Goal: Task Accomplishment & Management: Manage account settings

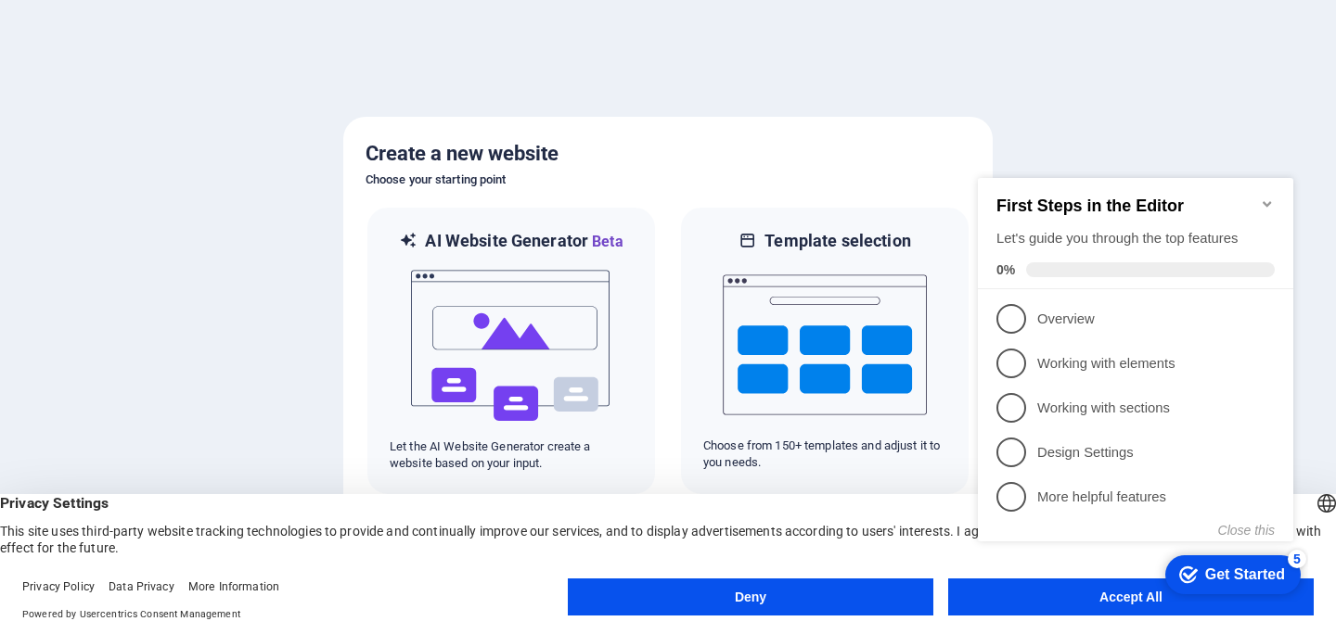
click at [1272, 197] on icon "Minimize checklist" at bounding box center [1266, 204] width 15 height 15
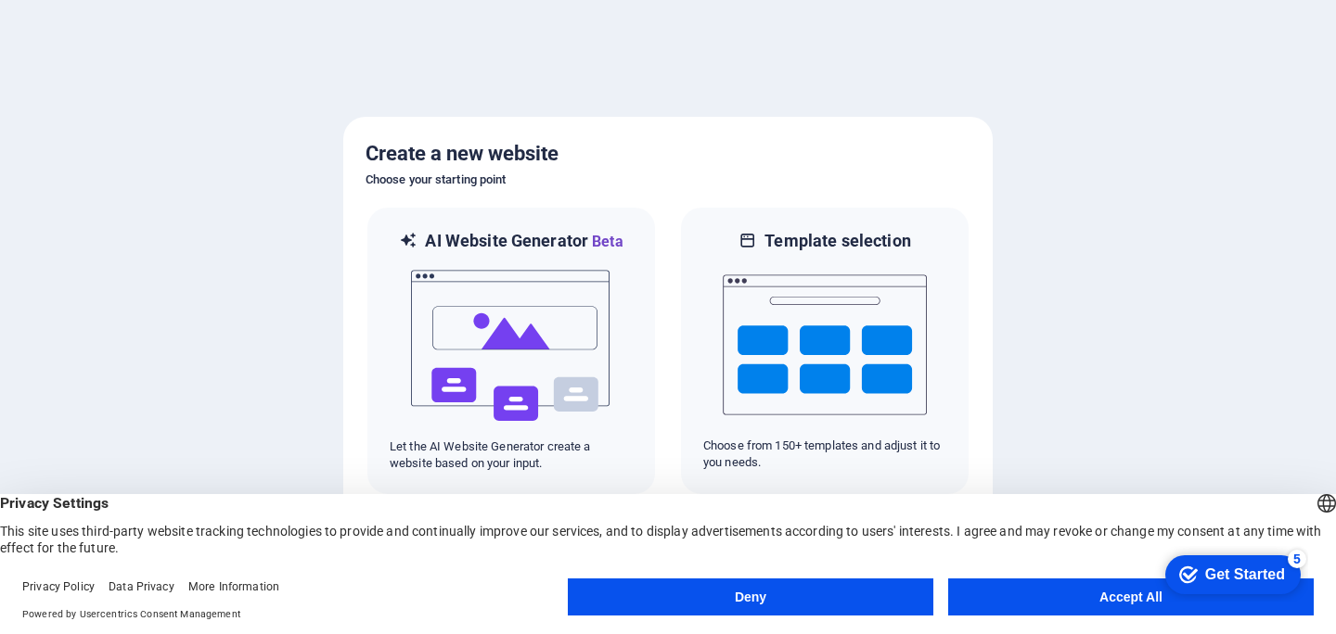
click at [976, 595] on button "Accept All" at bounding box center [1130, 597] width 365 height 37
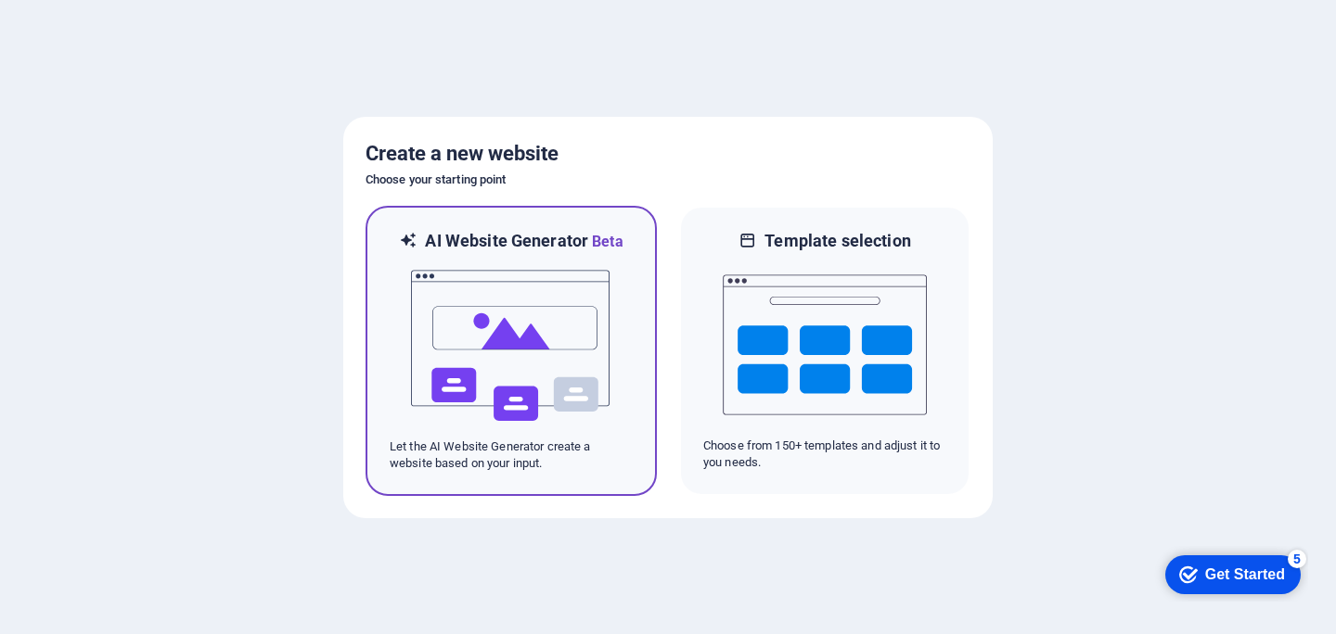
click at [530, 411] on img at bounding box center [511, 345] width 204 height 185
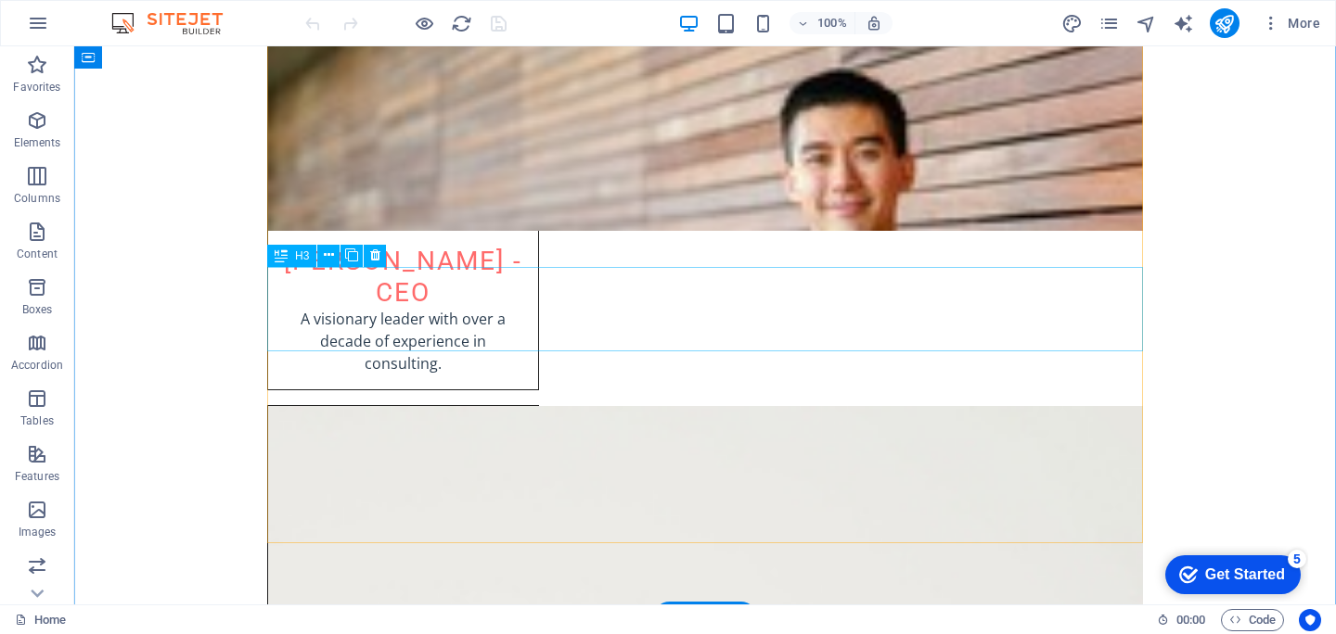
scroll to position [3757, 0]
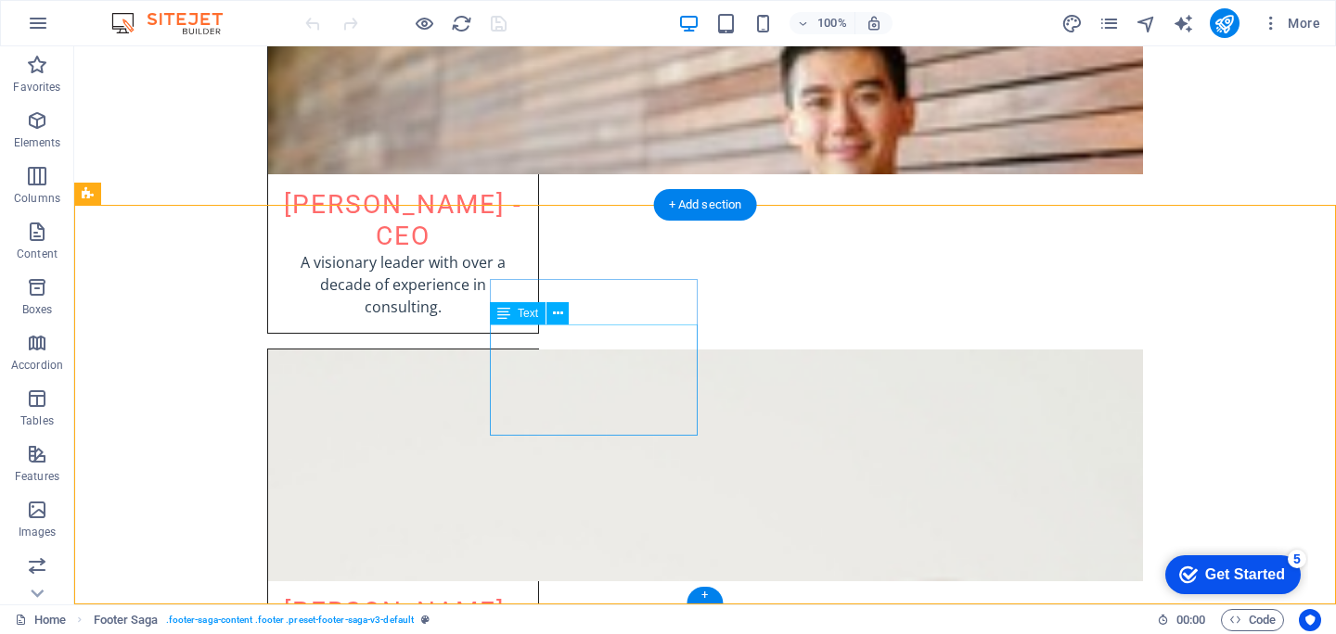
click at [556, 314] on icon at bounding box center [558, 313] width 10 height 19
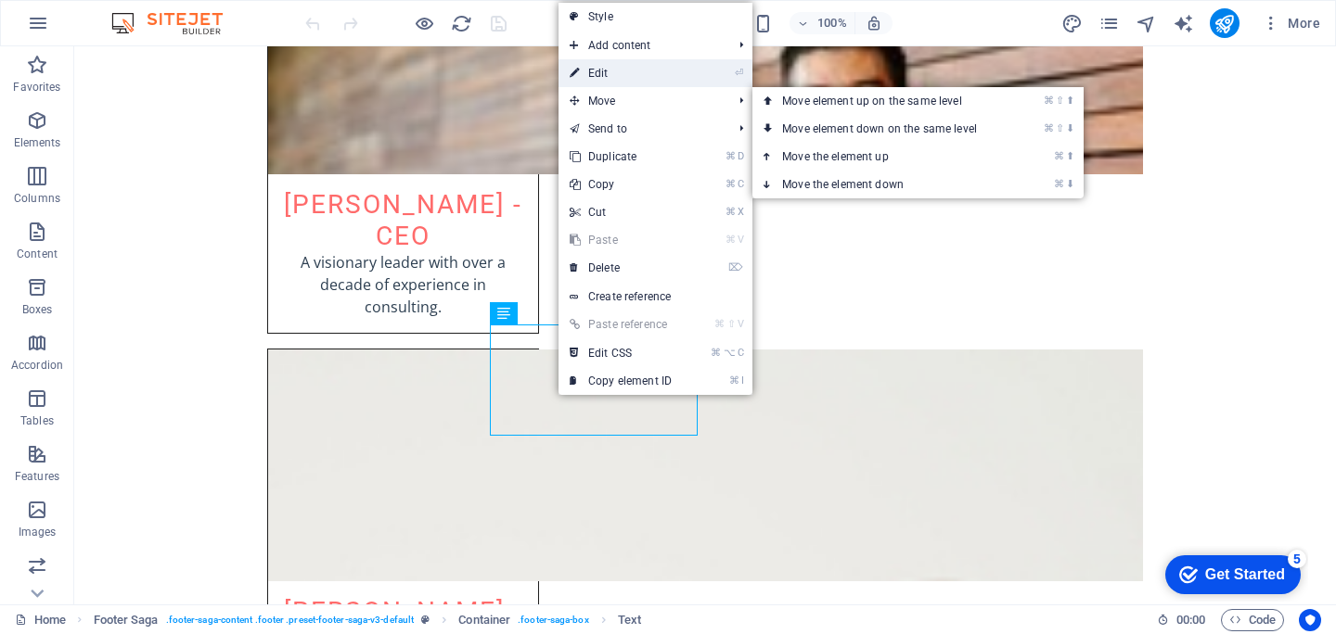
click at [683, 79] on link "⏎ Edit" at bounding box center [620, 73] width 124 height 28
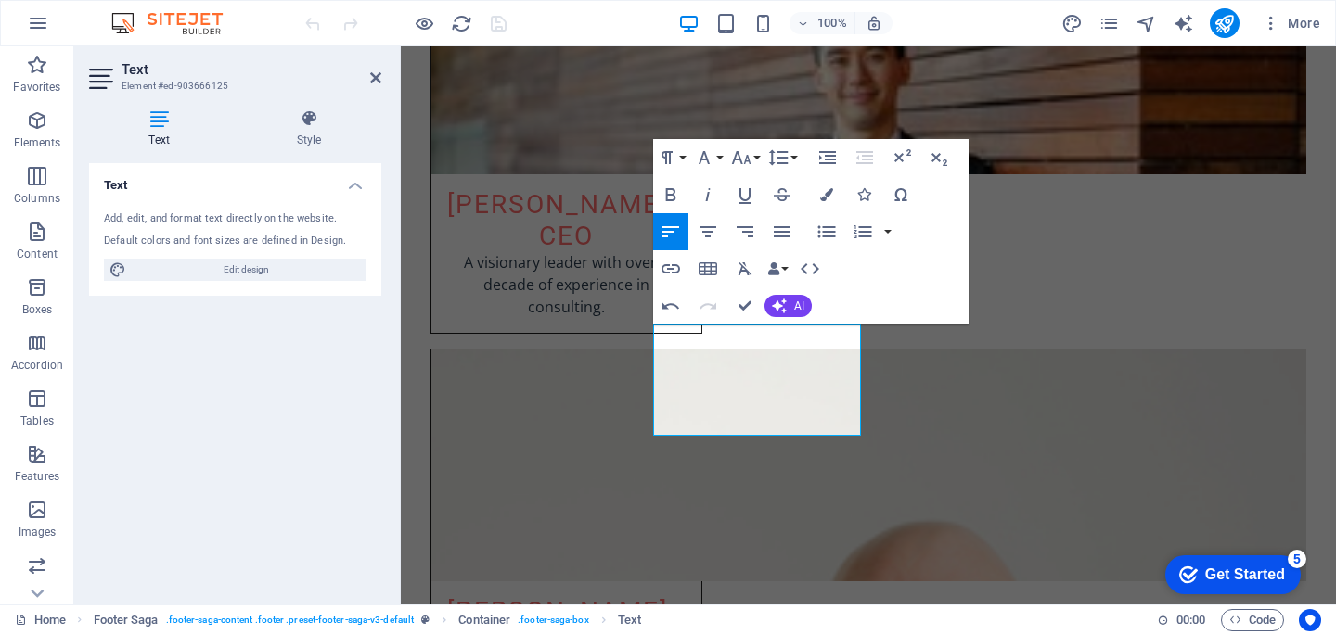
click at [353, 187] on h4 "Text" at bounding box center [235, 179] width 292 height 33
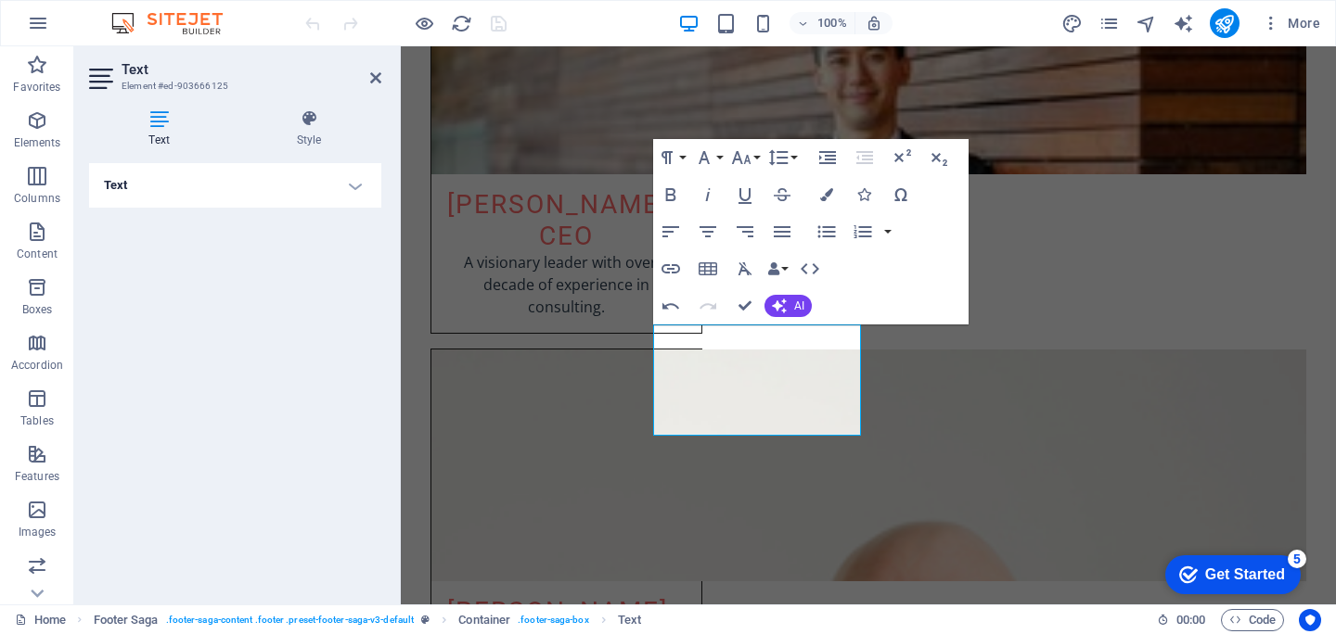
click at [353, 187] on h4 "Text" at bounding box center [235, 185] width 292 height 45
click at [214, 274] on span "Edit design" at bounding box center [246, 270] width 229 height 22
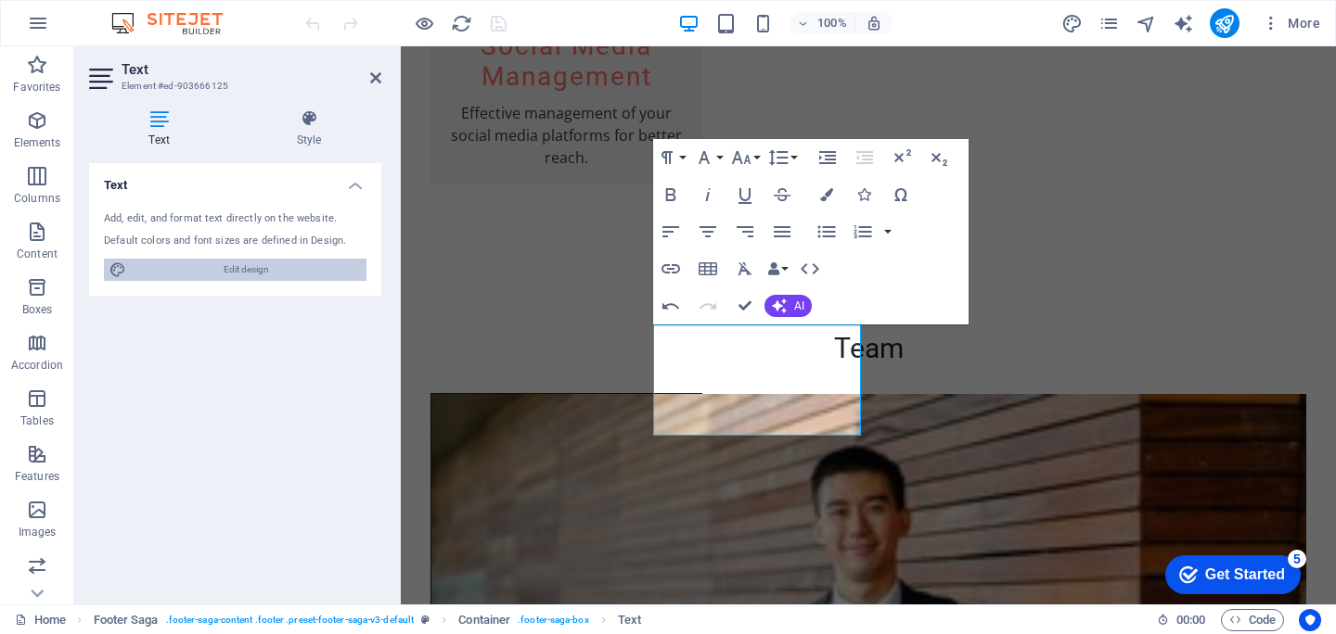
select select "px"
select select "200"
select select "px"
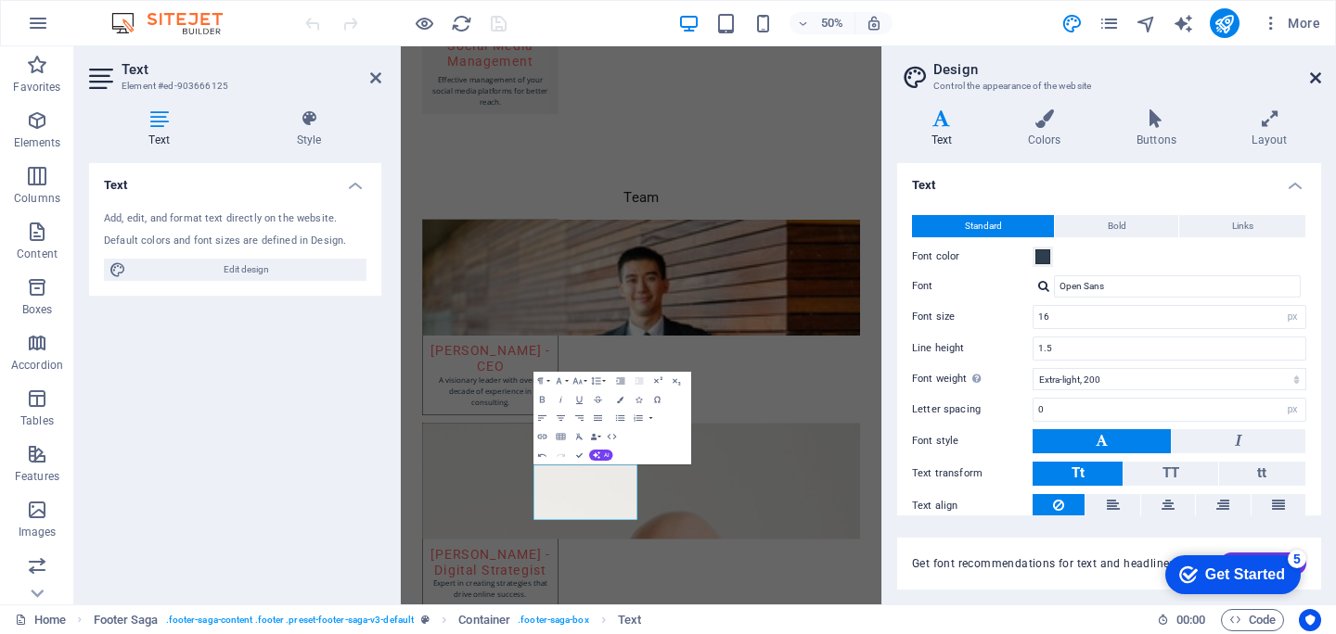
scroll to position [3673, 0]
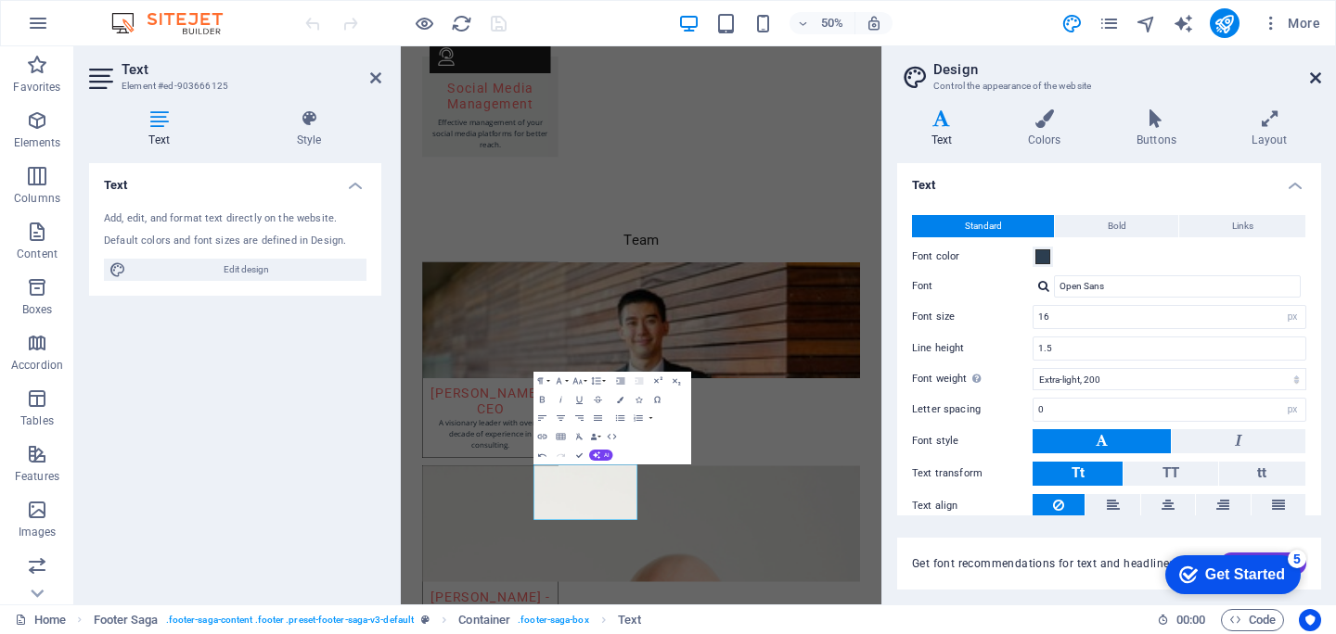
click at [1319, 80] on icon at bounding box center [1315, 77] width 11 height 15
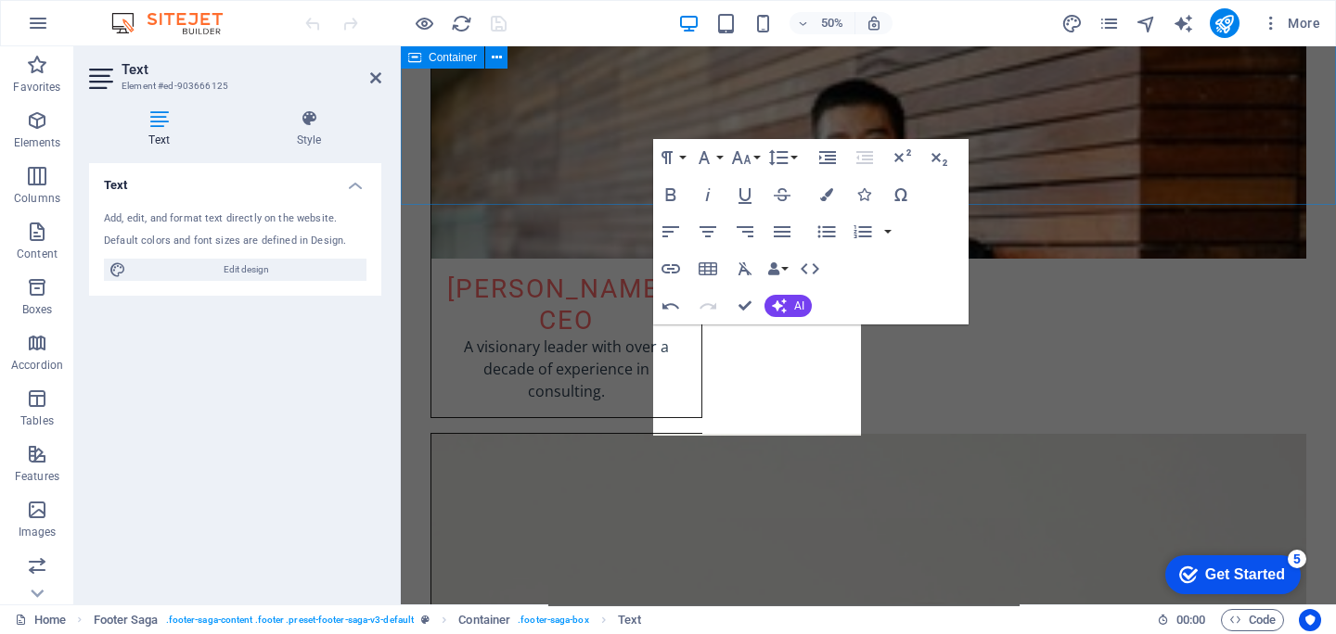
scroll to position [3757, 0]
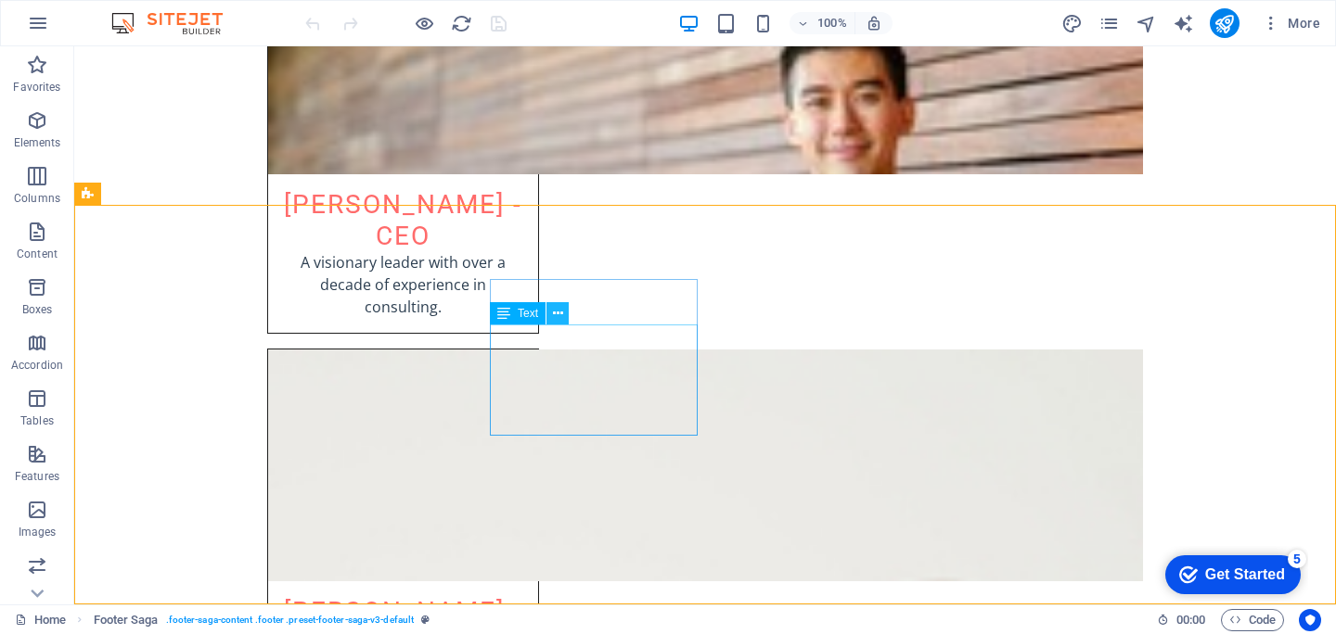
click at [551, 309] on button at bounding box center [557, 313] width 22 height 22
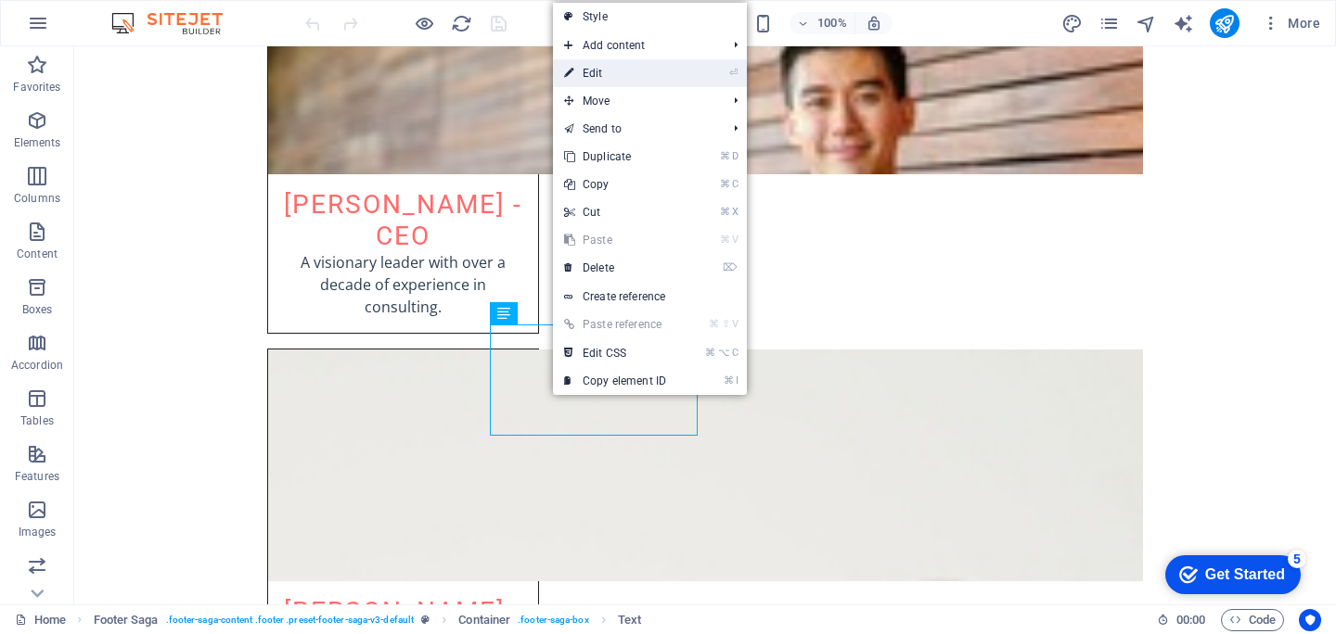
click at [621, 76] on link "⏎ Edit" at bounding box center [615, 73] width 124 height 28
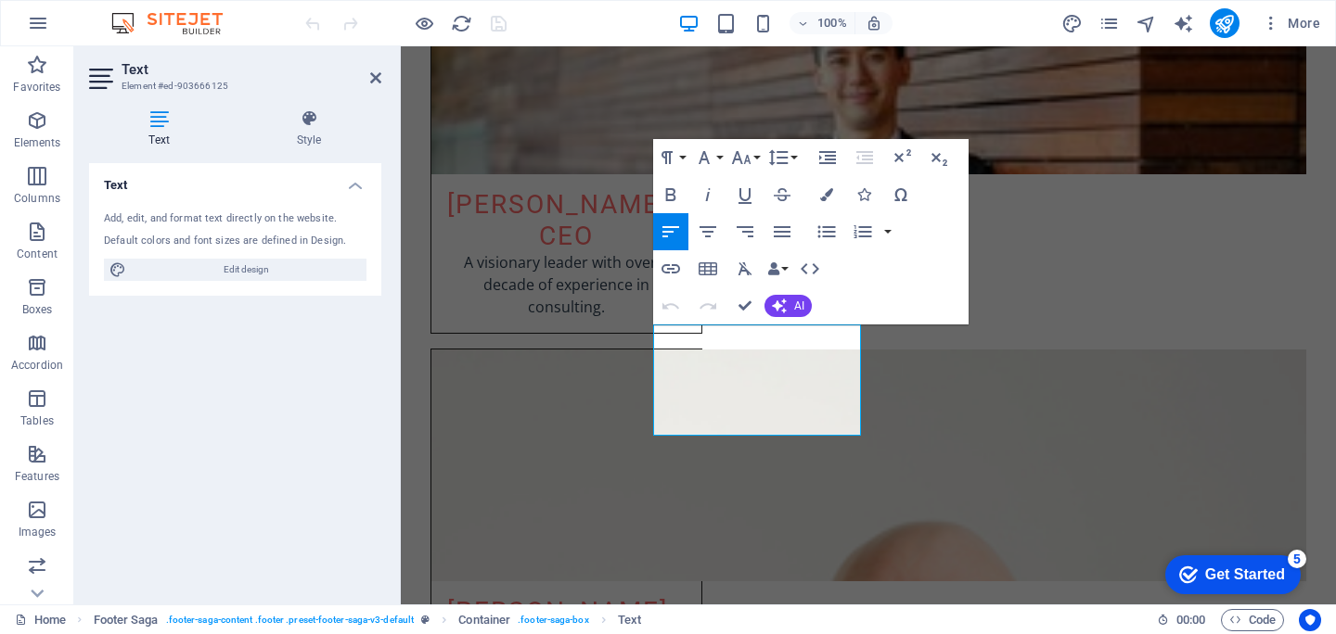
click at [267, 211] on div "Add, edit, and format text directly on the website." at bounding box center [235, 219] width 262 height 16
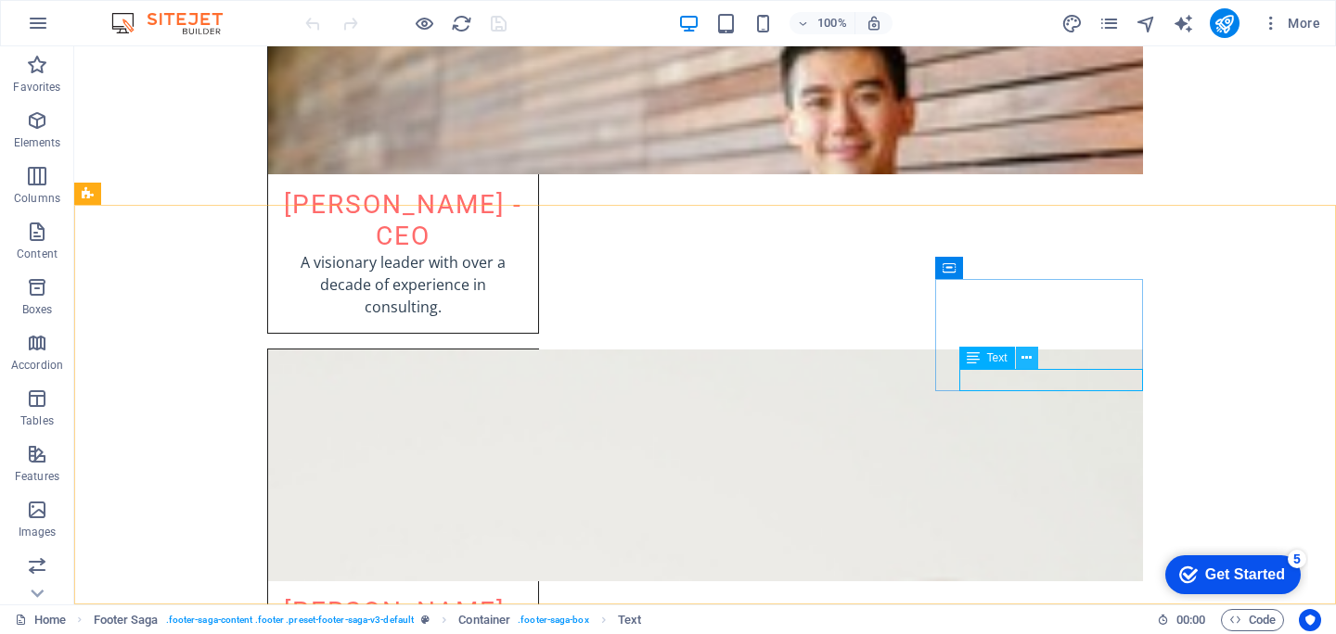
click at [1030, 358] on icon at bounding box center [1026, 358] width 10 height 19
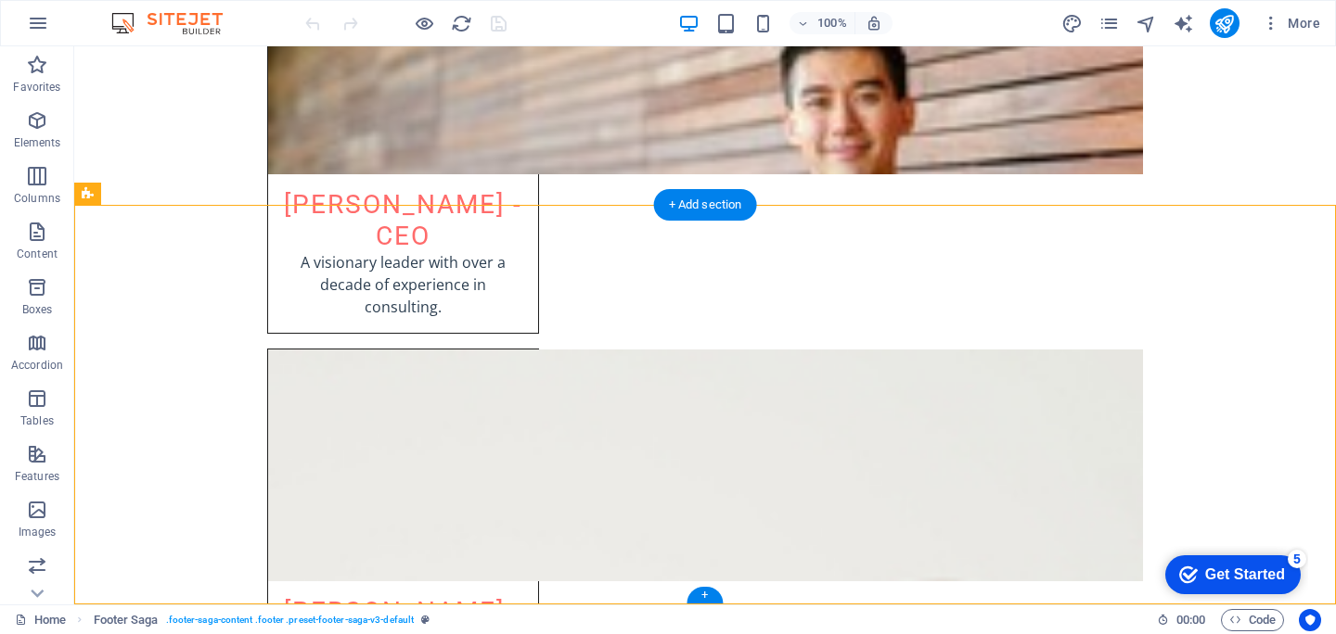
drag, startPoint x: 986, startPoint y: 476, endPoint x: 991, endPoint y: 299, distance: 177.2
select select "footer"
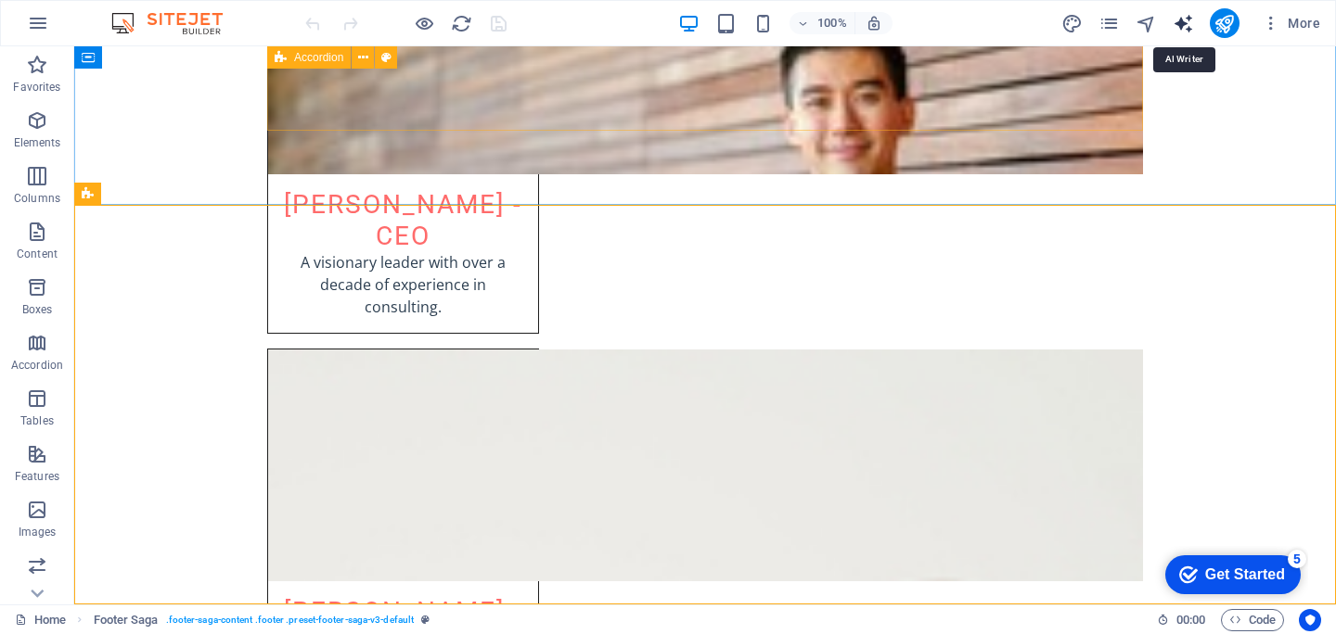
click at [1187, 19] on icon "text_generator" at bounding box center [1182, 23] width 21 height 21
select select "English"
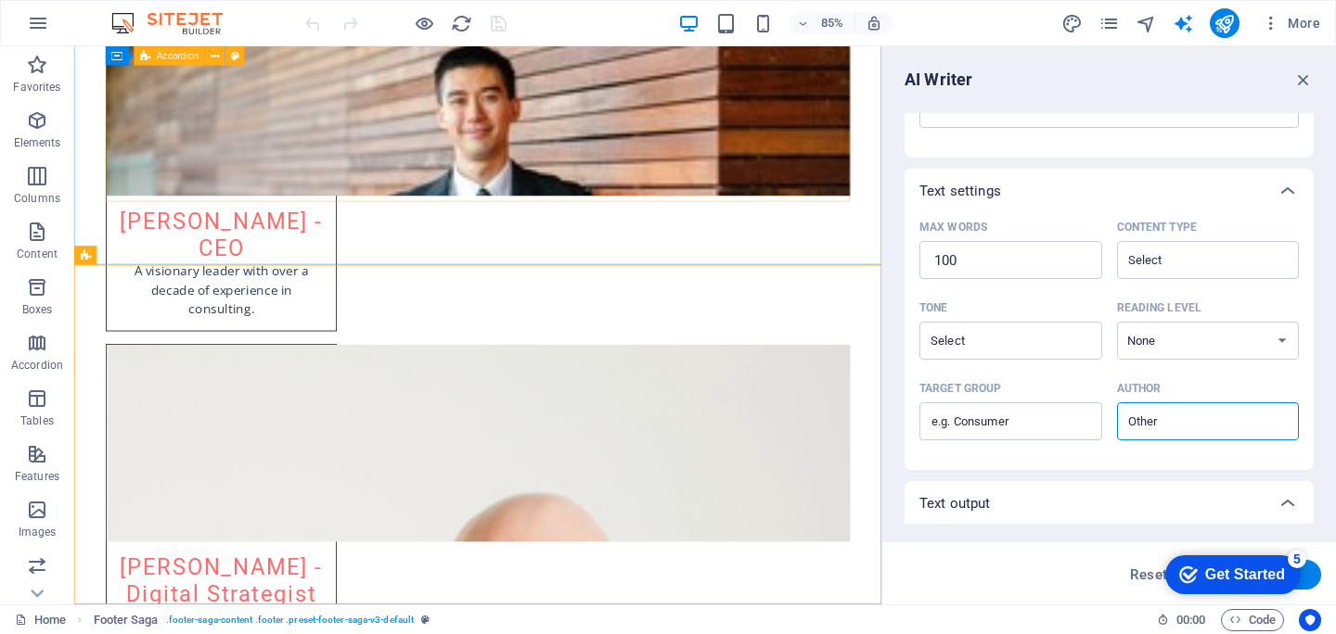
scroll to position [438, 0]
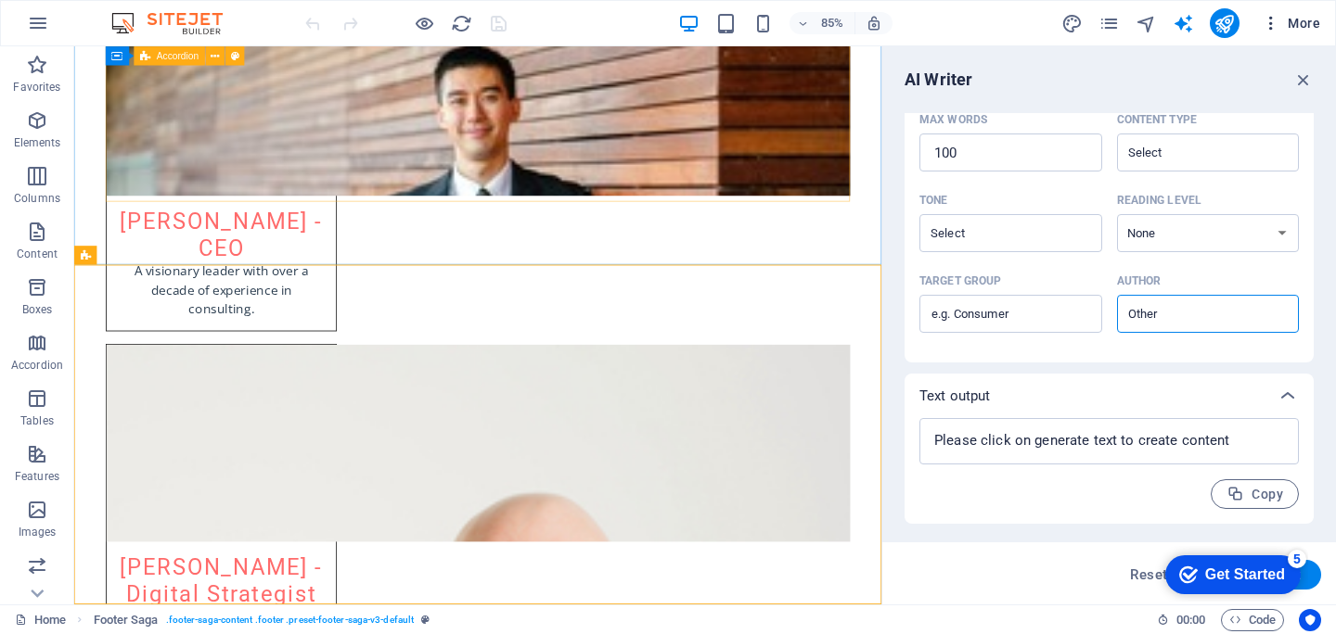
click at [1259, 26] on button "More" at bounding box center [1290, 23] width 73 height 30
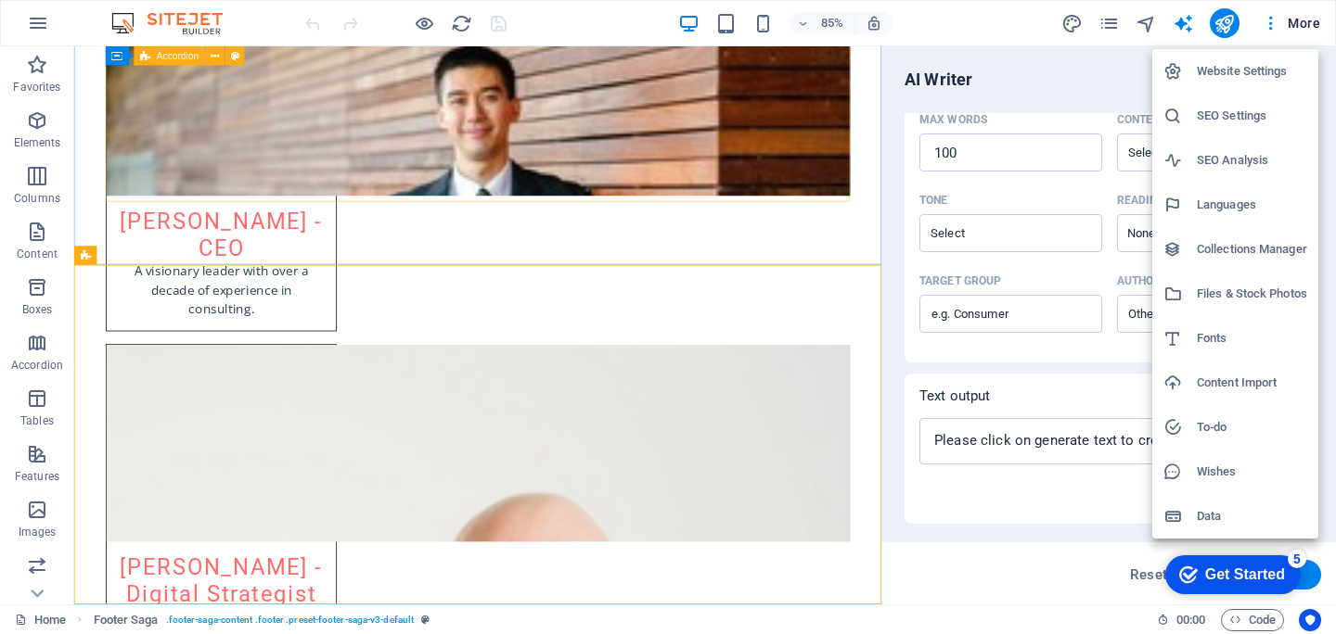
click at [961, 58] on div at bounding box center [668, 317] width 1336 height 634
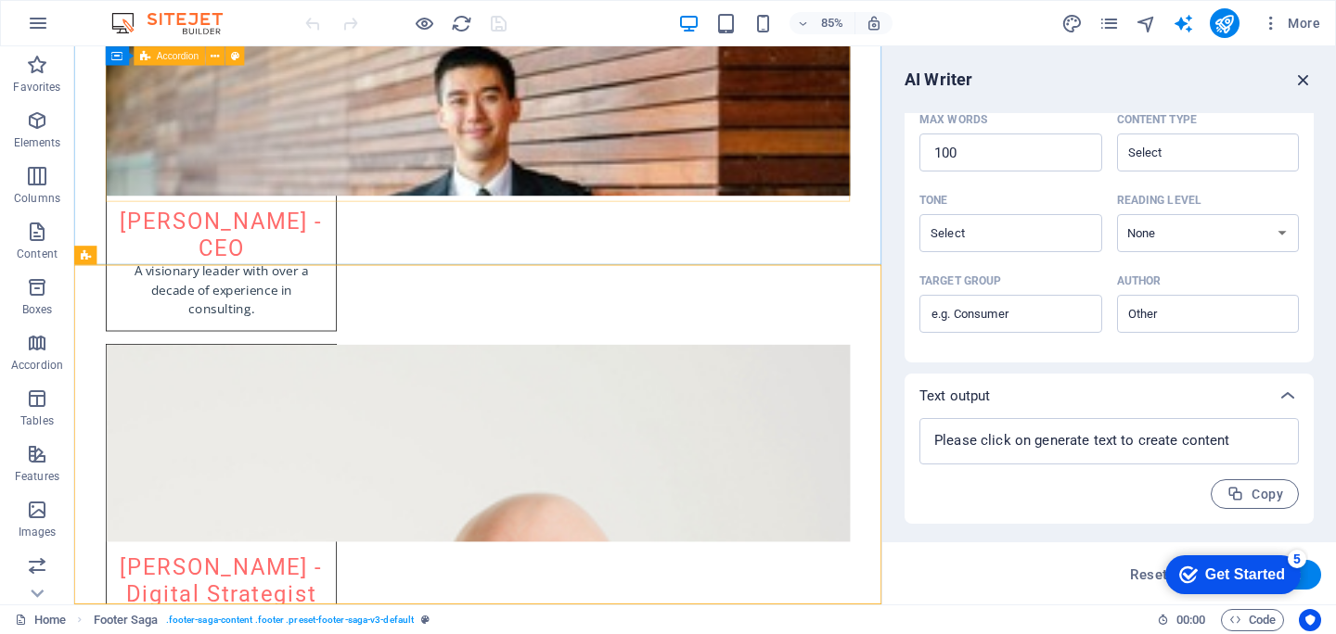
click at [1296, 73] on icon "button" at bounding box center [1303, 80] width 20 height 20
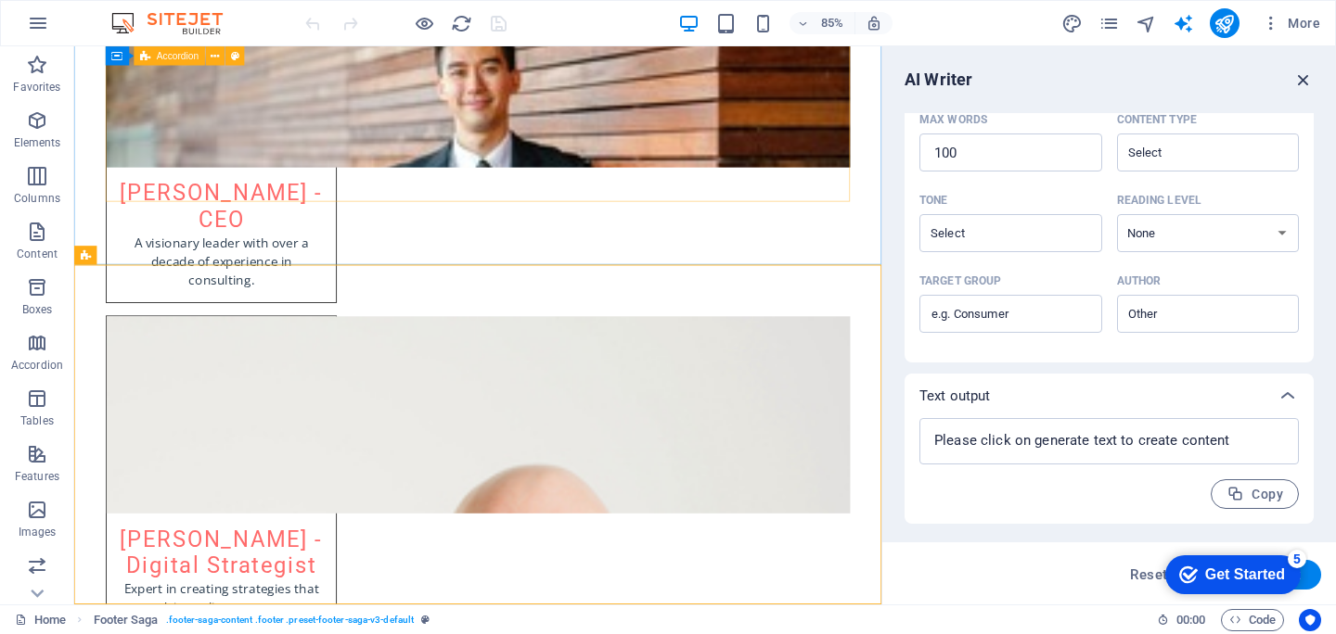
scroll to position [3757, 0]
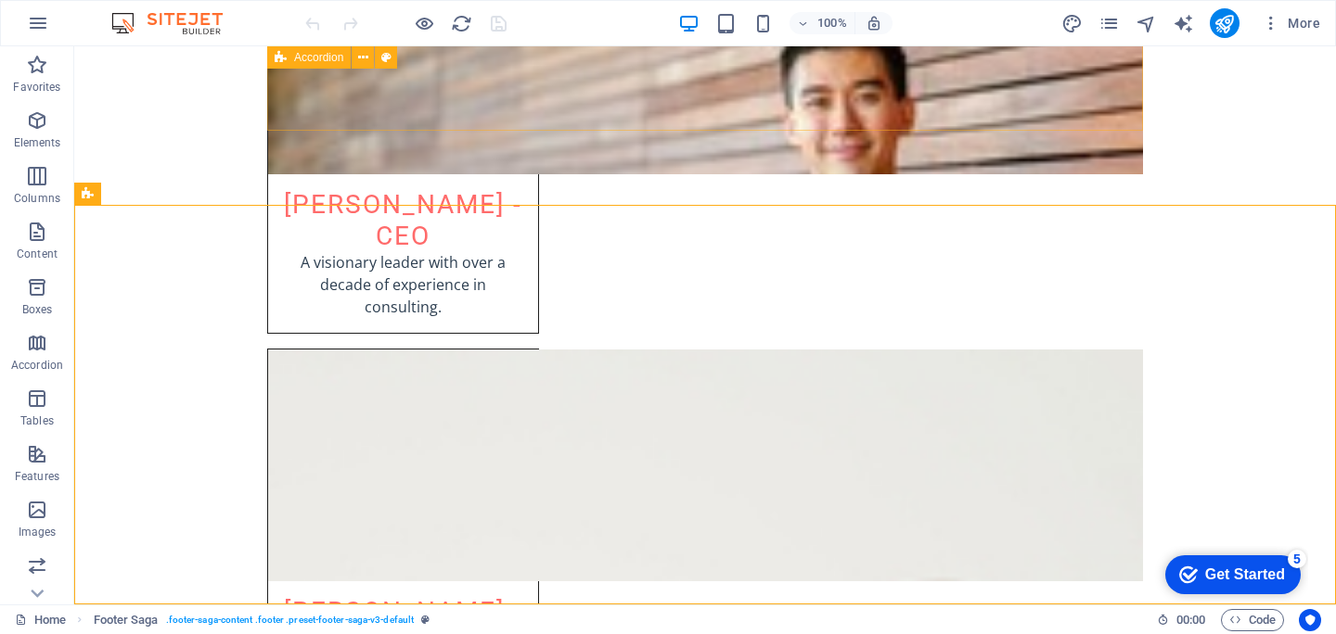
click at [1225, 567] on div "Get Started" at bounding box center [1245, 575] width 80 height 17
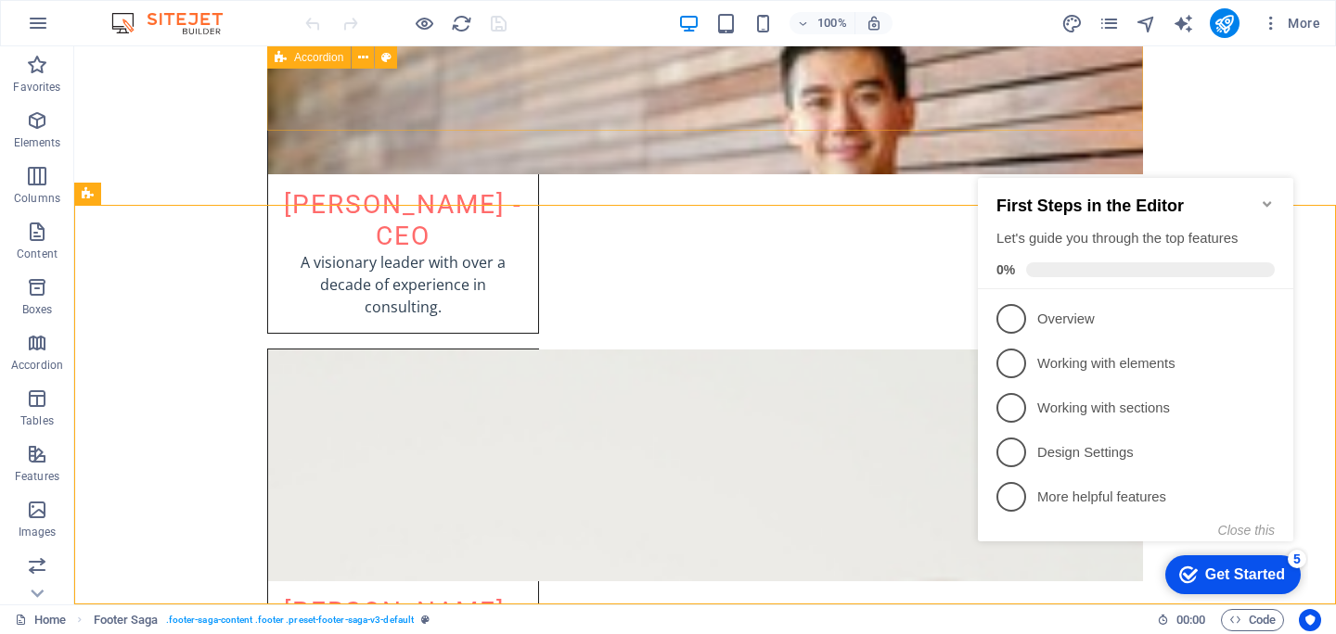
drag, startPoint x: 1045, startPoint y: 171, endPoint x: 1225, endPoint y: 566, distance: 434.1
click at [1225, 567] on div "Get Started" at bounding box center [1245, 575] width 80 height 17
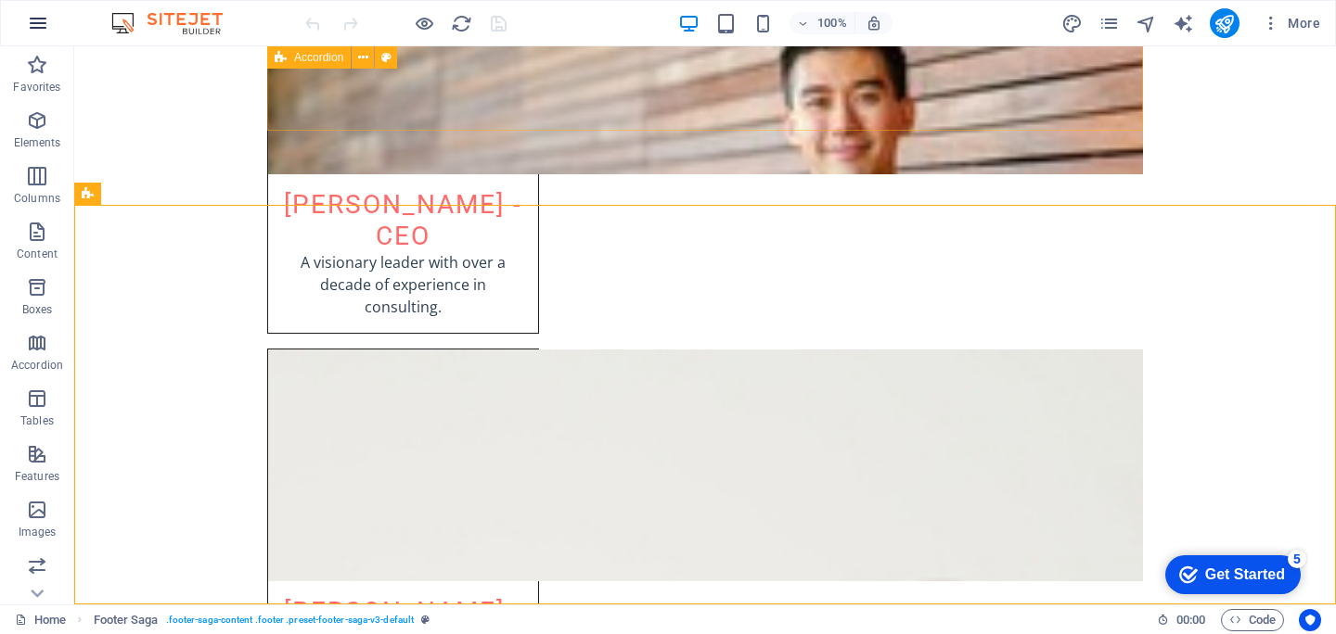
click at [42, 21] on icon "button" at bounding box center [38, 23] width 22 height 22
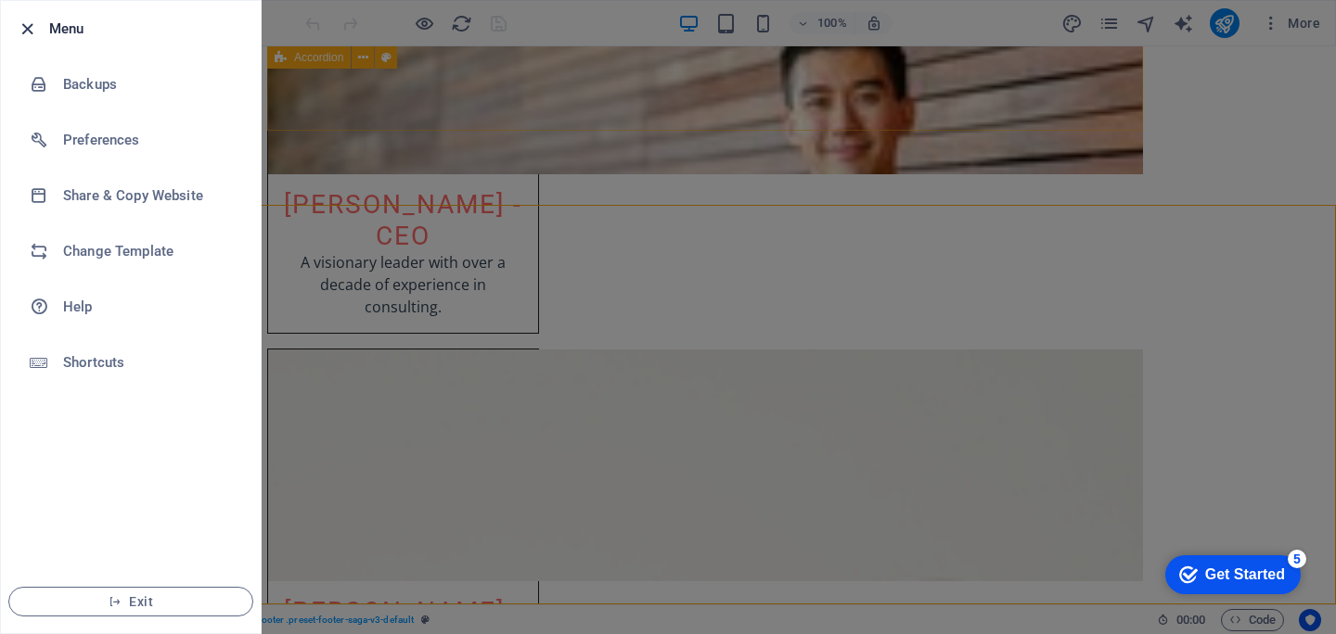
click at [26, 28] on icon "button" at bounding box center [27, 29] width 21 height 21
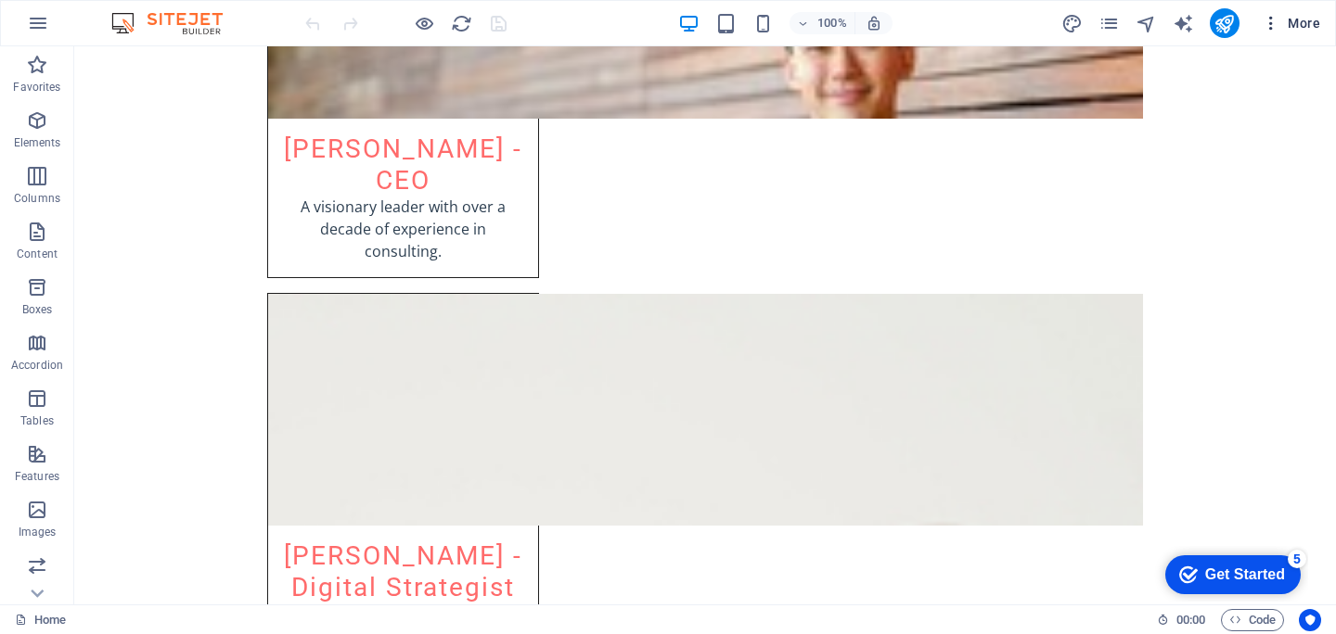
click at [1296, 12] on button "More" at bounding box center [1290, 23] width 73 height 30
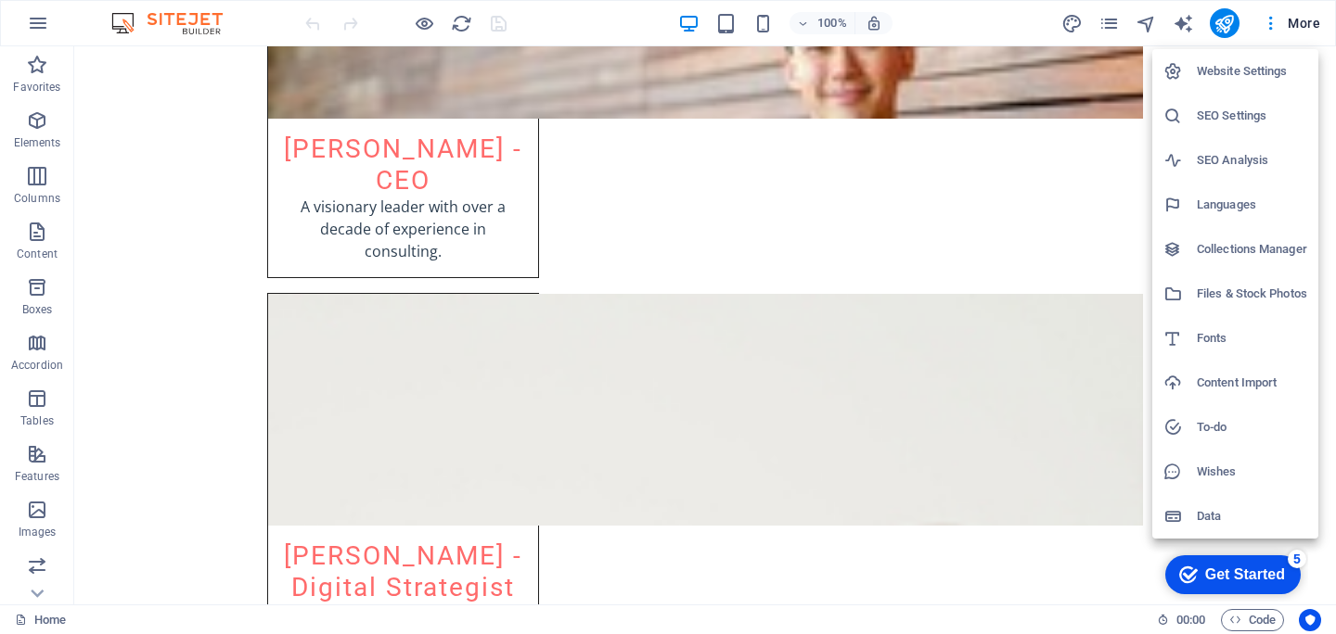
click at [1221, 20] on div at bounding box center [668, 317] width 1336 height 634
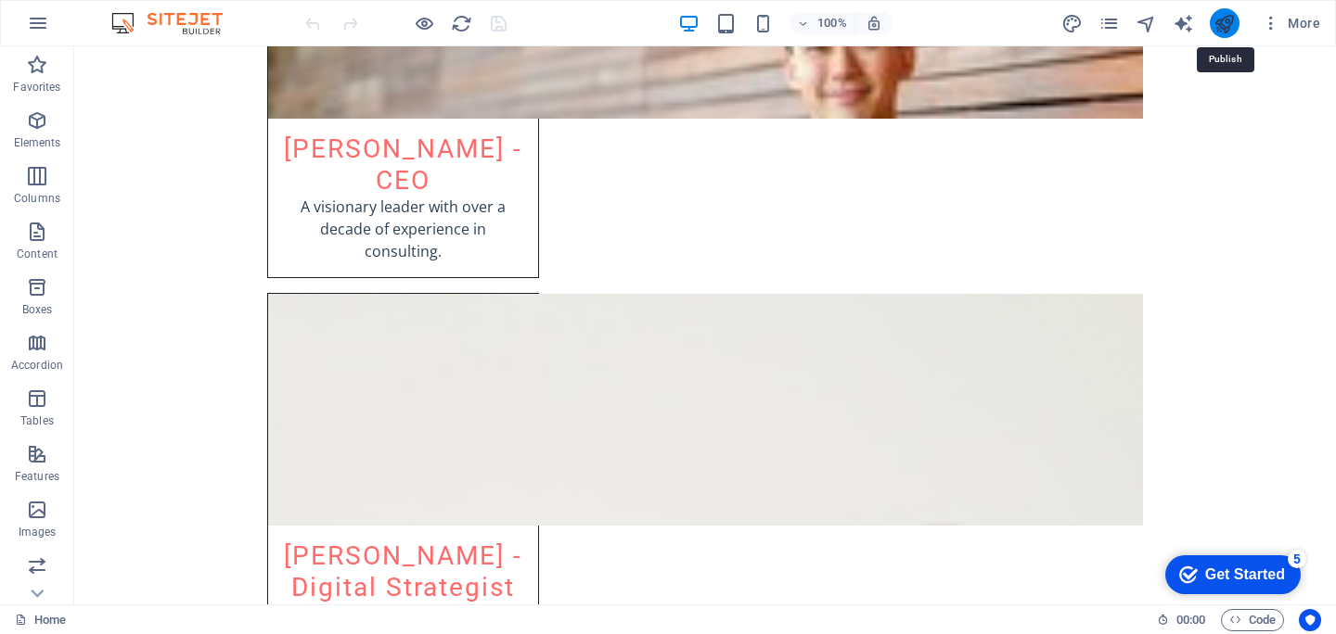
click at [1220, 32] on icon "publish" at bounding box center [1223, 23] width 21 height 21
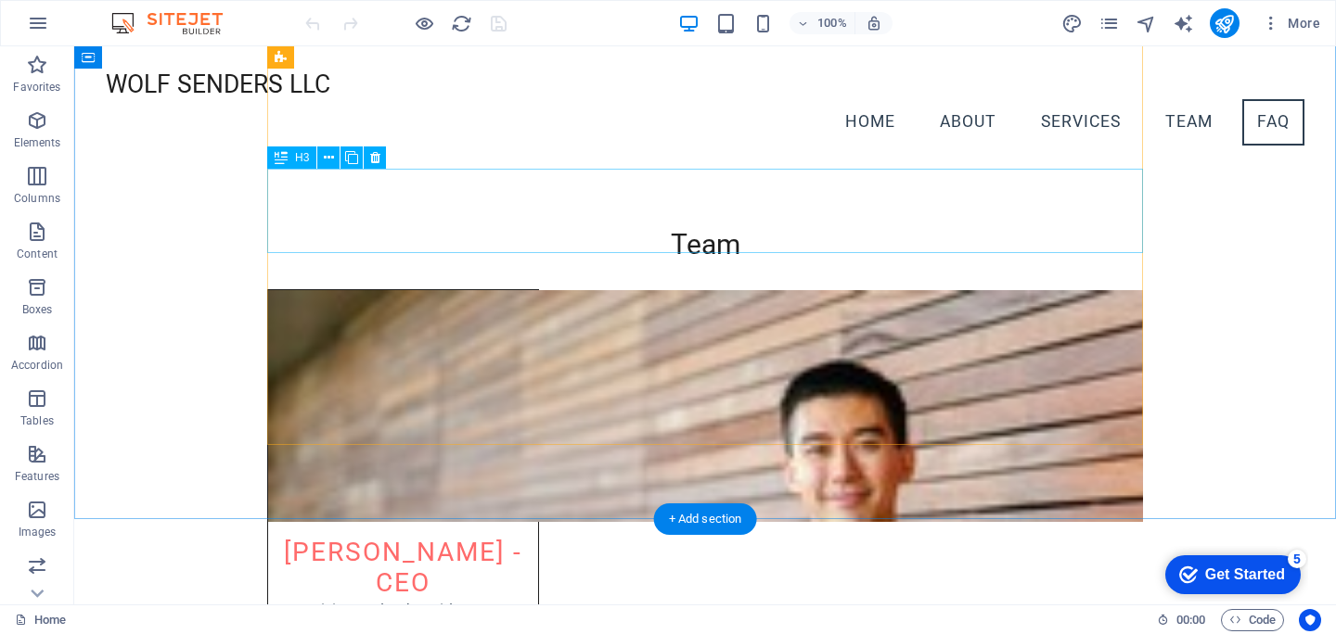
scroll to position [3245, 0]
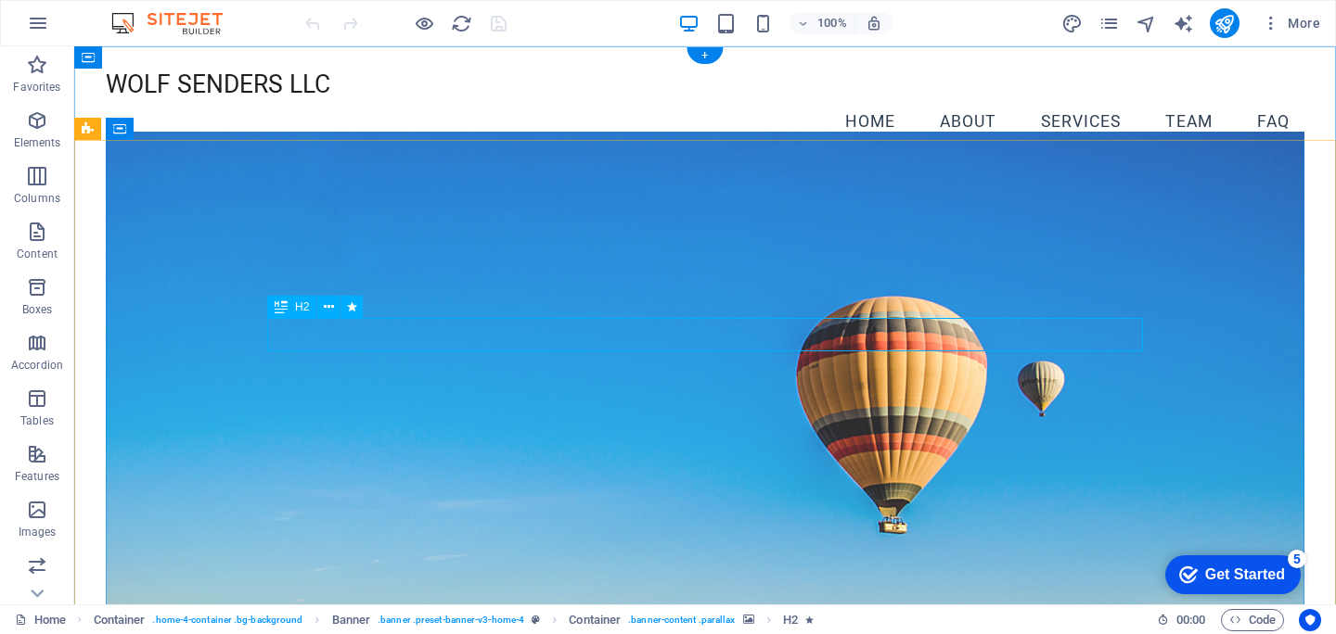
click at [539, 334] on div "Welcome to Wolf Senders LLC Empowering Your Digital Journey Get Started" at bounding box center [705, 556] width 1198 height 774
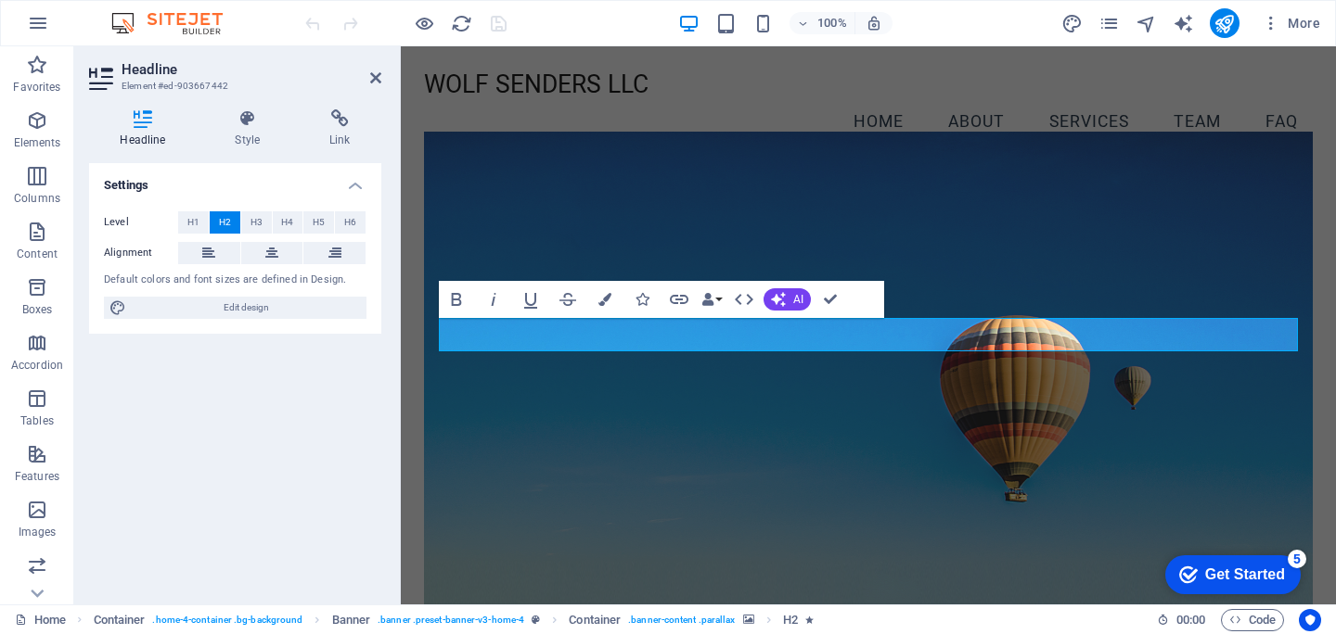
click at [503, 448] on figure at bounding box center [868, 386] width 888 height 508
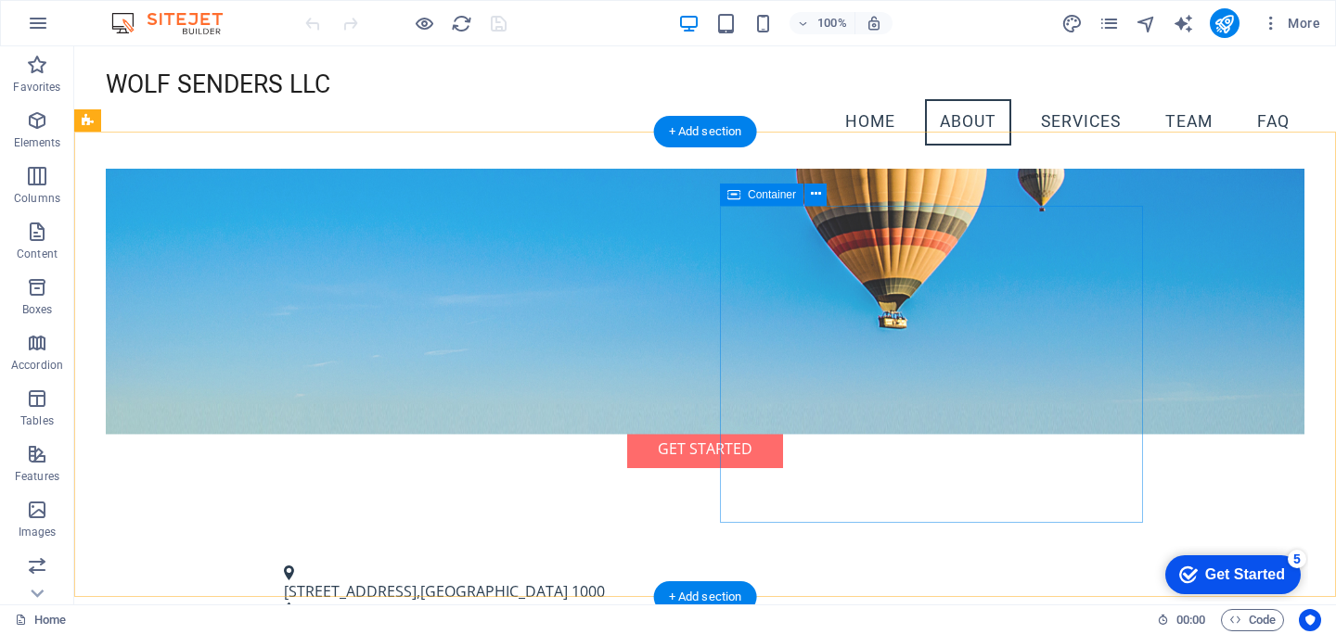
scroll to position [334, 0]
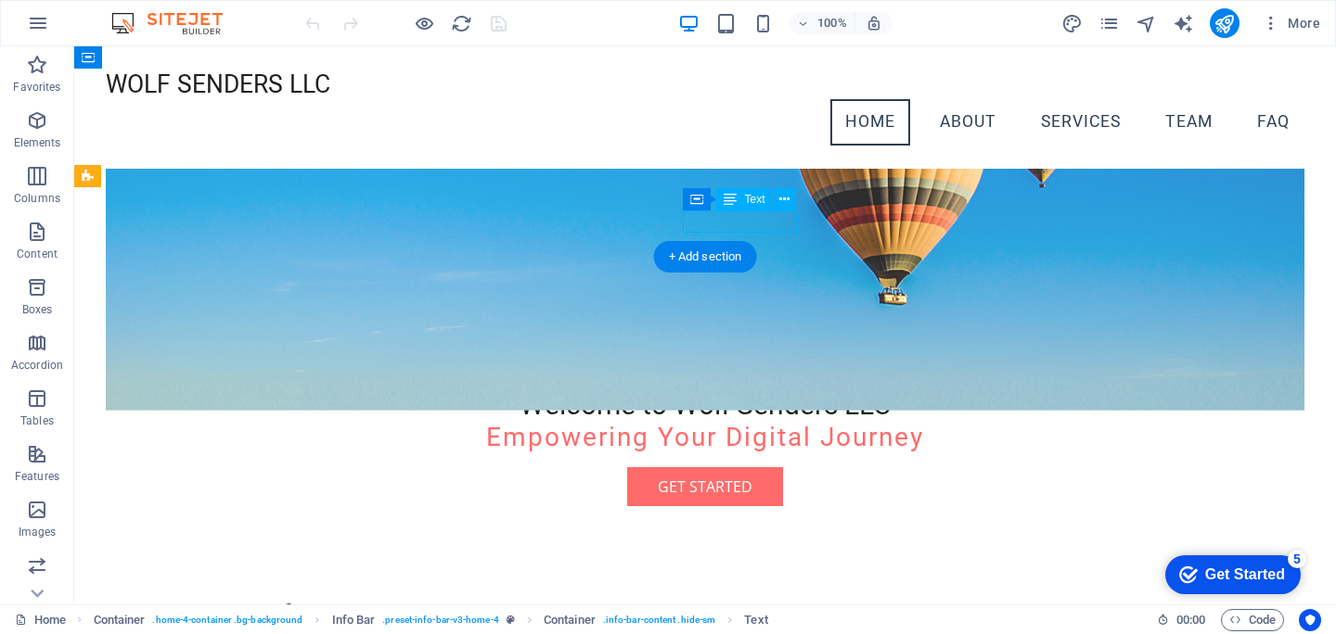
click at [445, 217] on figure at bounding box center [705, 157] width 1198 height 508
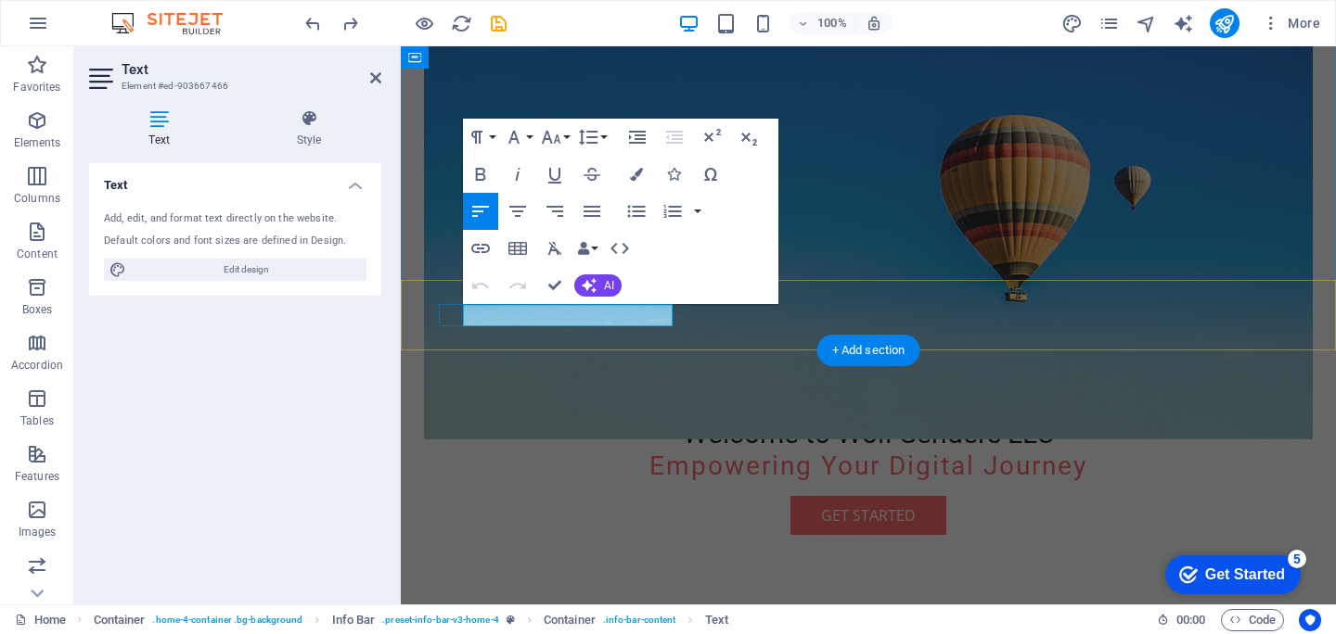
click at [396, 318] on div at bounding box center [398, 325] width 4 height 558
click at [647, 581] on div "Welcome to Wolf Senders LLC Empowering Your Digital Journey Get Started" at bounding box center [868, 222] width 888 height 774
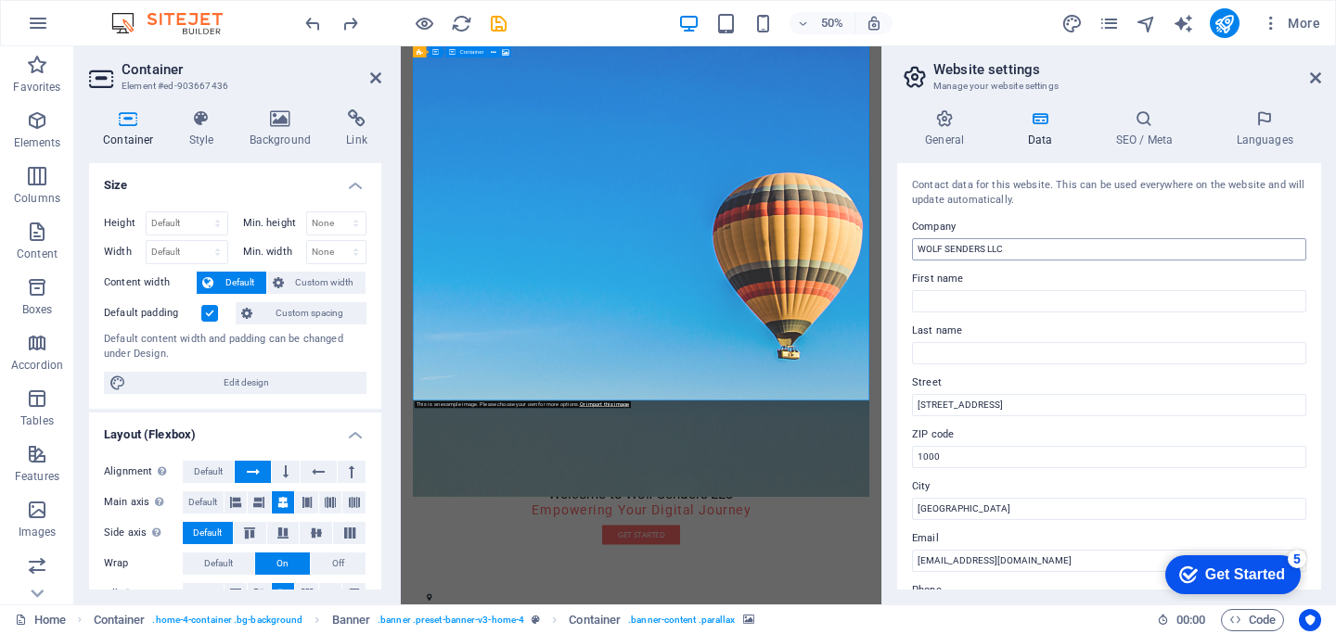
scroll to position [109, 0]
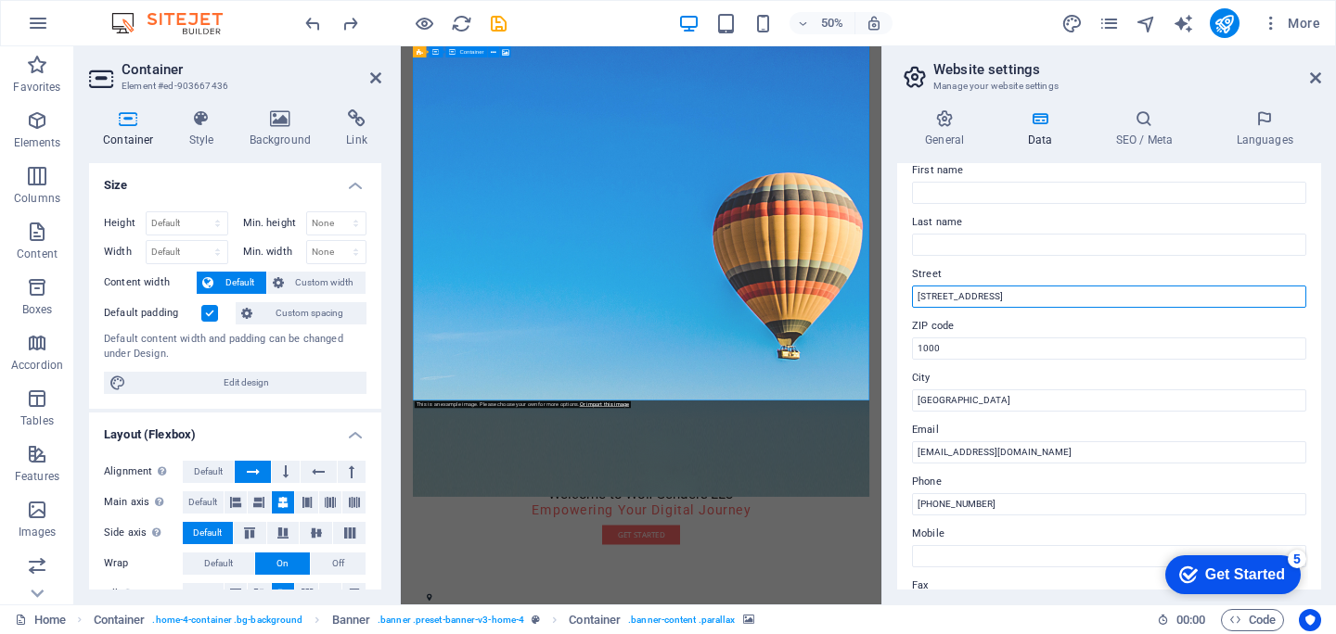
click at [1027, 299] on input "123 Wolf Street" at bounding box center [1109, 297] width 394 height 22
paste input "5830 E 2nd St, Ste 7000 #14901, Casper, Wyoming 82609 Us"
click at [1140, 295] on input "5830 E 2nd St, Ste 7000 #14901, Casper, Wyoming 82609 Us" at bounding box center [1109, 297] width 394 height 22
type input "5830 E 2nd St, Ste 7000 #14901, Casper, Wyoming Us"
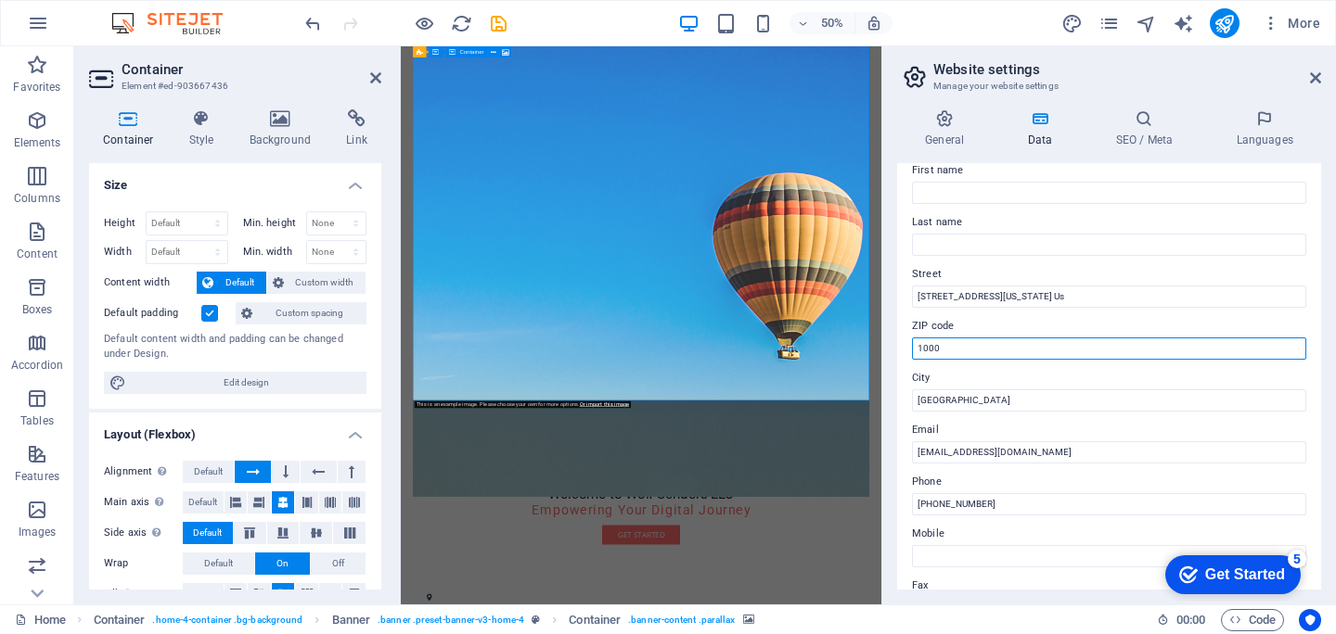
click at [1005, 351] on input "1000" at bounding box center [1109, 349] width 394 height 22
paste input "82609"
type input "82609"
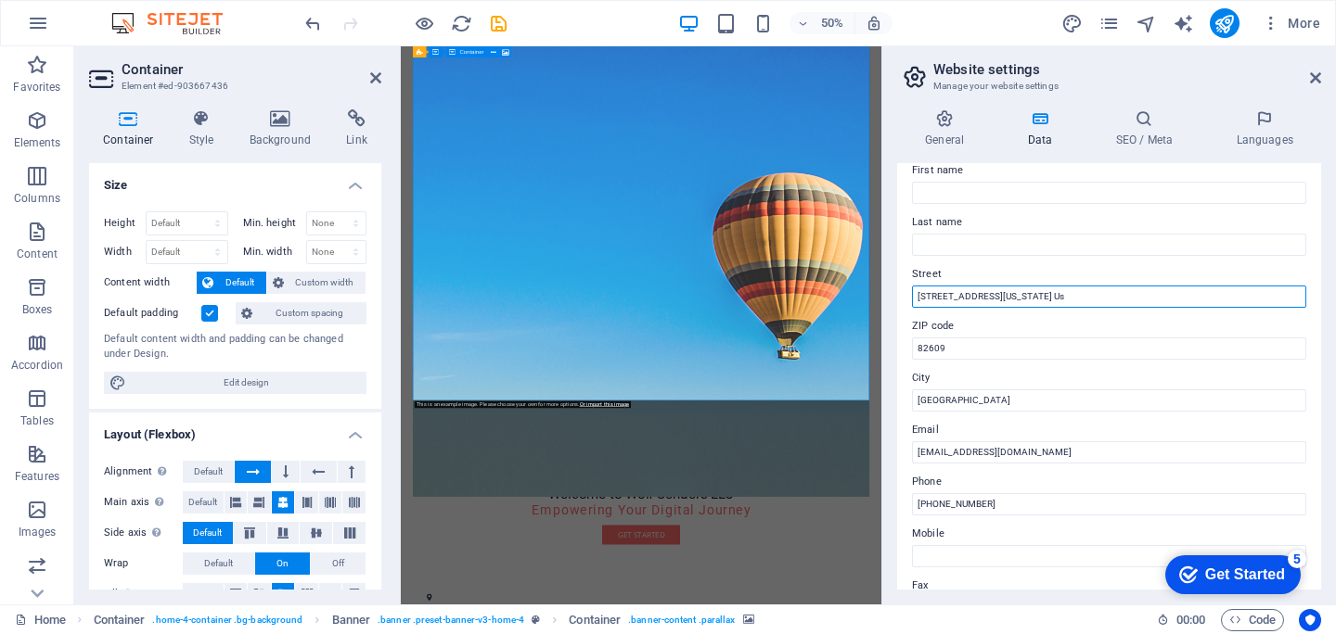
click at [1099, 286] on input "5830 E 2nd St, Ste 7000 #14901, Casper, Wyoming Us" at bounding box center [1109, 297] width 394 height 22
click at [1056, 291] on input "5830 E 2nd St, Ste 7000 #14901, Casper, Wyoming Us" at bounding box center [1109, 297] width 394 height 22
type input "5830 E 2nd St, Ste 7000 #14901,, Wyoming Us"
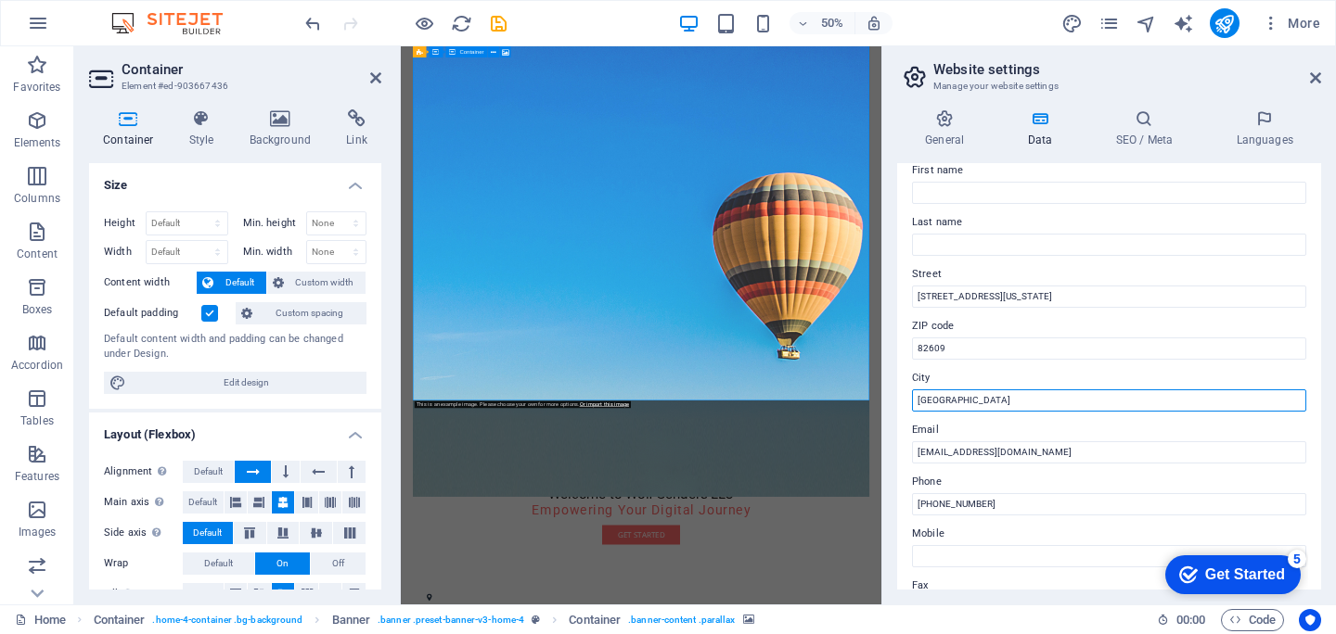
click at [969, 402] on input "Brussels" at bounding box center [1109, 401] width 394 height 22
paste input "Casper"
type input "Casper"
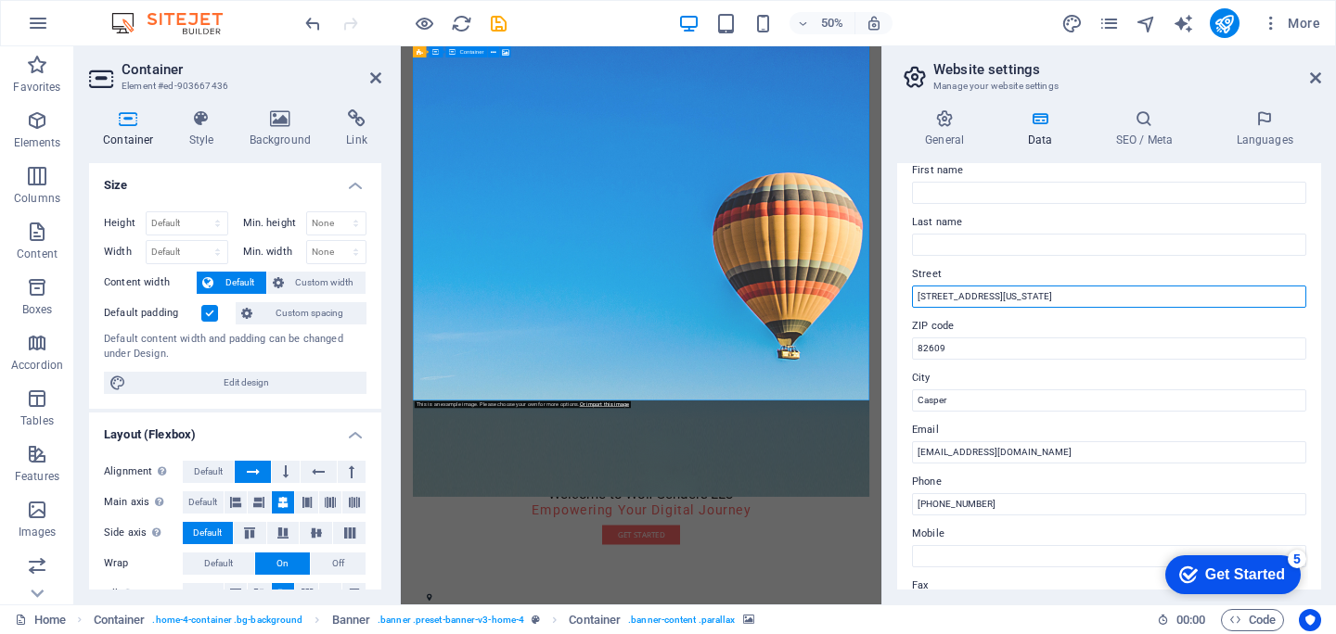
click at [1075, 302] on input "5830 E 2nd St, Ste 7000 #14901,, Wyoming Us" at bounding box center [1109, 297] width 394 height 22
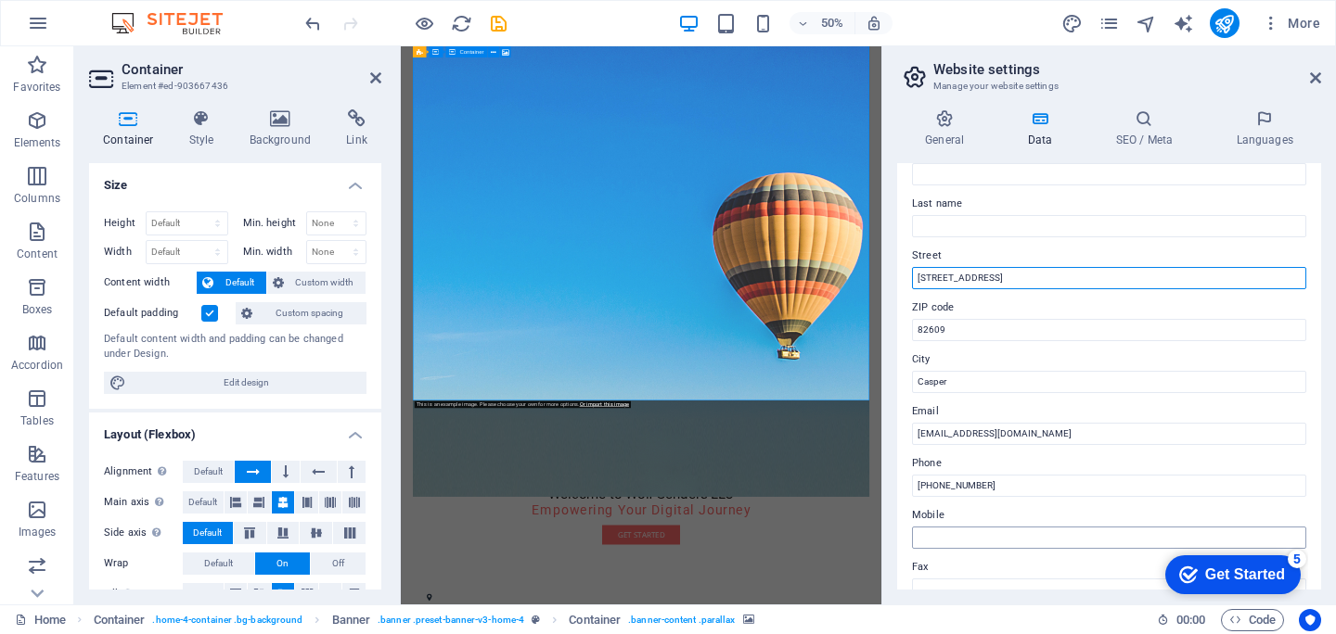
scroll to position [36, 0]
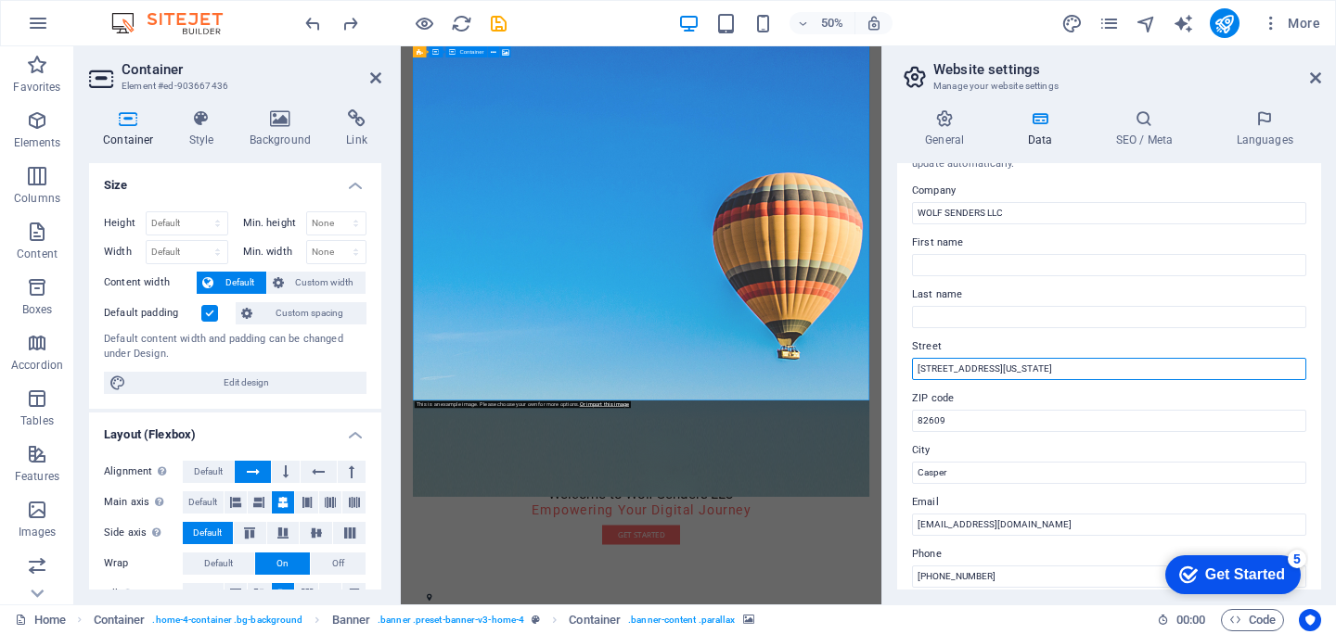
click at [1129, 373] on input "5830 E 2nd St, Ste 7000 #14901,, Wyoming Us" at bounding box center [1109, 369] width 394 height 22
click at [1096, 365] on input "5830 E 2nd St, Ste 7000 #14901,, Wyoming Us" at bounding box center [1109, 369] width 394 height 22
click at [1052, 368] on input "5830 E 2nd St, Ste 7000 #14901,, Wyoming" at bounding box center [1109, 369] width 394 height 22
type input "[STREET_ADDRESS][US_STATE]"
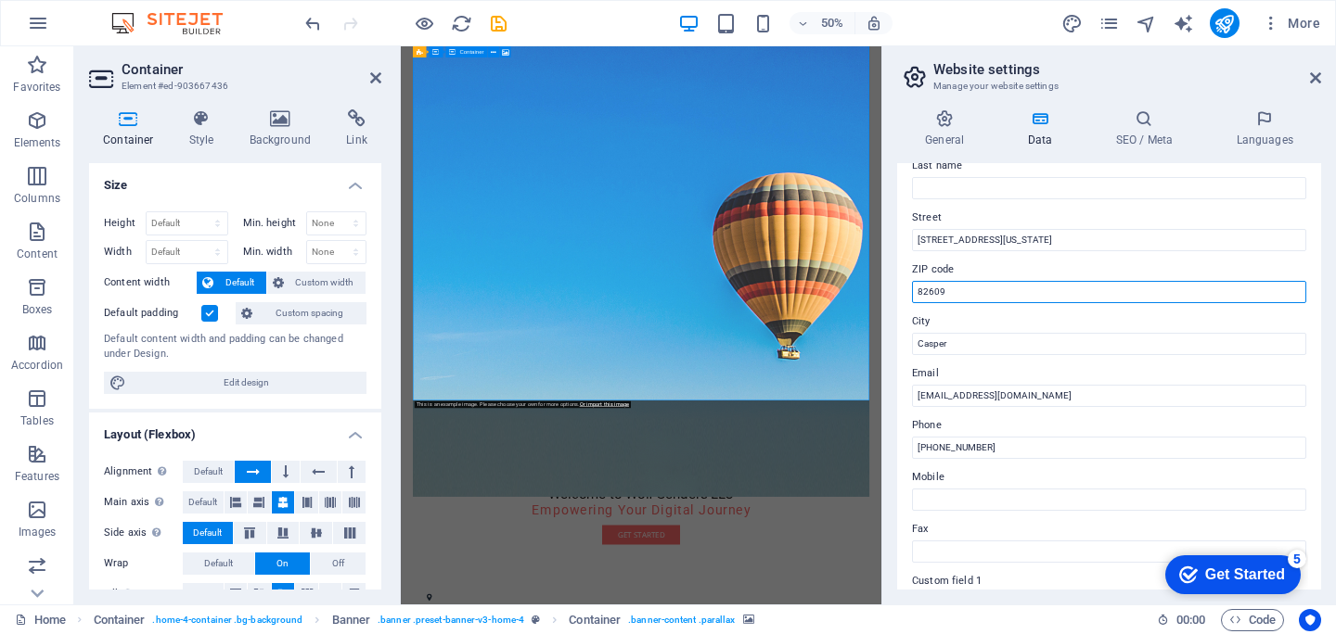
scroll to position [211, 0]
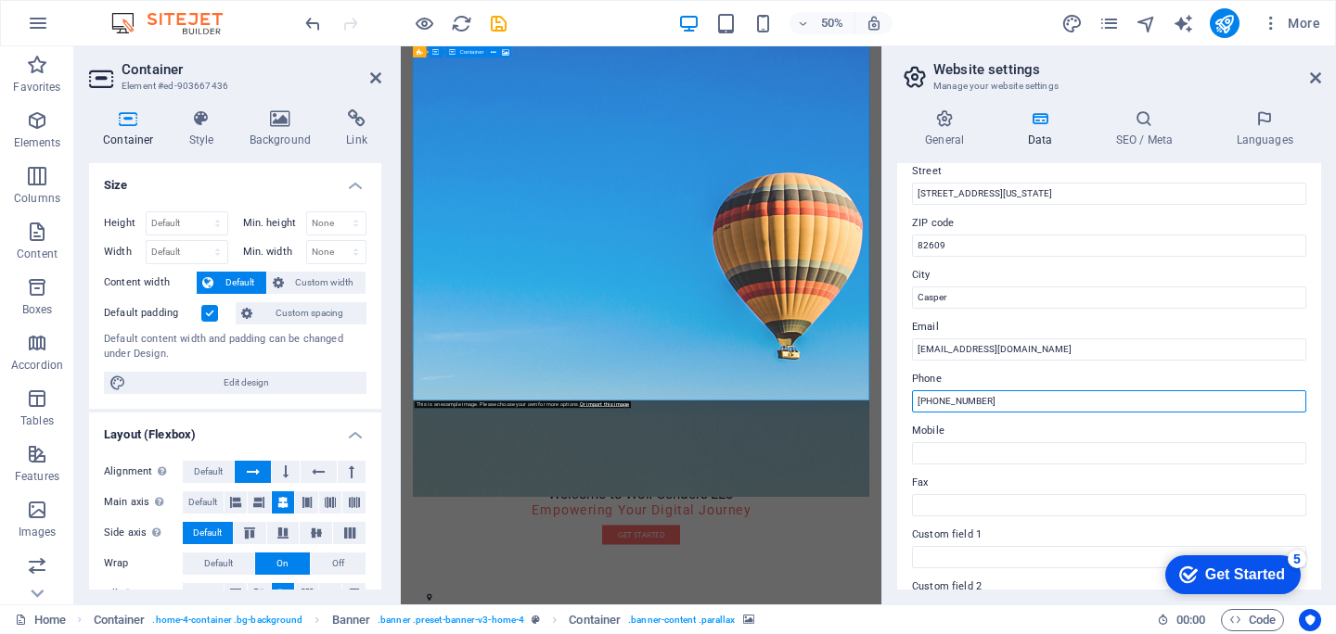
click at [1016, 394] on input "+32 123 456 789" at bounding box center [1109, 401] width 394 height 22
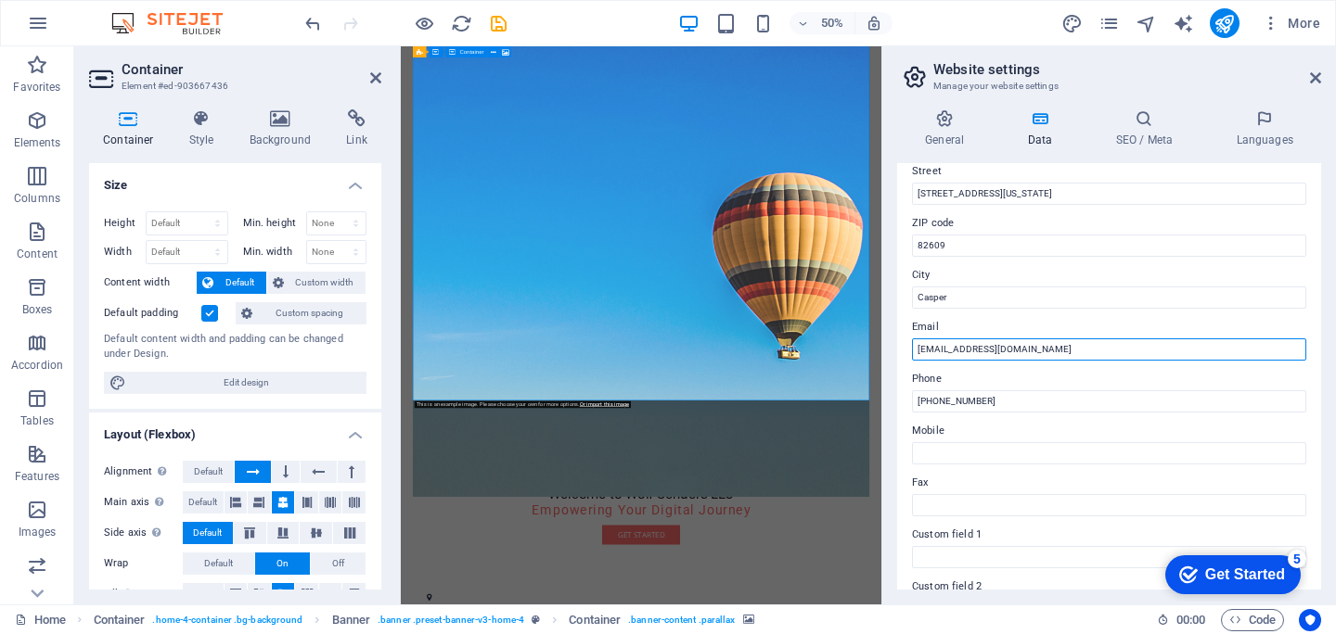
click at [1022, 345] on input "info@wolfsenders.com" at bounding box center [1109, 350] width 394 height 22
click at [964, 351] on input "info@wolfsenders.com" at bounding box center [1109, 350] width 394 height 22
paste input "https://wolf-senders.com/"
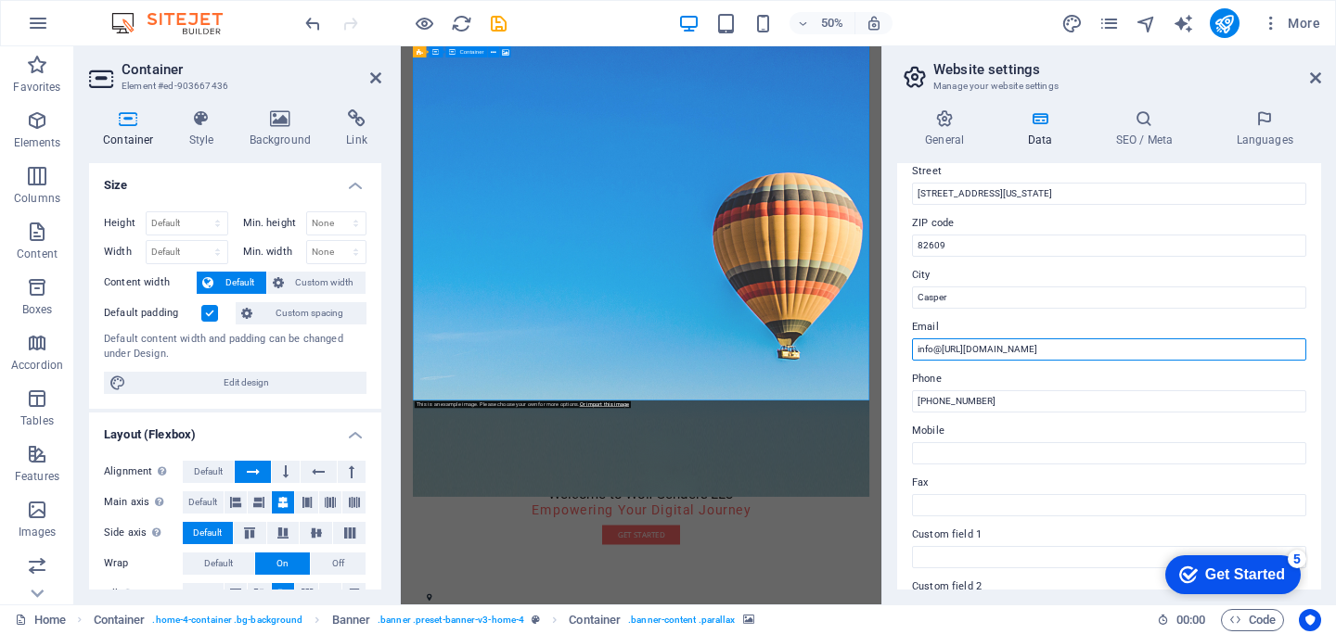
click at [972, 348] on input "info@https://wolf-senders.com" at bounding box center [1109, 350] width 394 height 22
click at [952, 350] on input "info@https://wolf-senders.com" at bounding box center [1109, 350] width 394 height 22
type input "[EMAIL_ADDRESS][DOMAIN_NAME]"
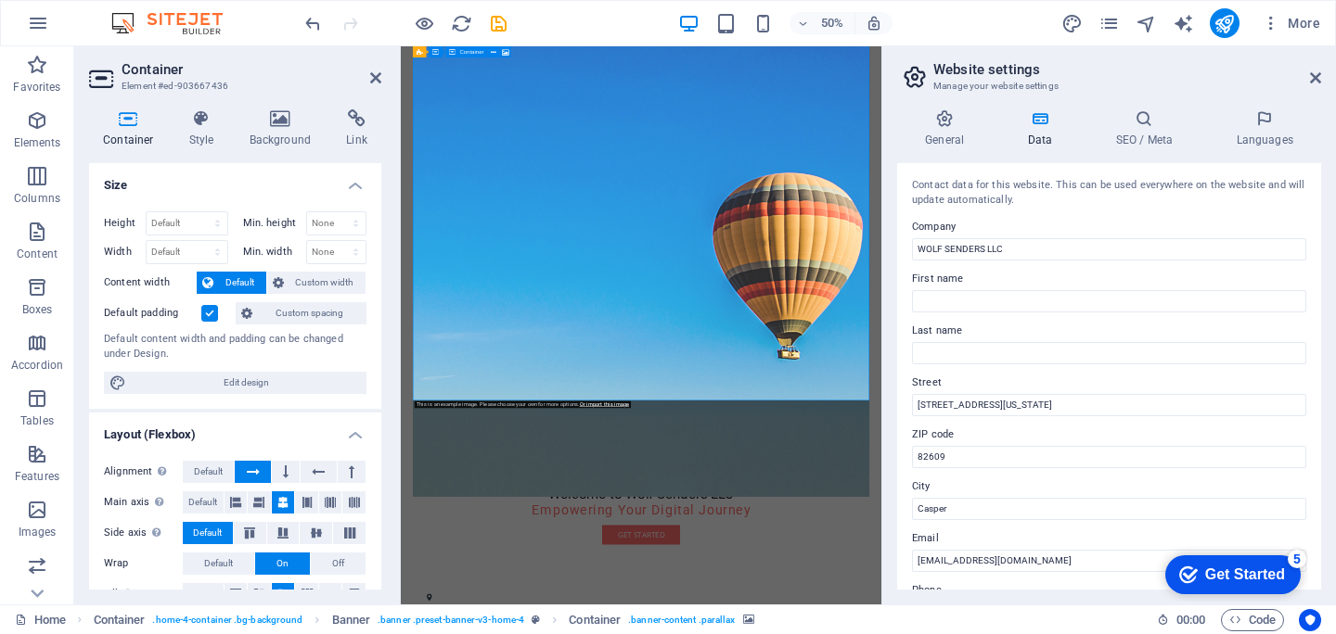
scroll to position [464, 0]
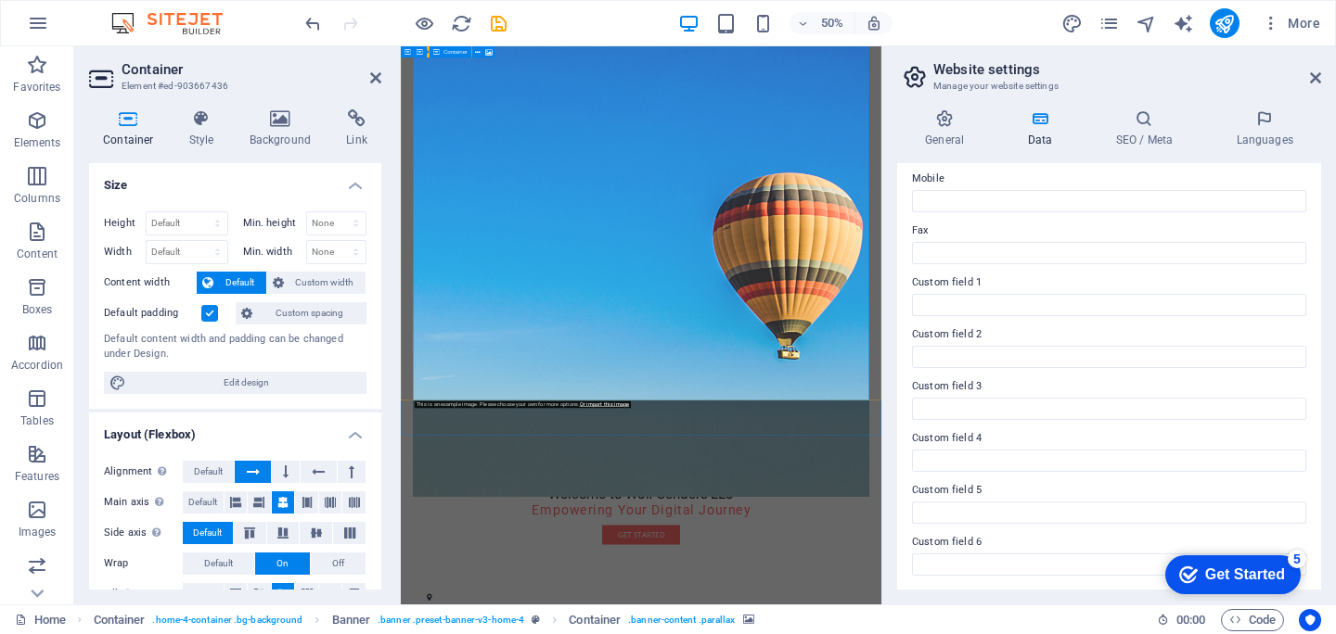
type input "[PHONE_NUMBER]"
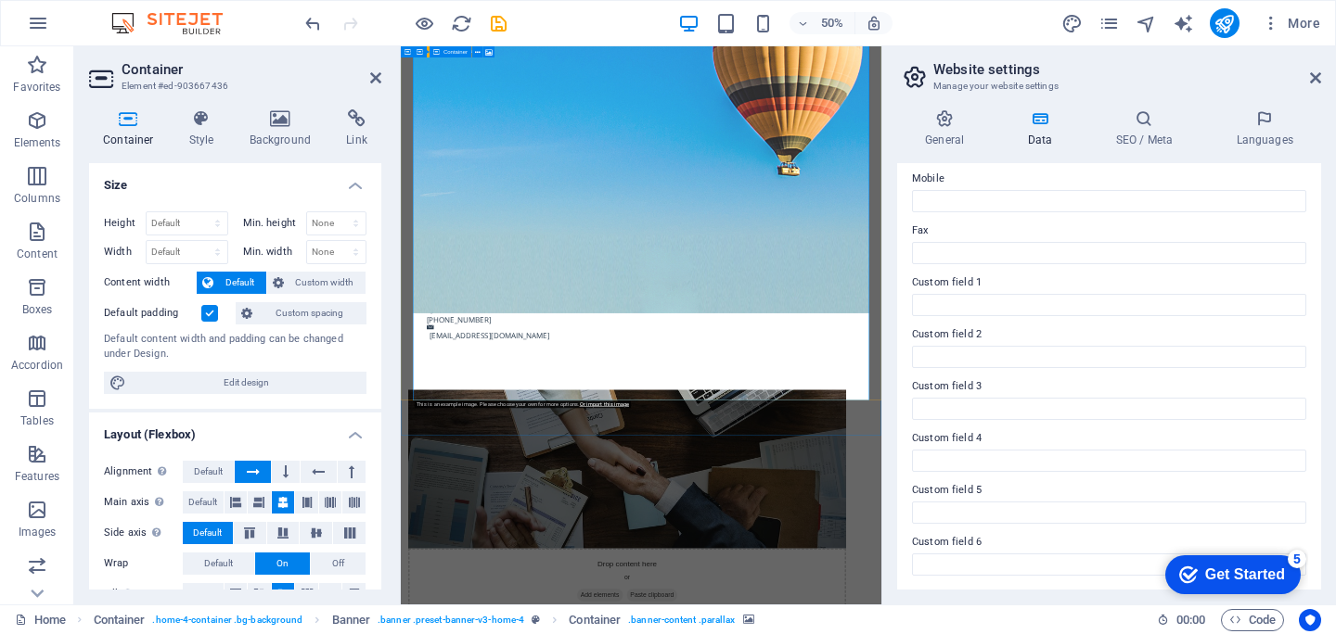
scroll to position [1203, 0]
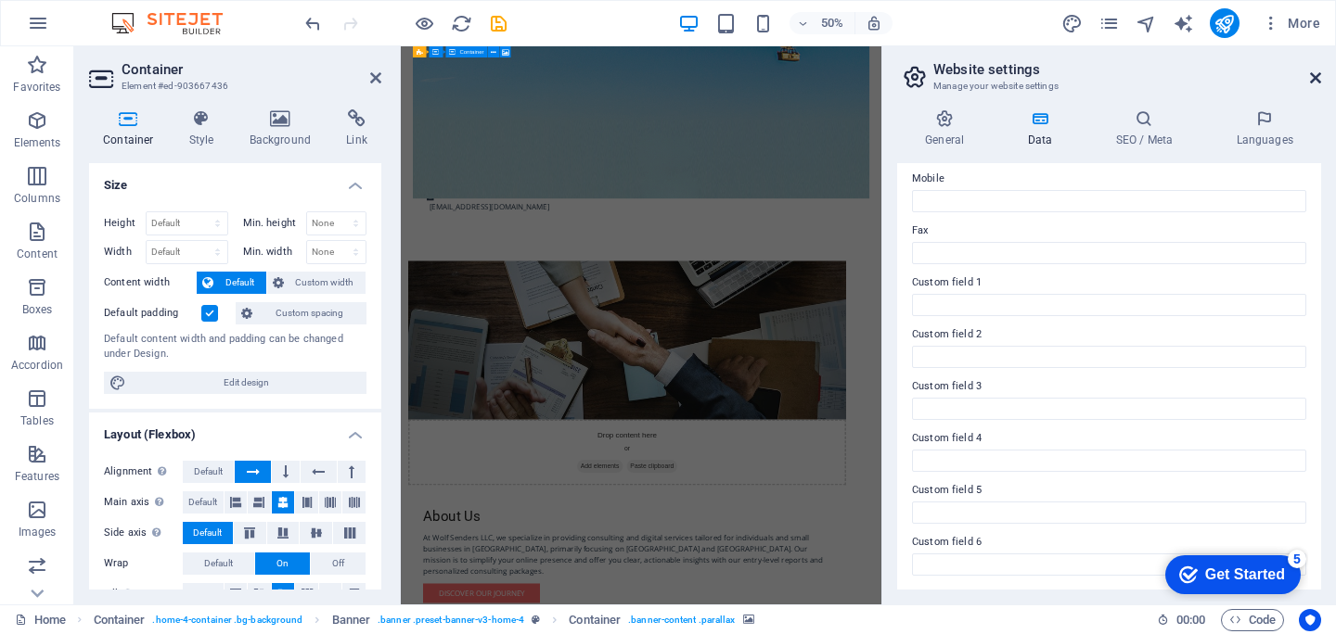
click at [1310, 81] on icon at bounding box center [1315, 77] width 11 height 15
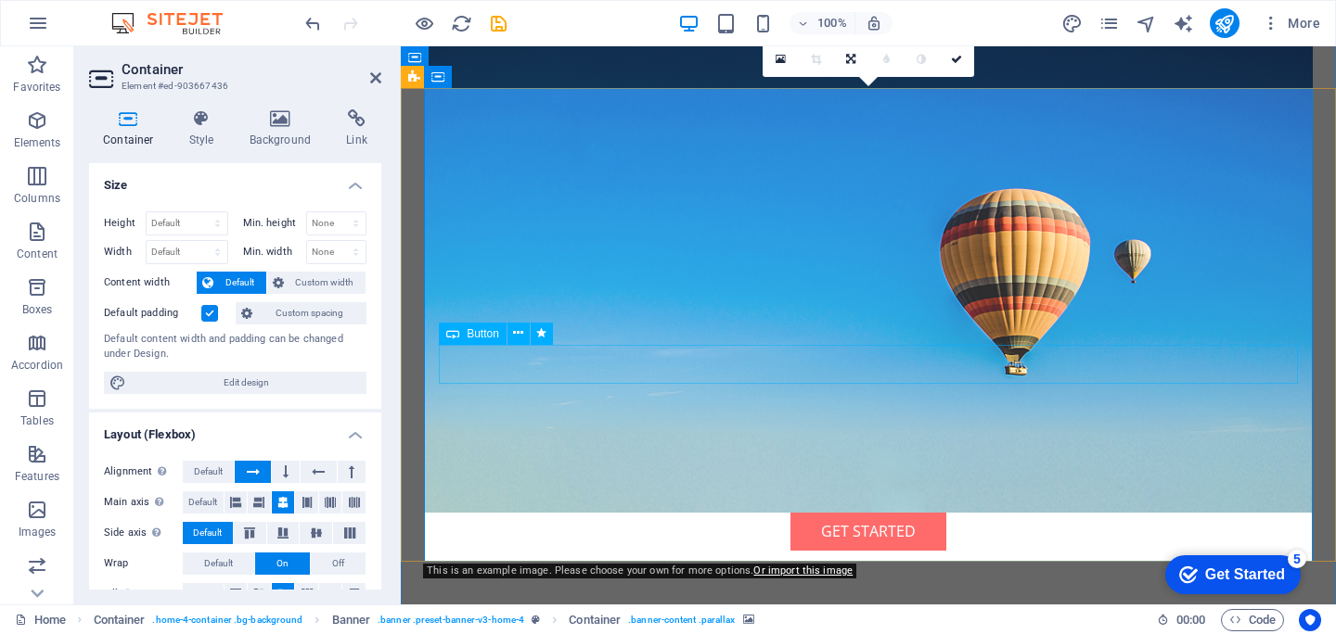
scroll to position [479, 0]
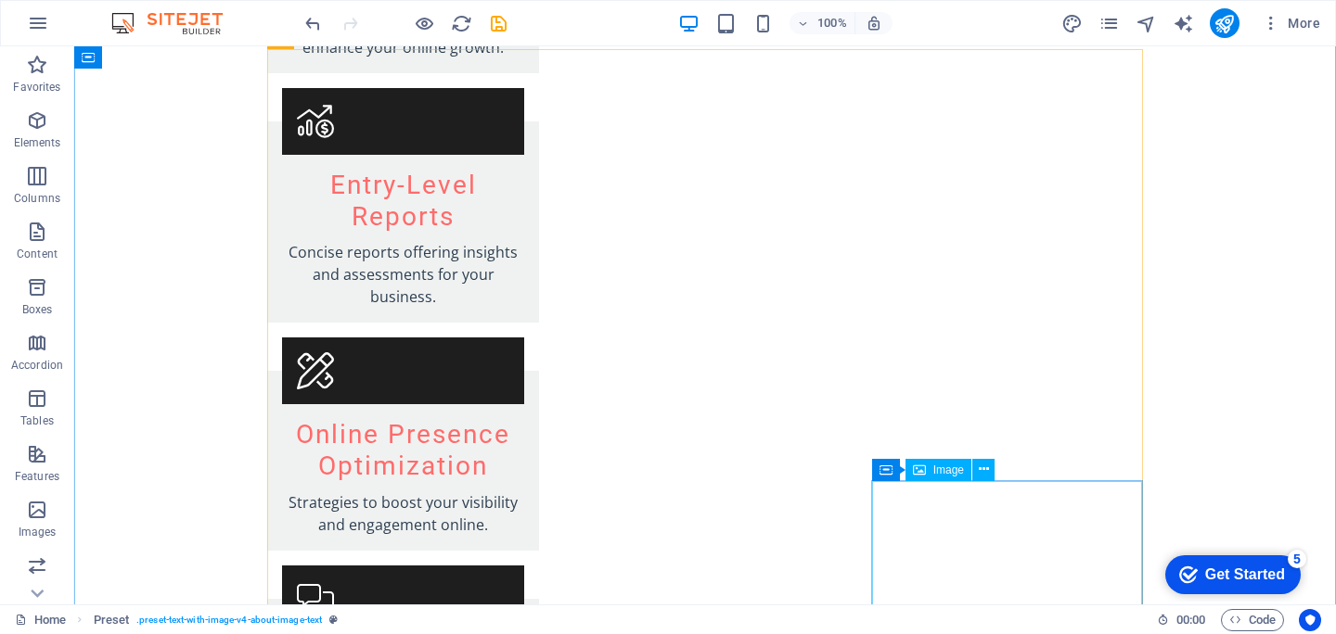
scroll to position [3757, 0]
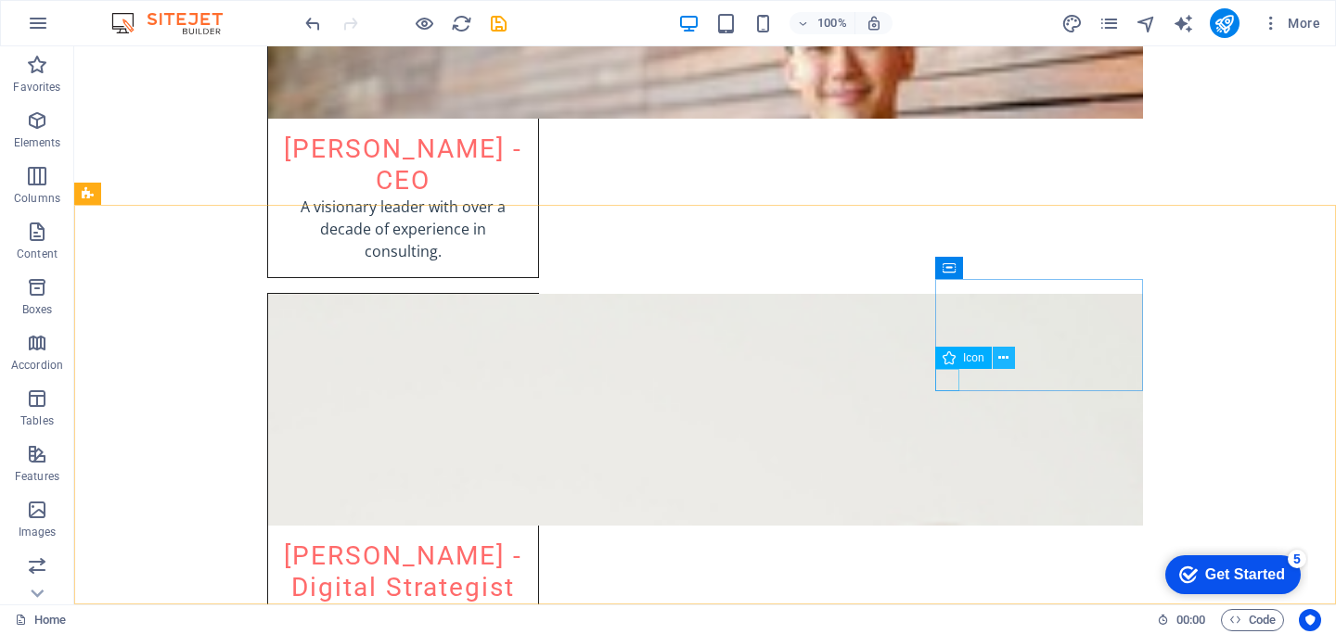
click at [992, 354] on button at bounding box center [1003, 358] width 22 height 22
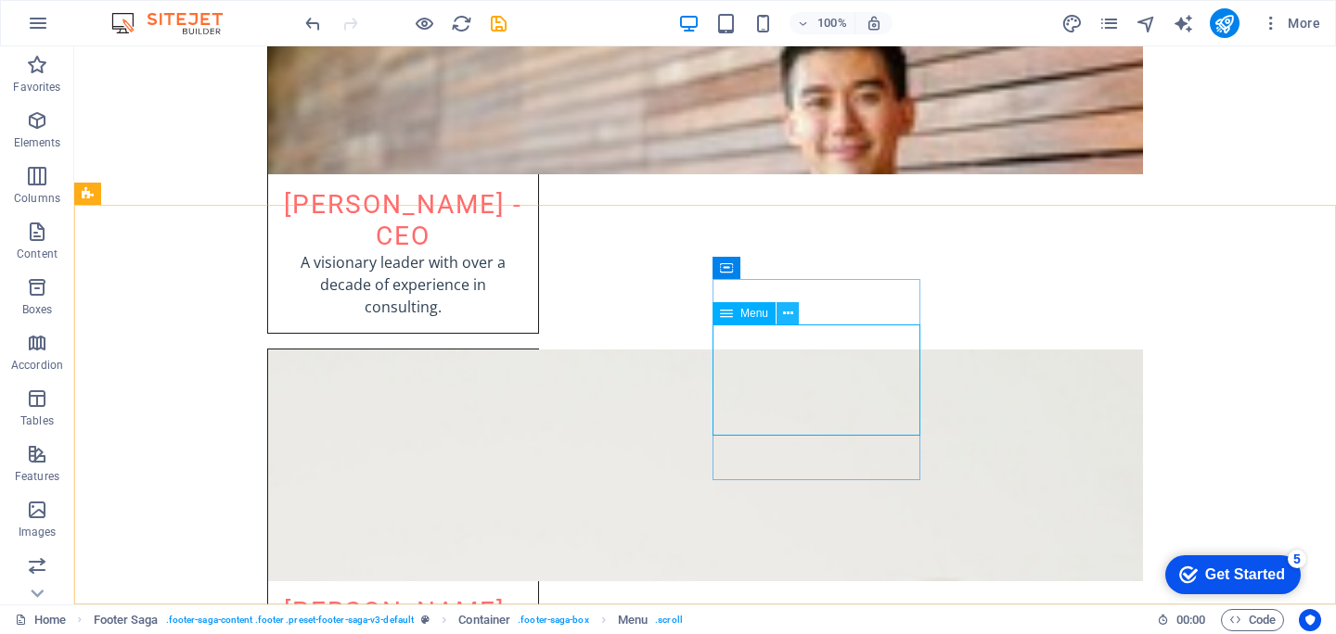
click at [783, 312] on icon at bounding box center [788, 313] width 10 height 19
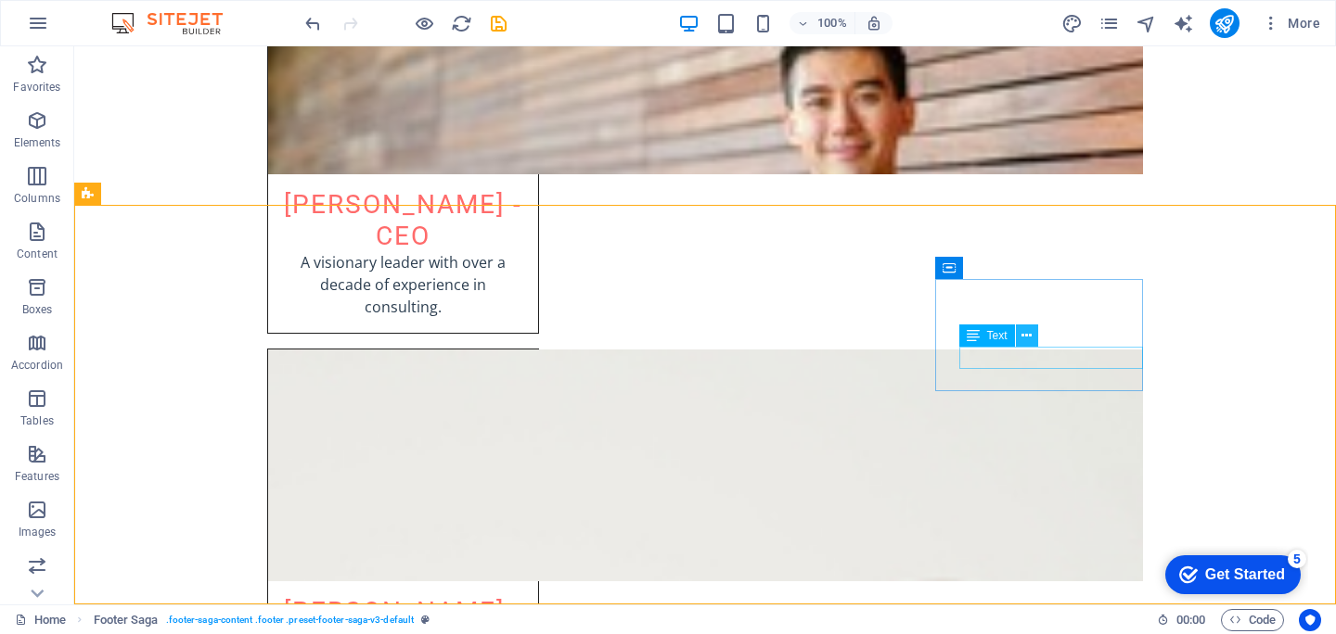
click at [1029, 334] on icon at bounding box center [1026, 335] width 10 height 19
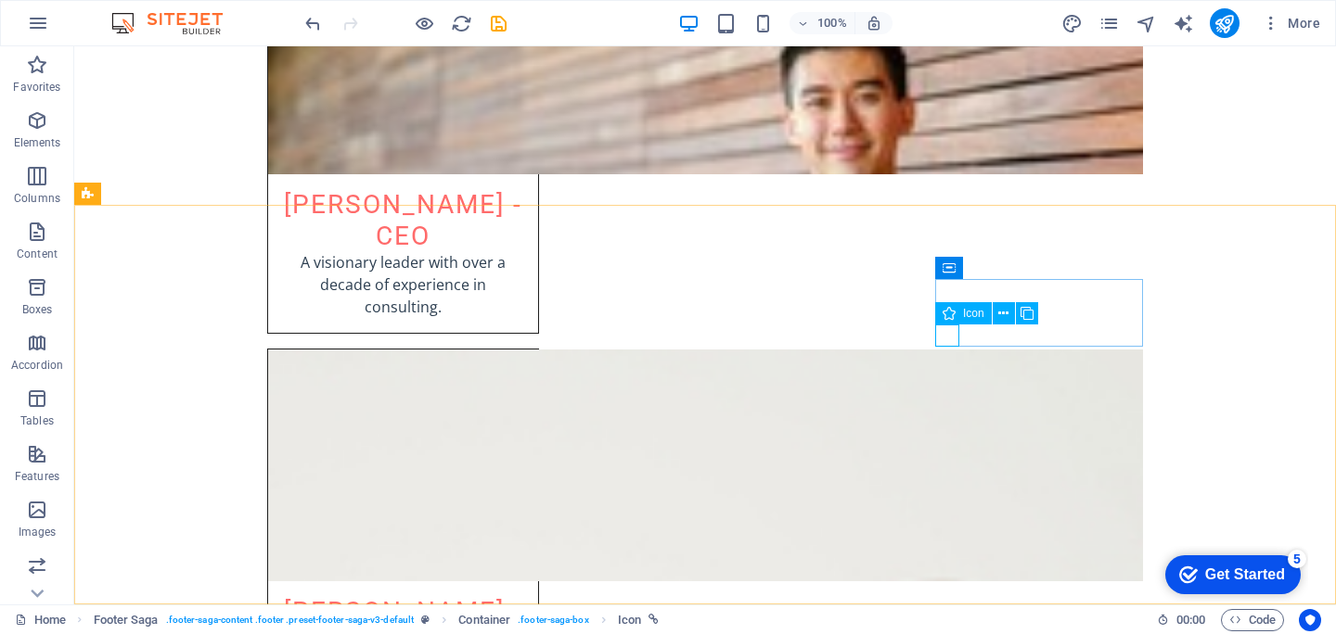
click at [955, 312] on div "Icon" at bounding box center [963, 313] width 57 height 22
click at [962, 315] on div "Icon" at bounding box center [963, 313] width 57 height 22
click at [1029, 314] on icon at bounding box center [1026, 313] width 10 height 19
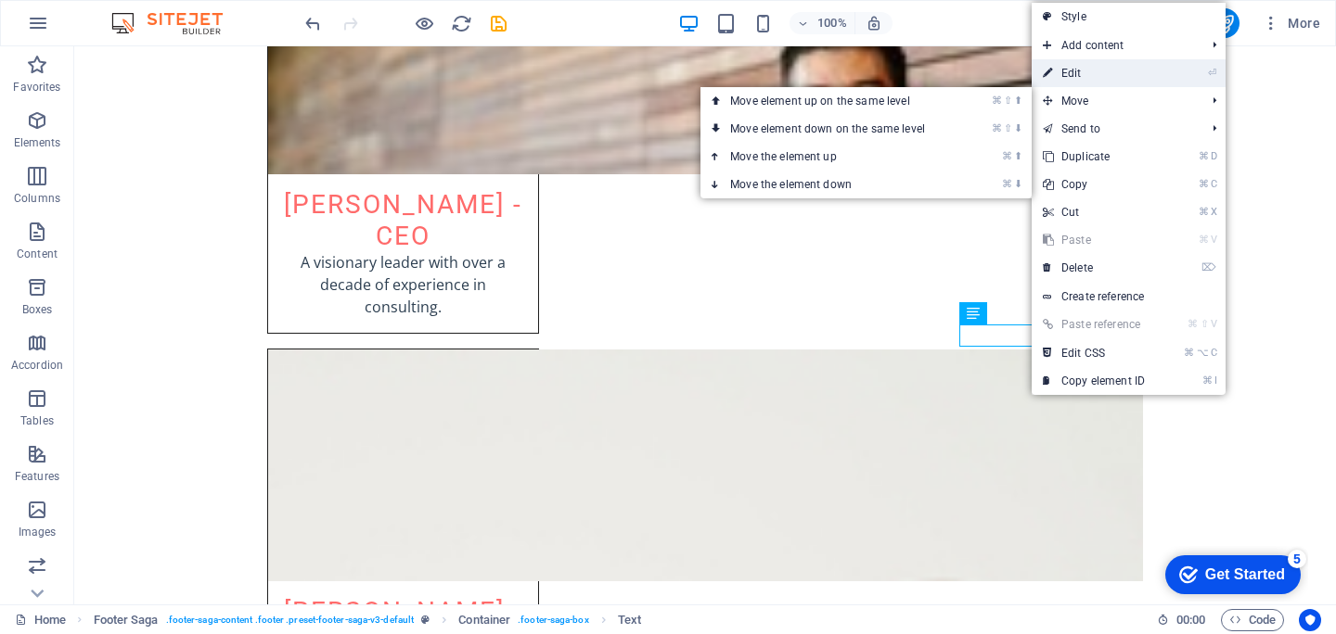
click at [1110, 83] on link "⏎ Edit" at bounding box center [1093, 73] width 124 height 28
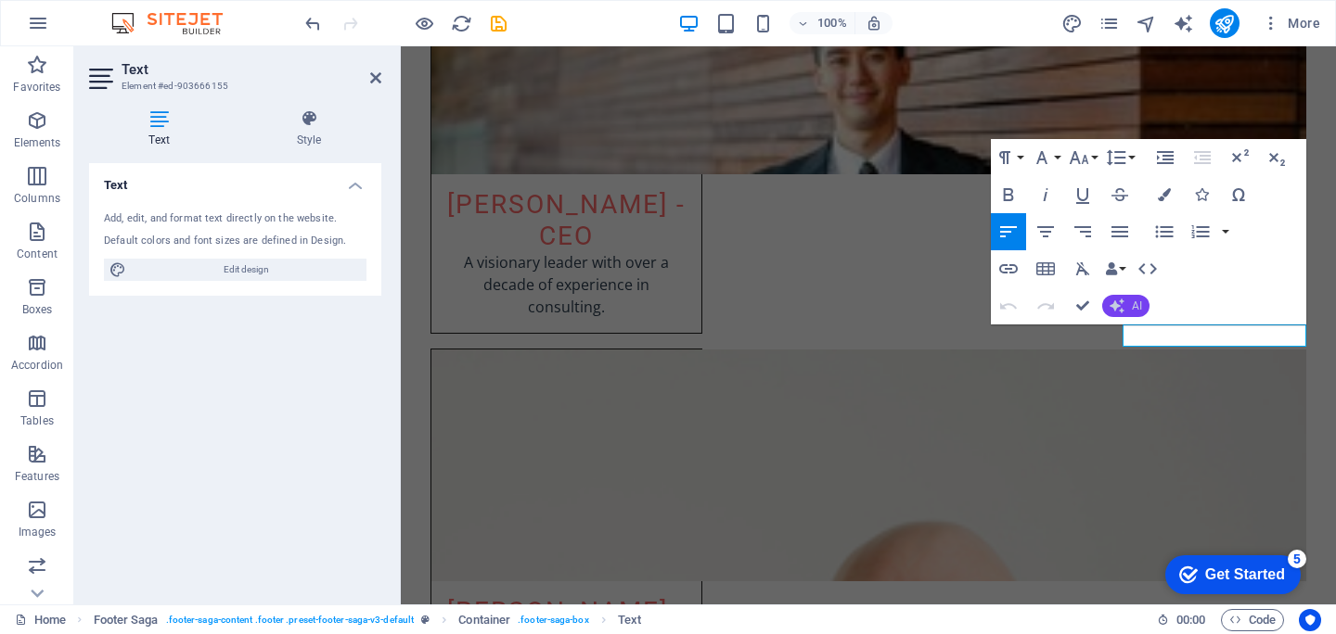
click at [1131, 312] on span "AI" at bounding box center [1136, 305] width 10 height 11
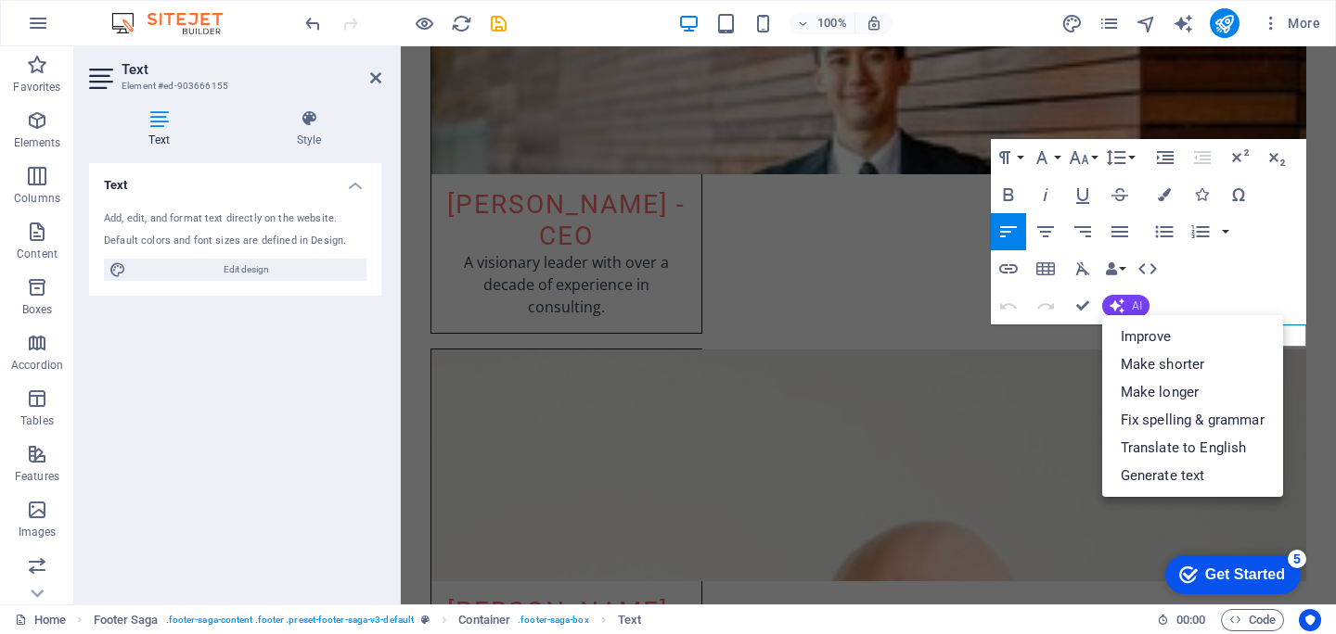
click at [1128, 304] on button "AI" at bounding box center [1125, 306] width 47 height 22
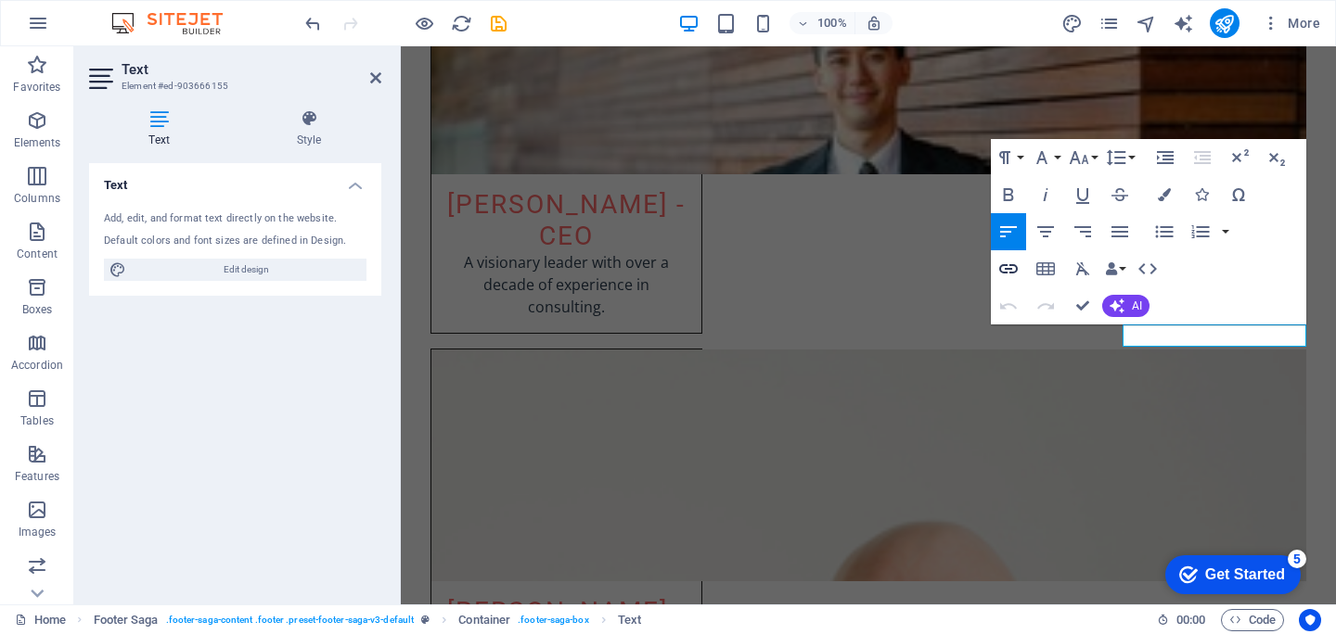
click at [1013, 268] on icon "button" at bounding box center [1008, 269] width 22 height 22
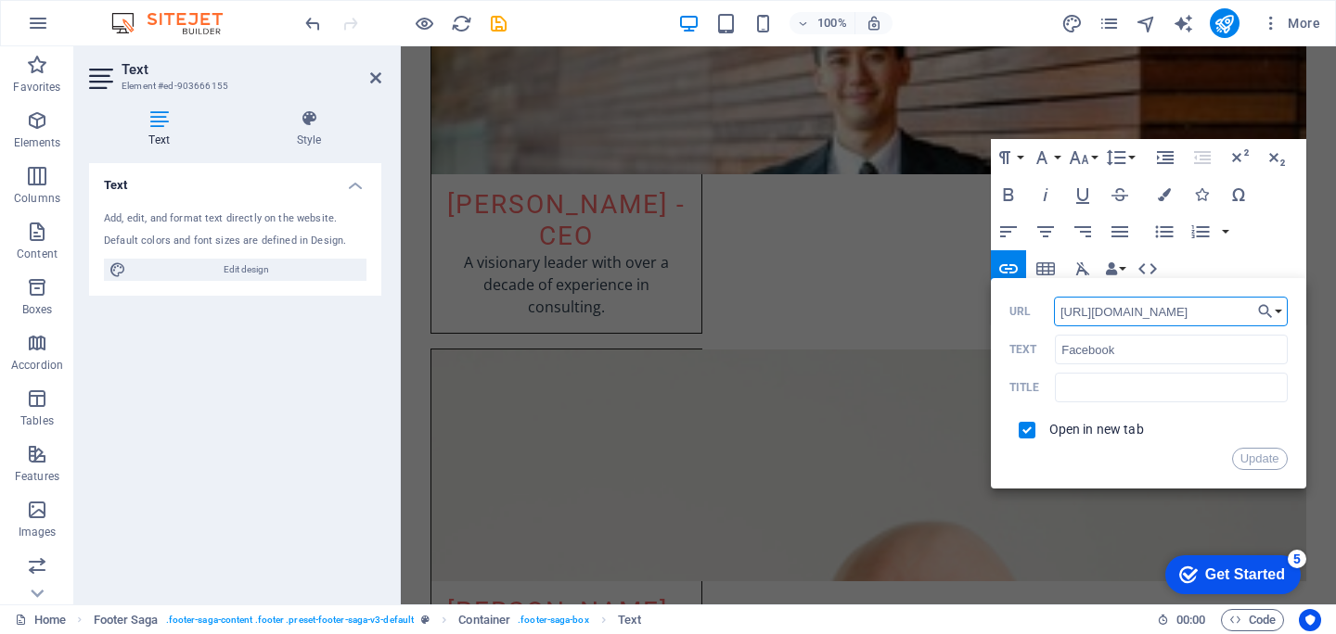
paste input "linkedin.com/company/wolf-senders"
type input "https://www.linkedin.com/company/wolf-senders"
click at [1172, 338] on input "Facebook" at bounding box center [1171, 350] width 232 height 30
type input "Linkedin"
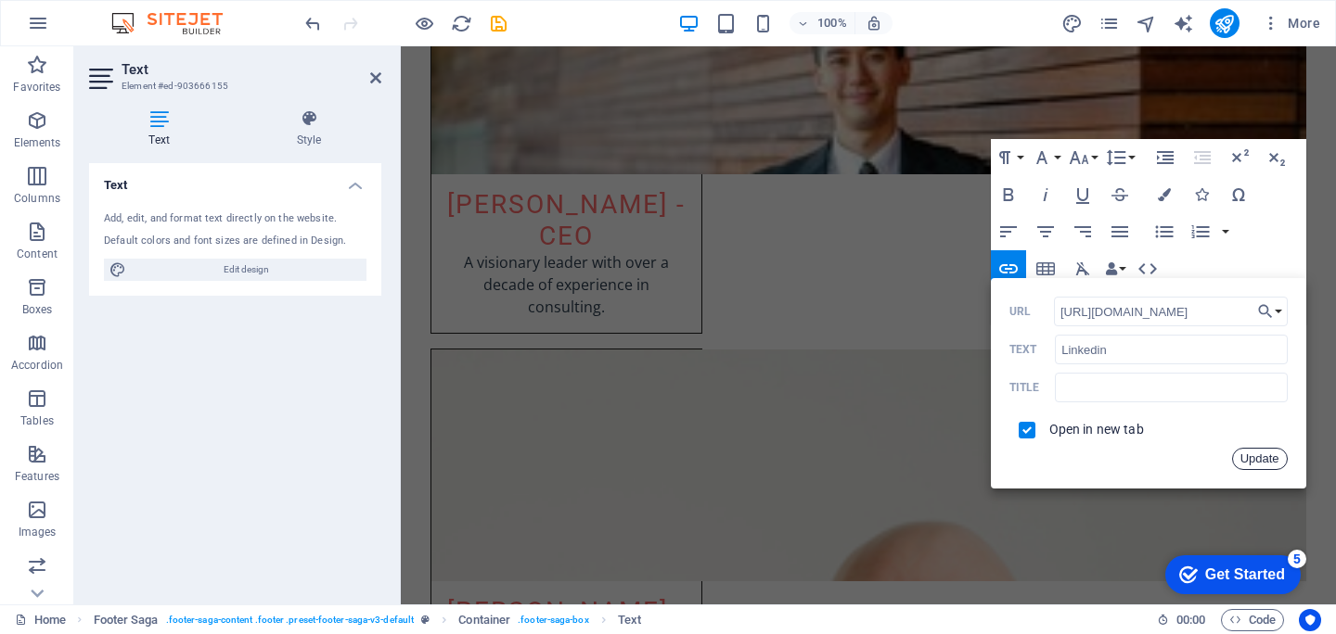
click at [1243, 457] on button "Update" at bounding box center [1260, 459] width 56 height 22
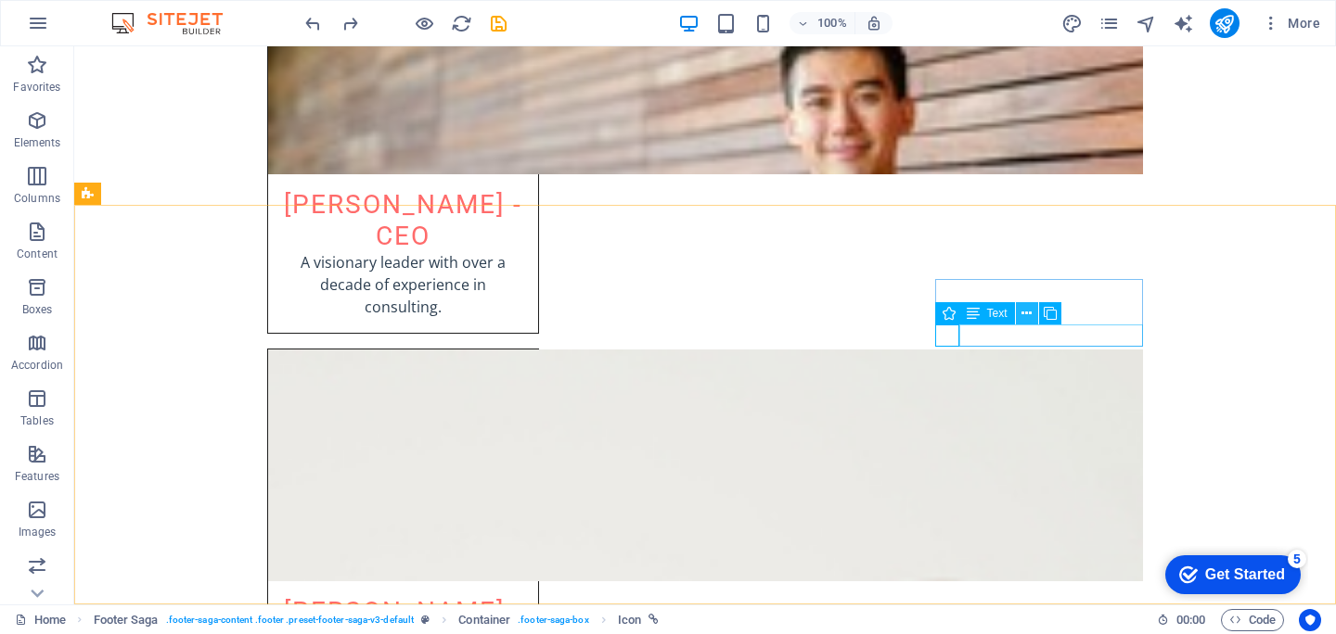
click at [1018, 316] on button at bounding box center [1027, 313] width 22 height 22
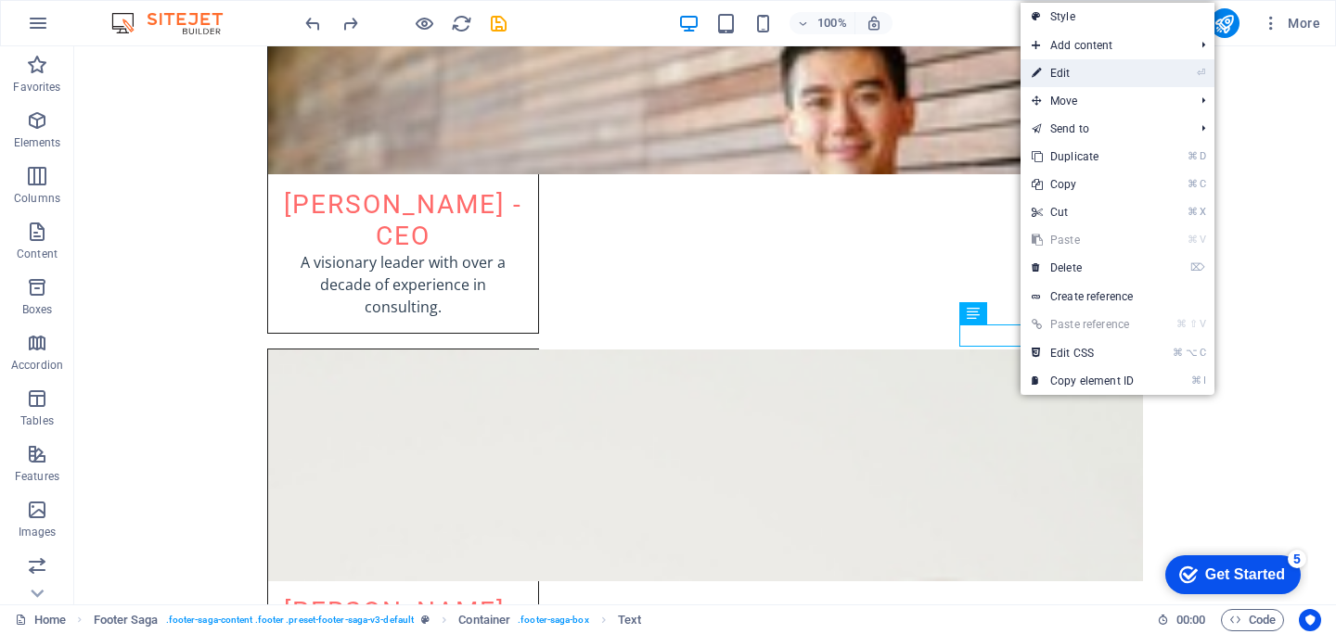
click at [1080, 71] on link "⏎ Edit" at bounding box center [1082, 73] width 124 height 28
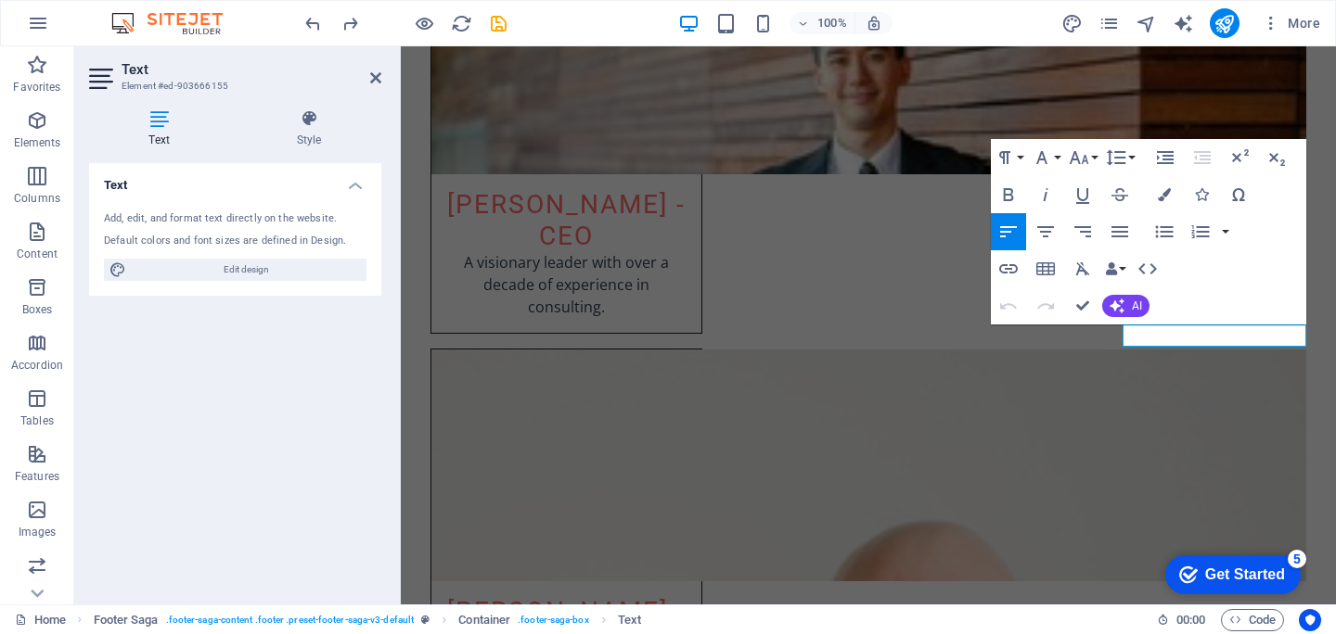
click at [316, 97] on div "Text Style Text Add, edit, and format text directly on the website. Default col…" at bounding box center [235, 350] width 322 height 510
click at [1120, 267] on button "Data Bindings" at bounding box center [1115, 268] width 26 height 37
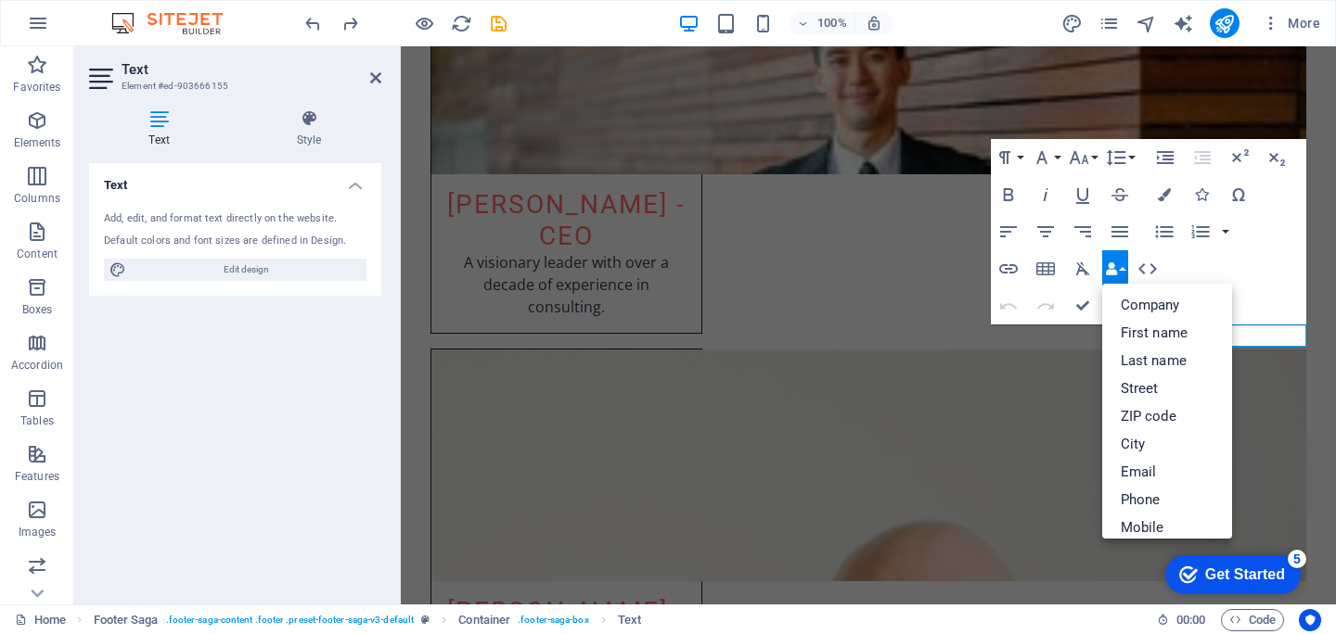
click at [1120, 267] on button "Data Bindings" at bounding box center [1115, 268] width 26 height 37
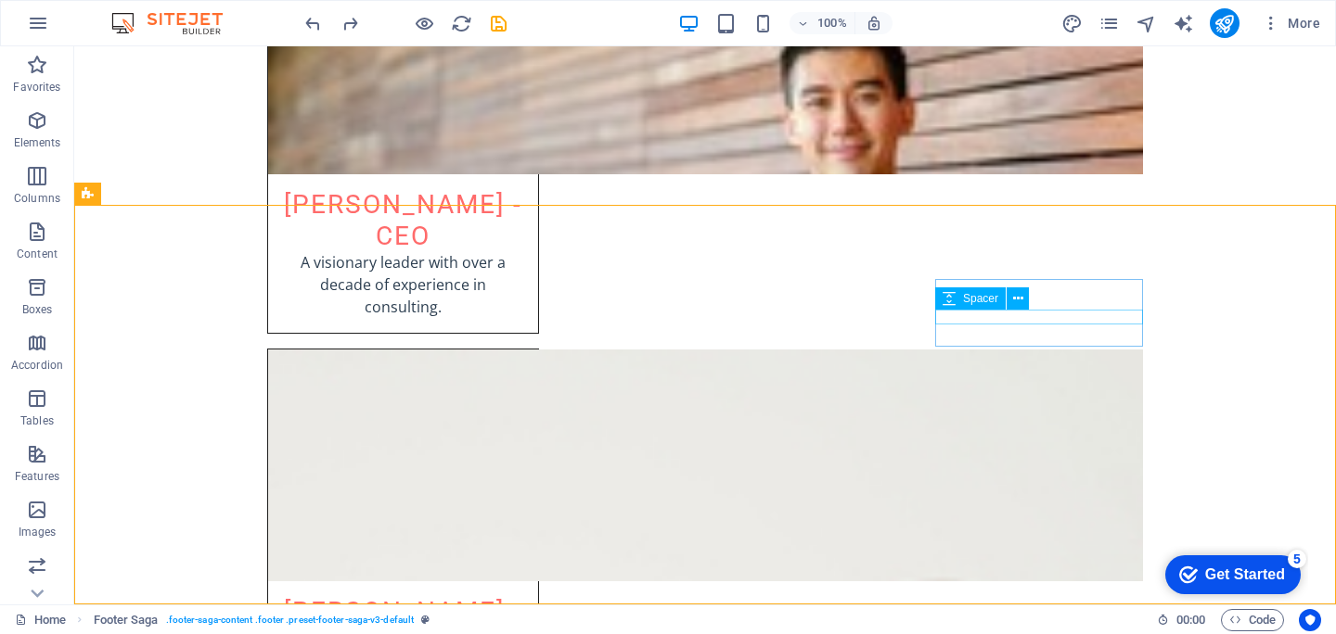
click at [1004, 297] on div "Spacer" at bounding box center [970, 299] width 70 height 22
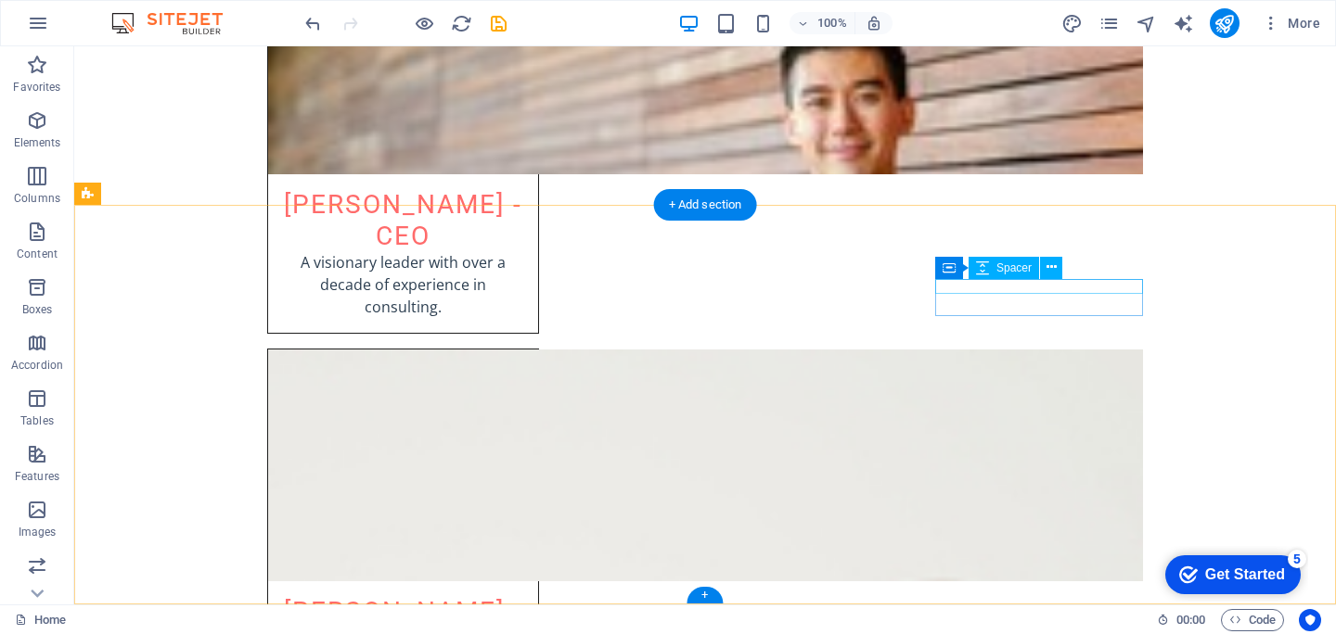
click at [0, 0] on div "Text" at bounding box center [0, 0] width 0 height 0
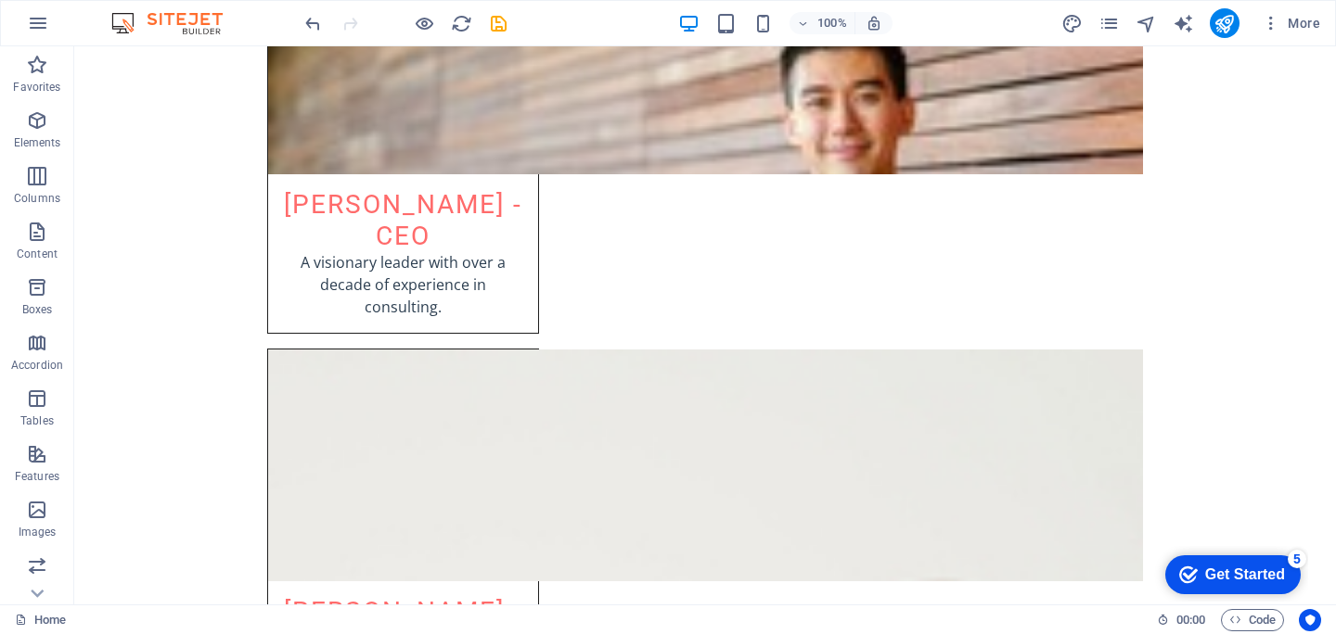
click at [1285, 2] on div "100% More" at bounding box center [668, 23] width 1334 height 45
click at [1285, 14] on span "More" at bounding box center [1290, 23] width 58 height 19
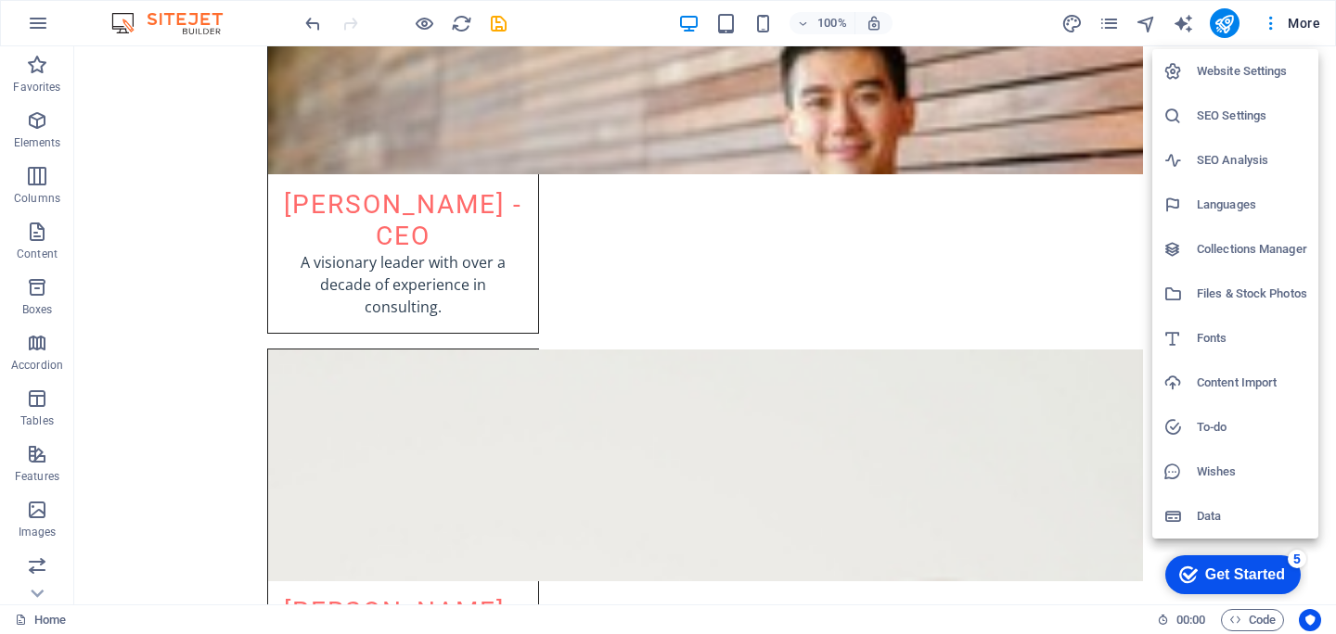
click at [954, 400] on div at bounding box center [668, 317] width 1336 height 634
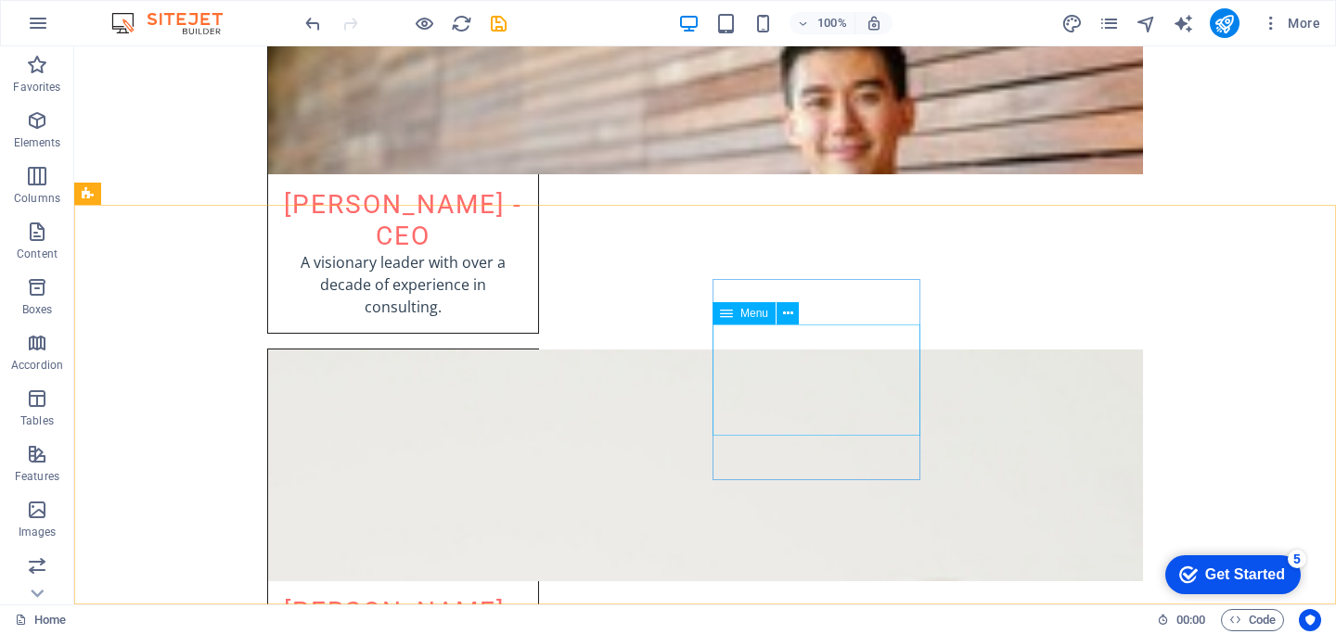
click at [775, 316] on div "Menu" at bounding box center [761, 313] width 98 height 23
click at [790, 314] on icon at bounding box center [788, 313] width 10 height 19
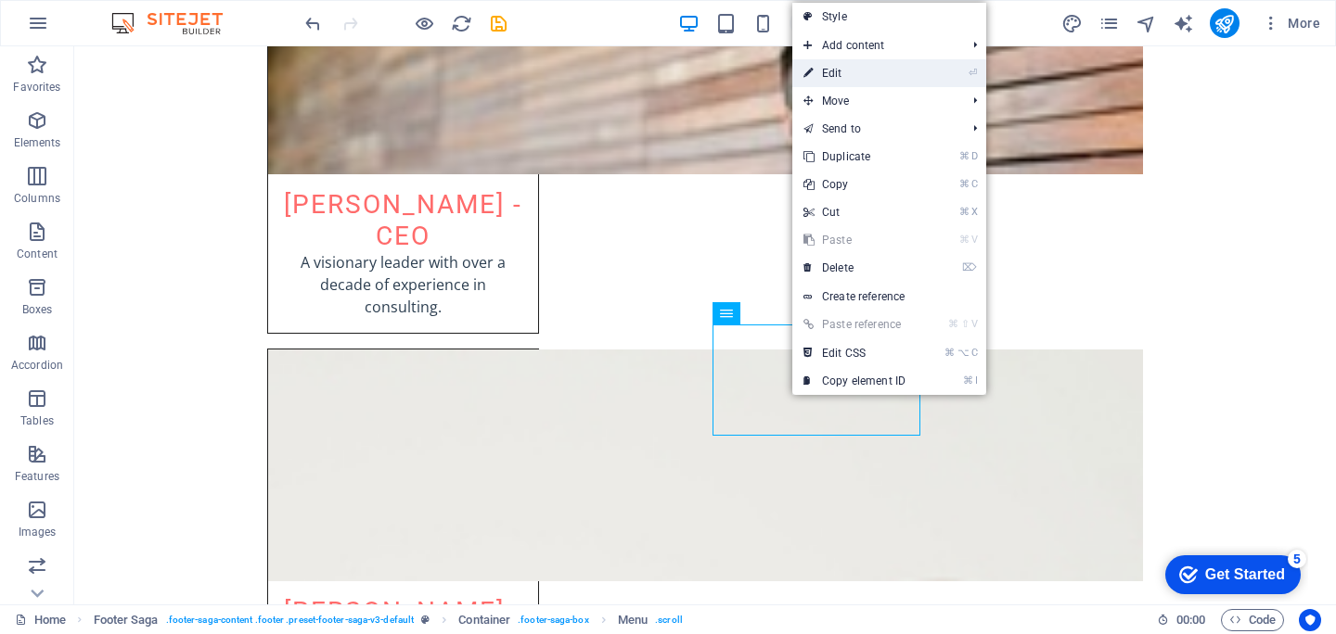
click at [901, 77] on link "⏎ Edit" at bounding box center [854, 73] width 124 height 28
select select
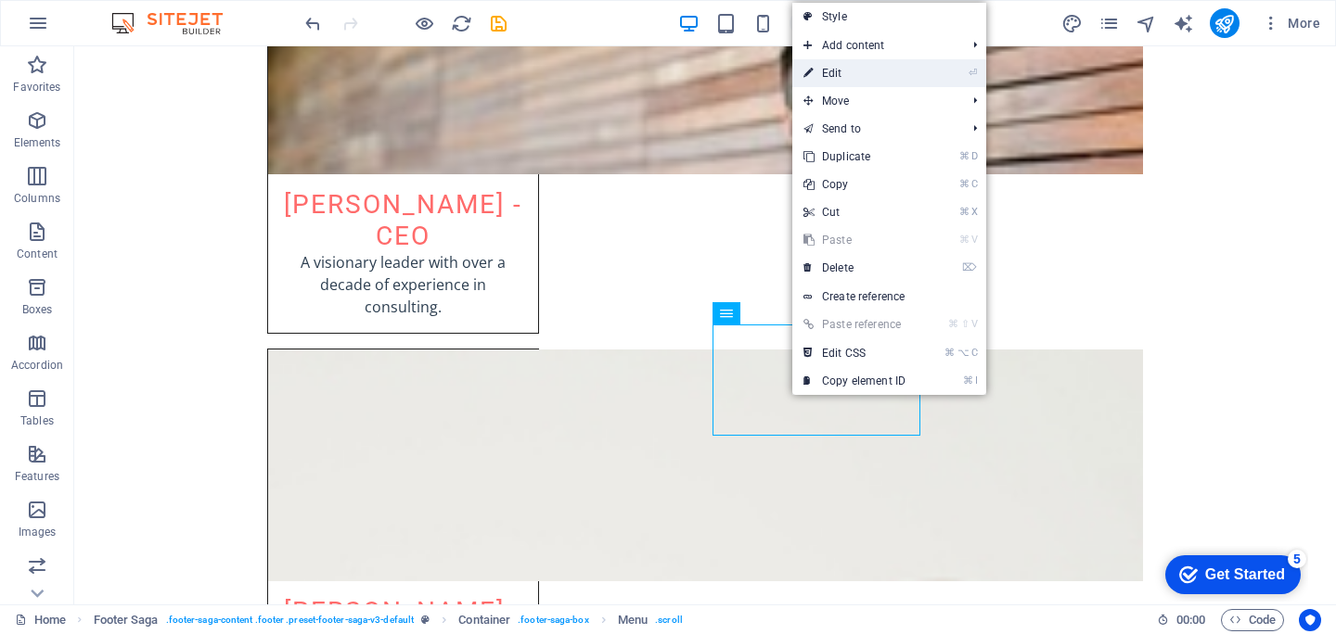
select select
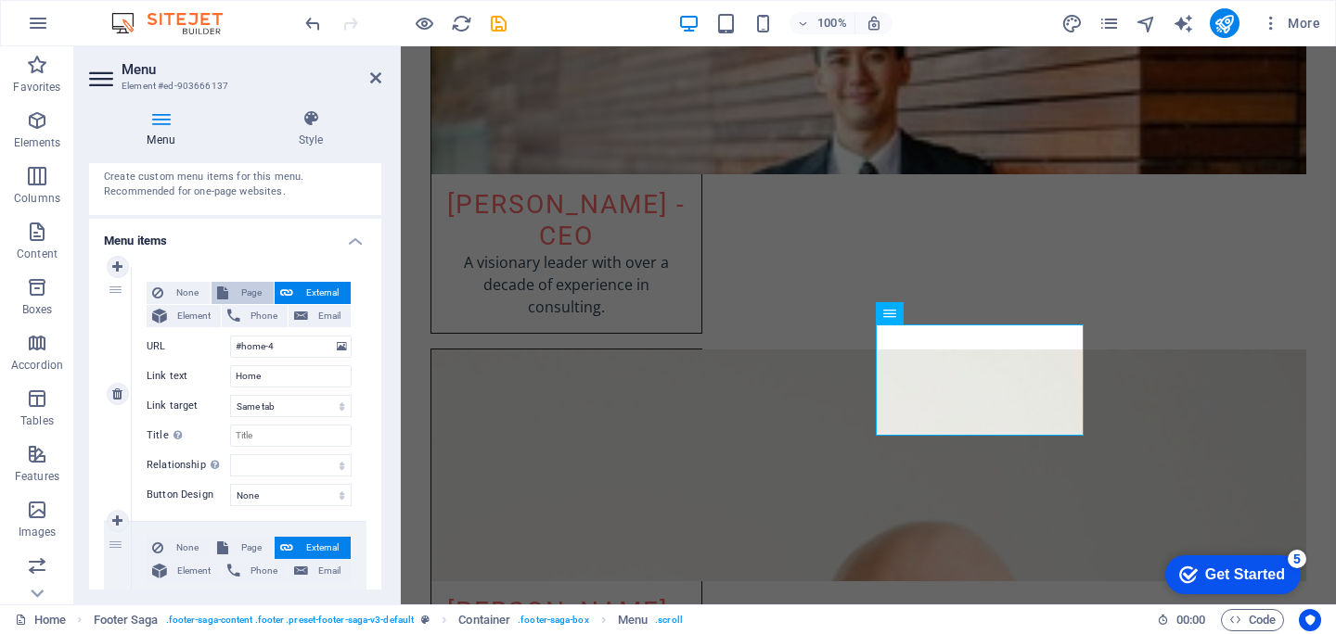
scroll to position [75, 0]
click at [284, 341] on input "#home-4" at bounding box center [290, 344] width 121 height 22
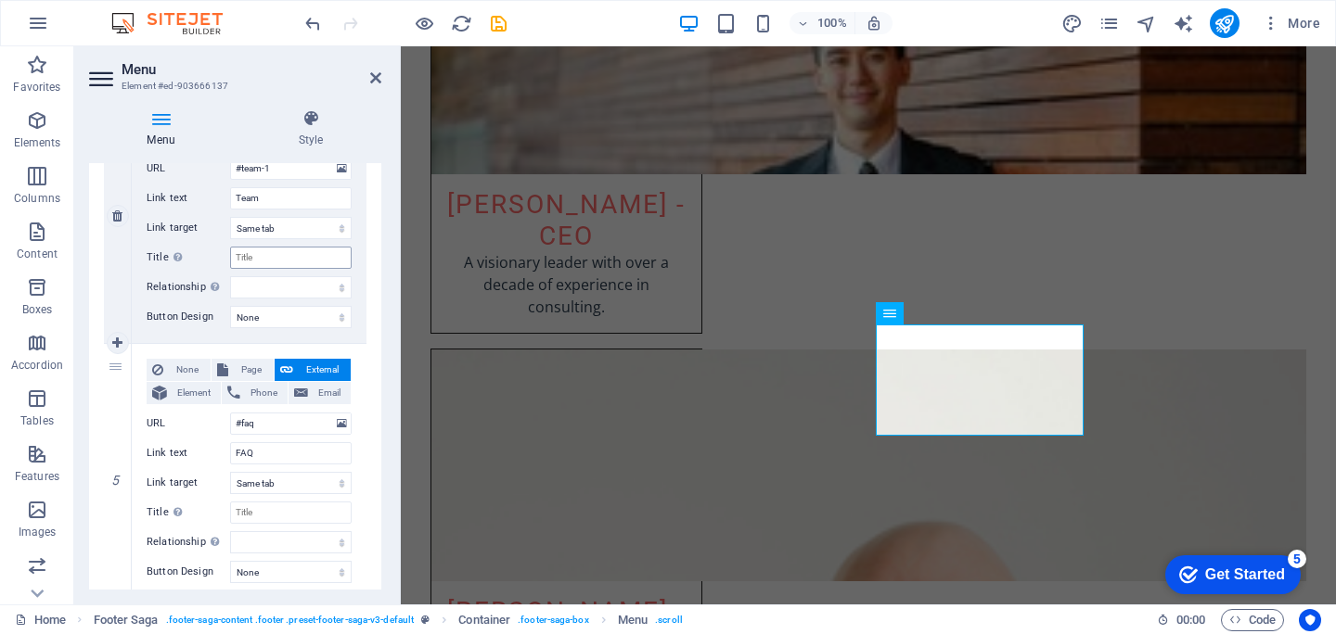
scroll to position [1076, 0]
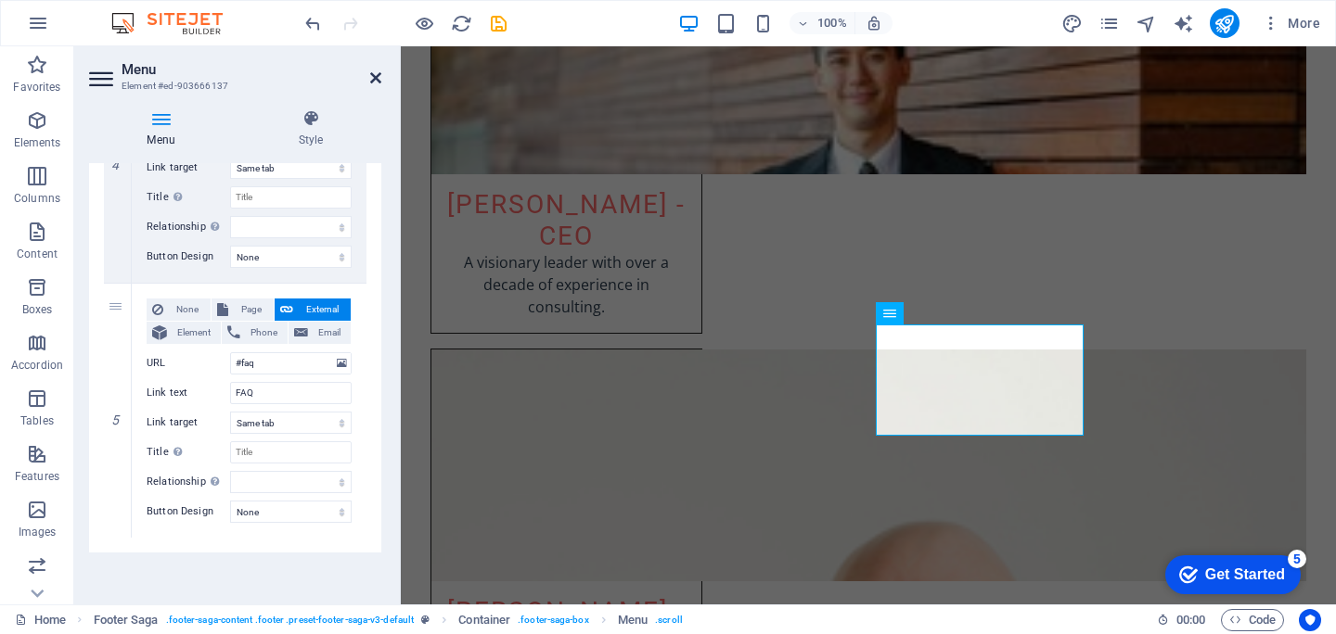
click at [379, 70] on icon at bounding box center [375, 77] width 11 height 15
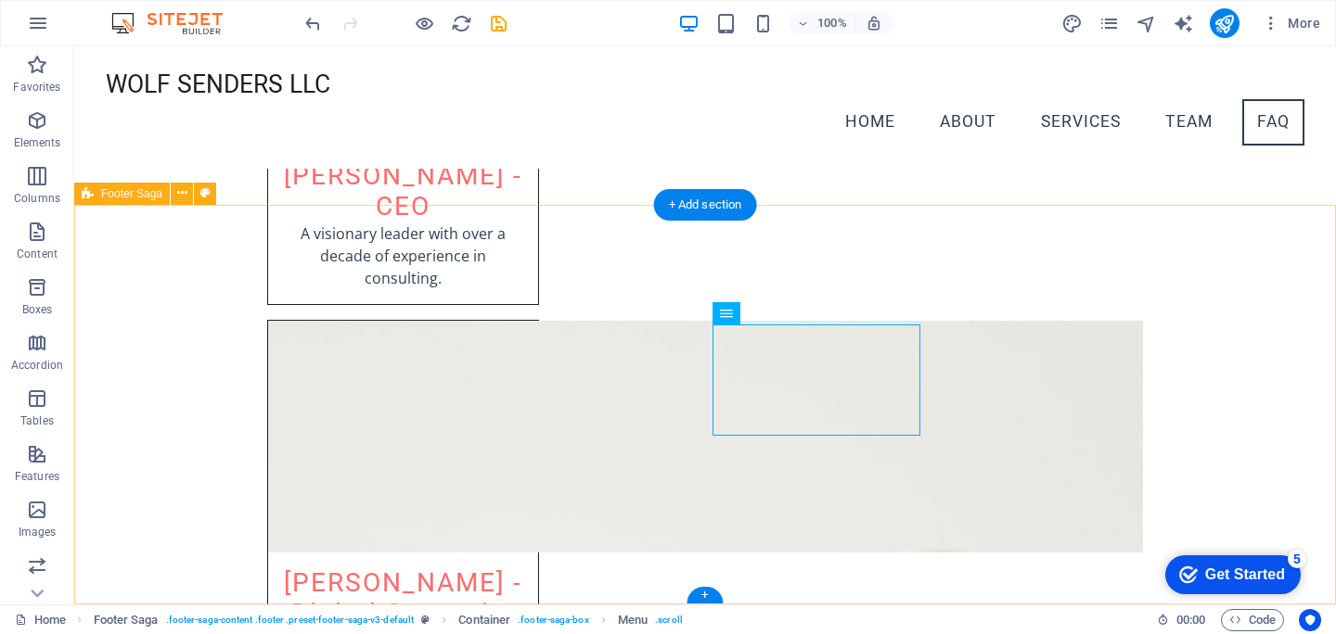
scroll to position [3262, 0]
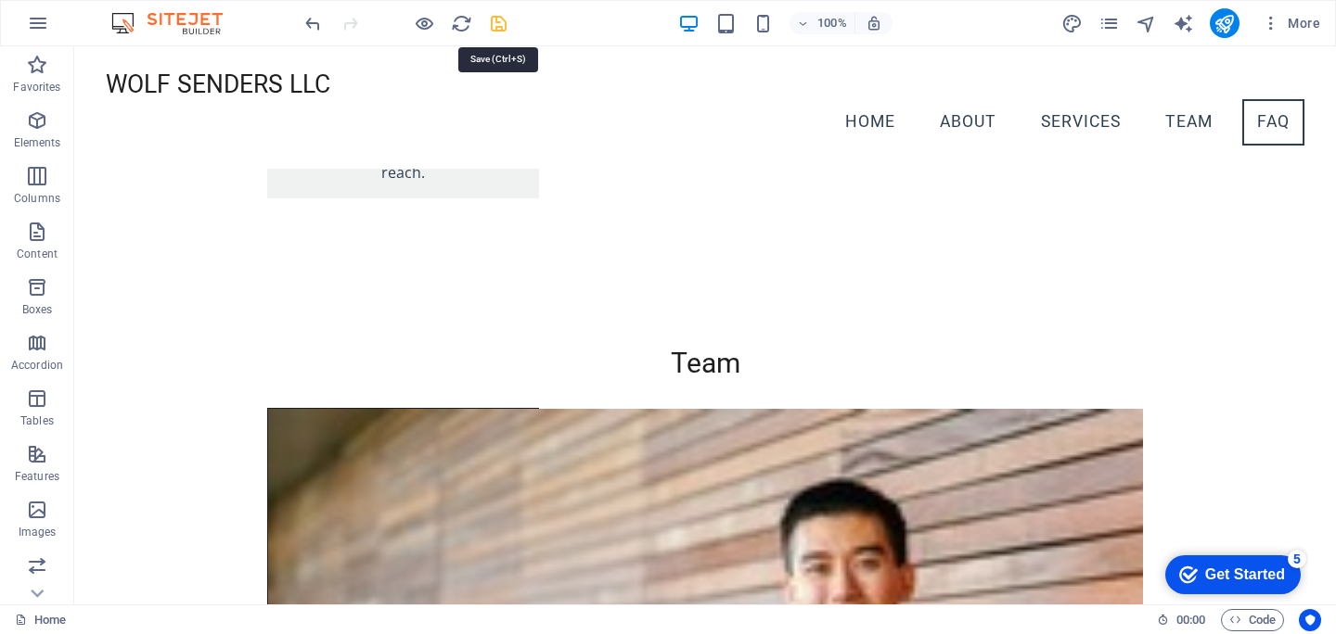
click at [493, 23] on icon "save" at bounding box center [498, 23] width 21 height 21
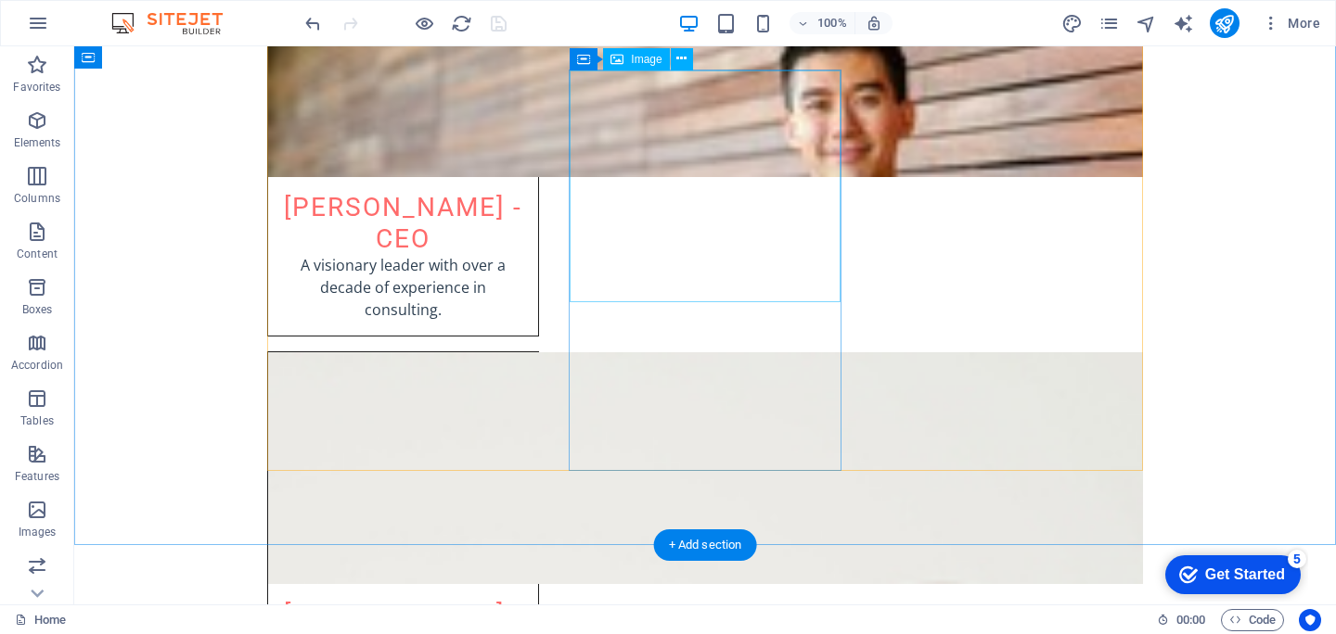
scroll to position [3757, 0]
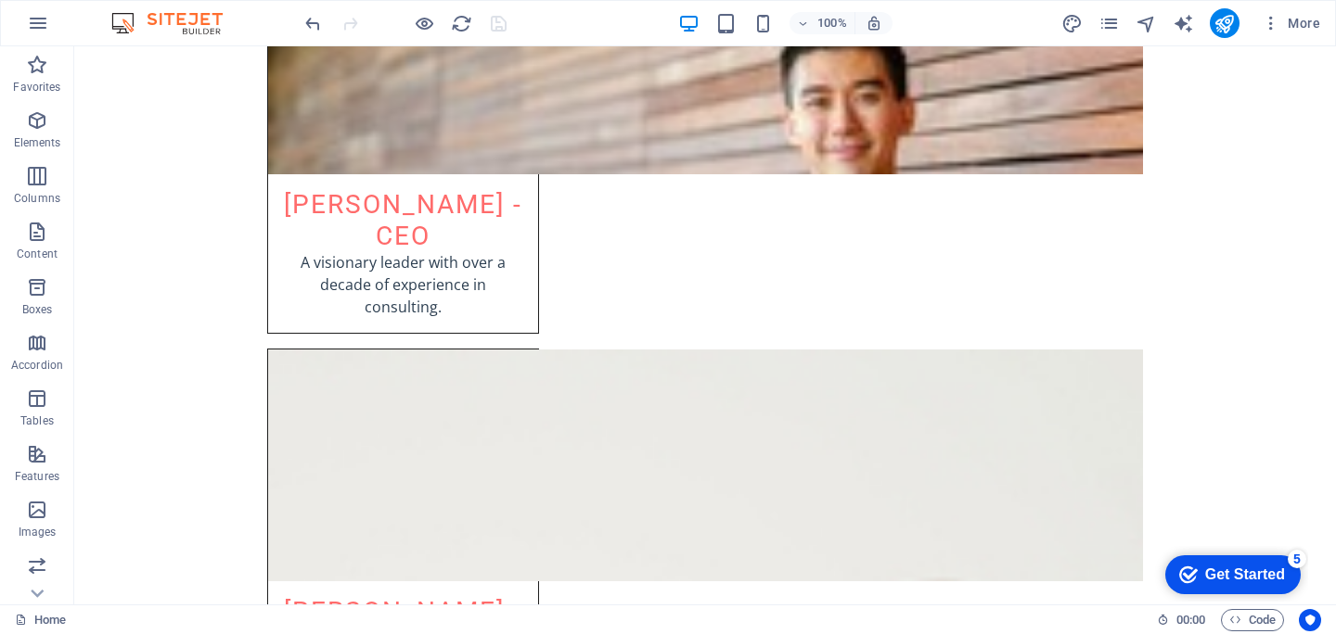
click at [510, 9] on div "100% More" at bounding box center [814, 23] width 1026 height 30
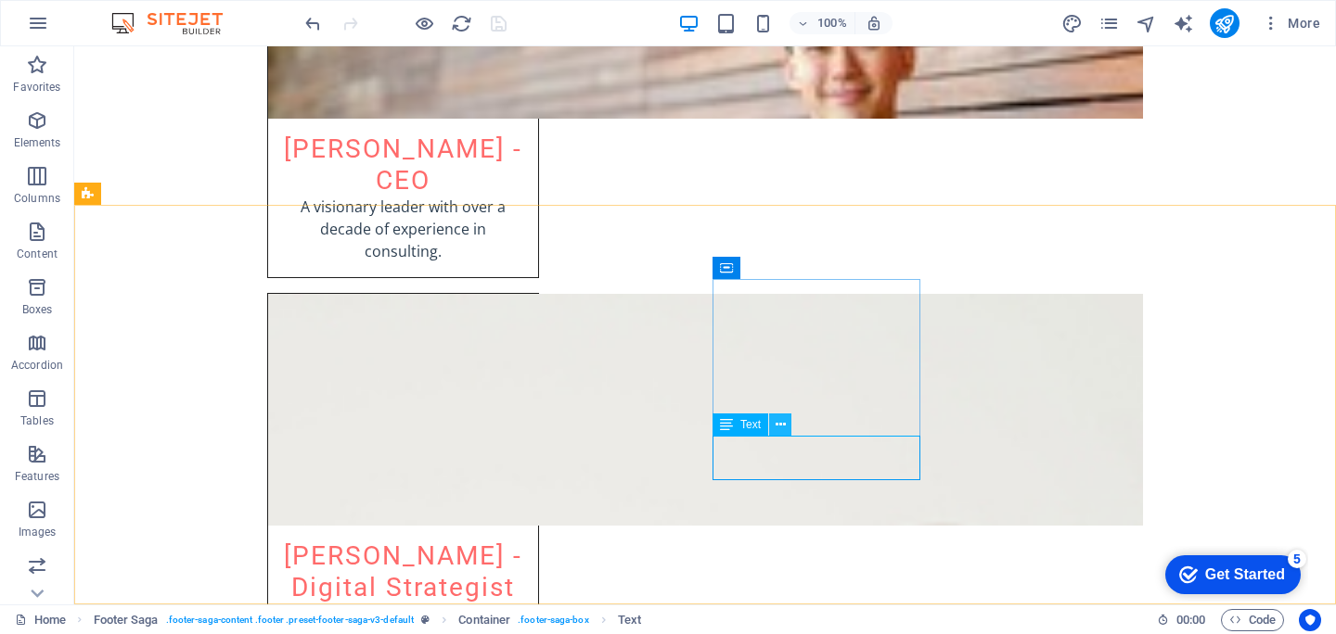
click at [782, 428] on icon at bounding box center [780, 424] width 10 height 19
click at [36, 264] on span "Content" at bounding box center [37, 243] width 74 height 45
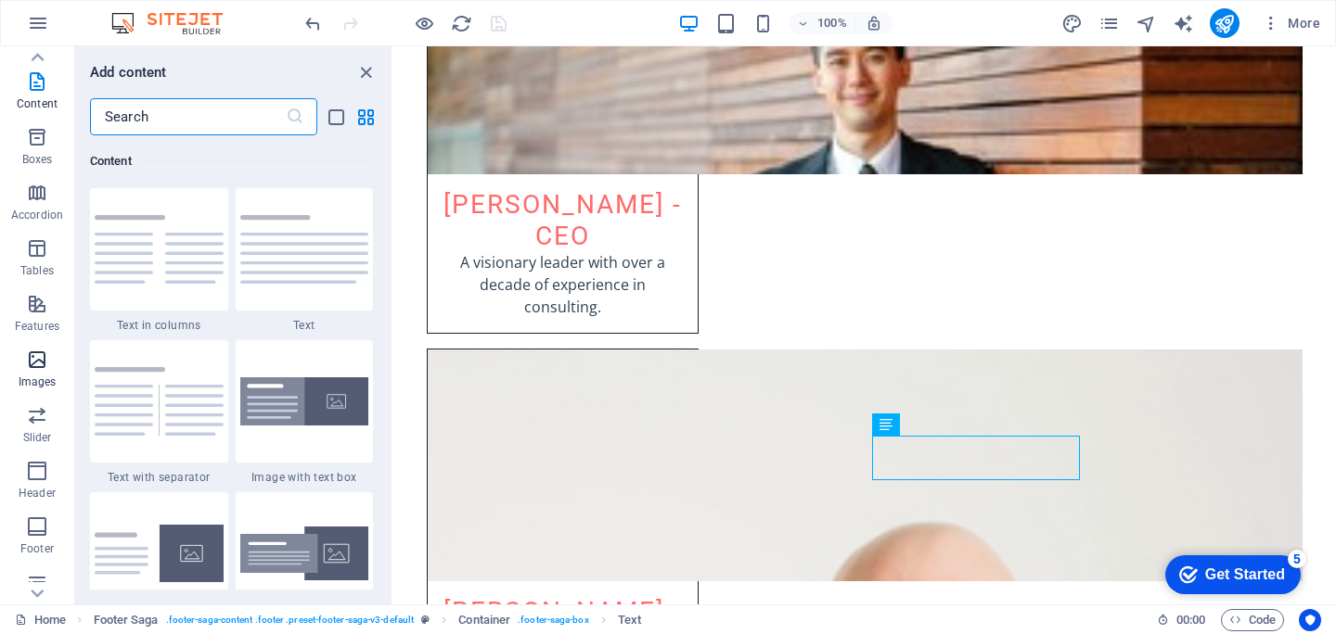
scroll to position [276, 0]
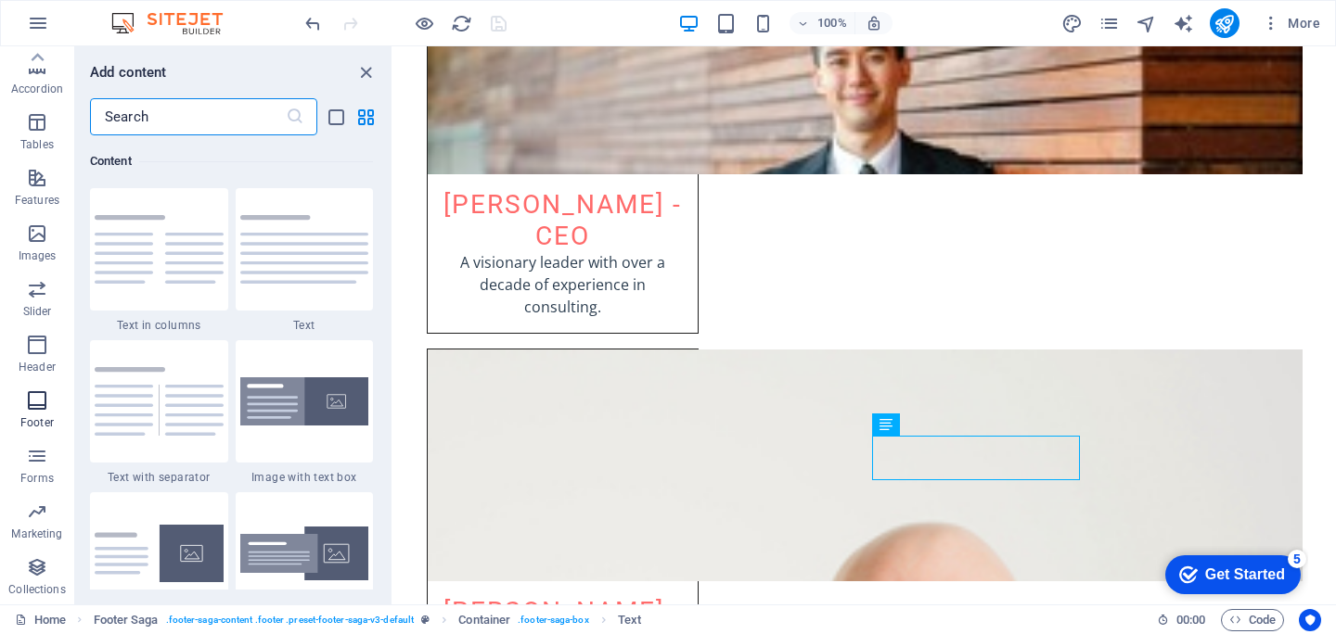
click at [43, 389] on button "Footer" at bounding box center [37, 410] width 74 height 56
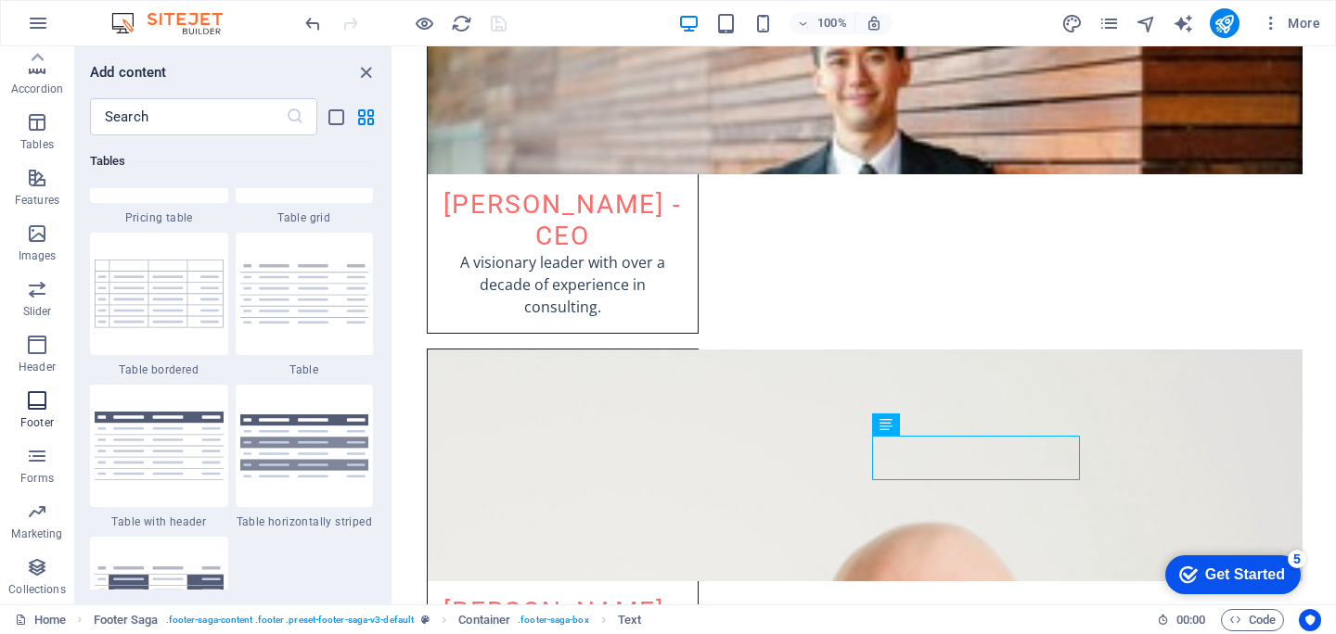
scroll to position [12279, 0]
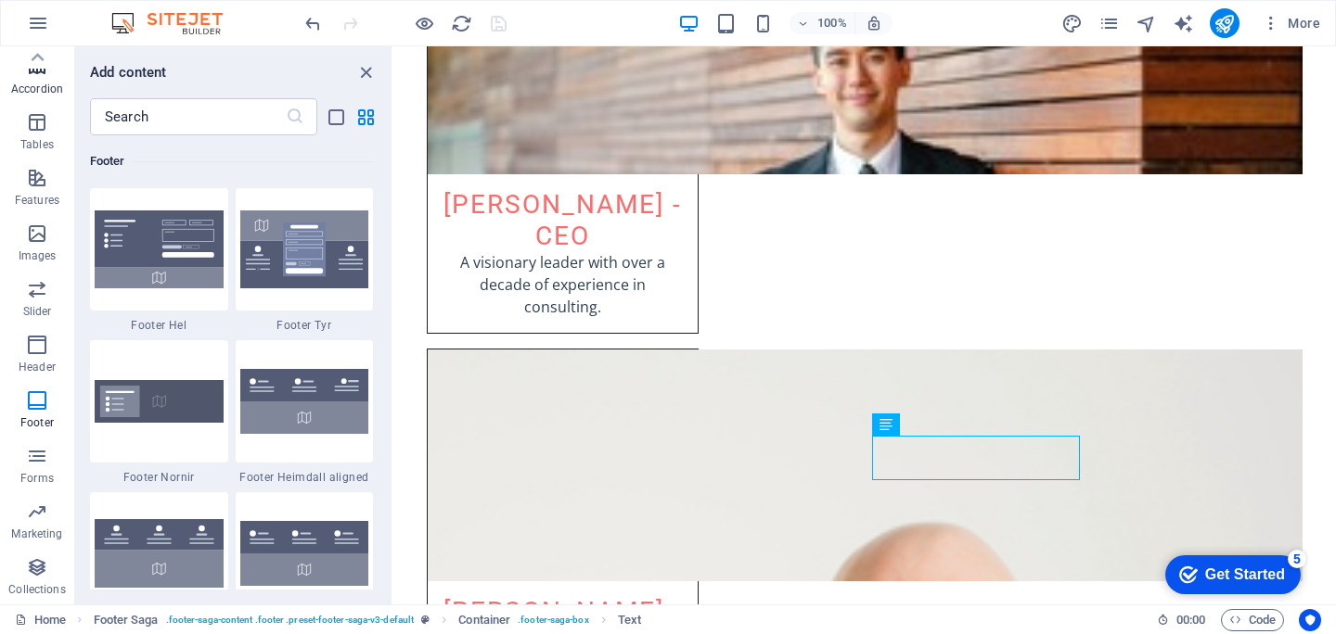
click at [47, 79] on span "Accordion" at bounding box center [37, 78] width 74 height 45
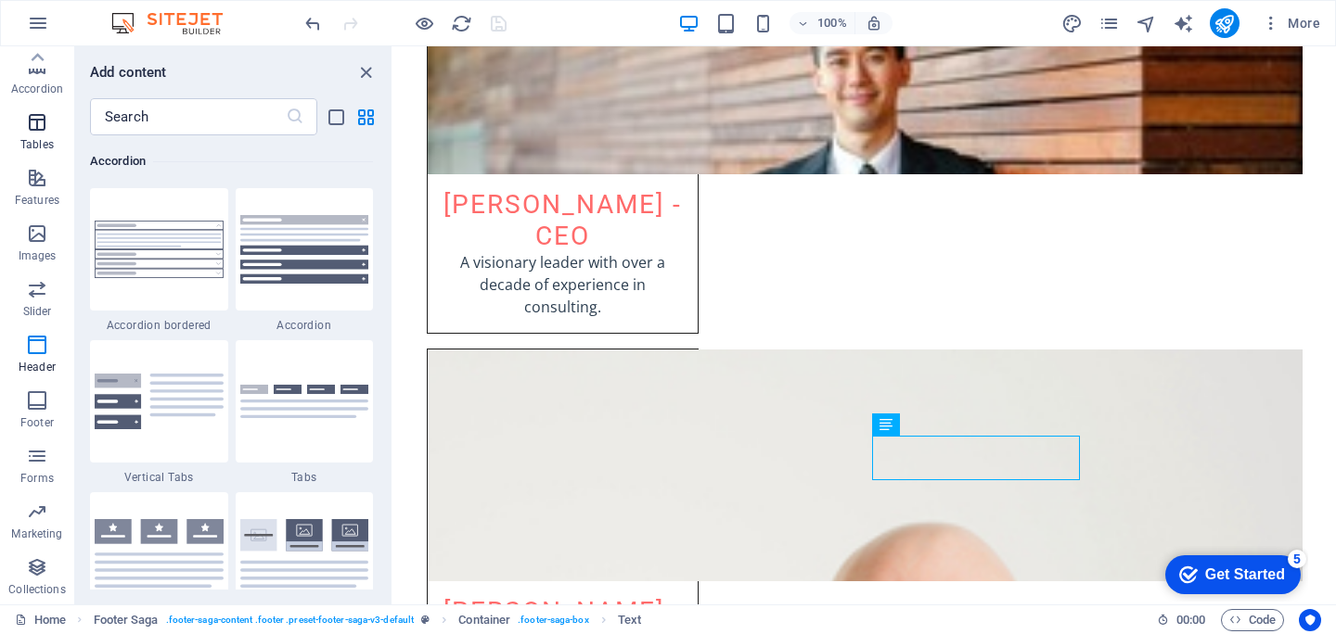
click at [46, 134] on span "Tables" at bounding box center [37, 133] width 74 height 45
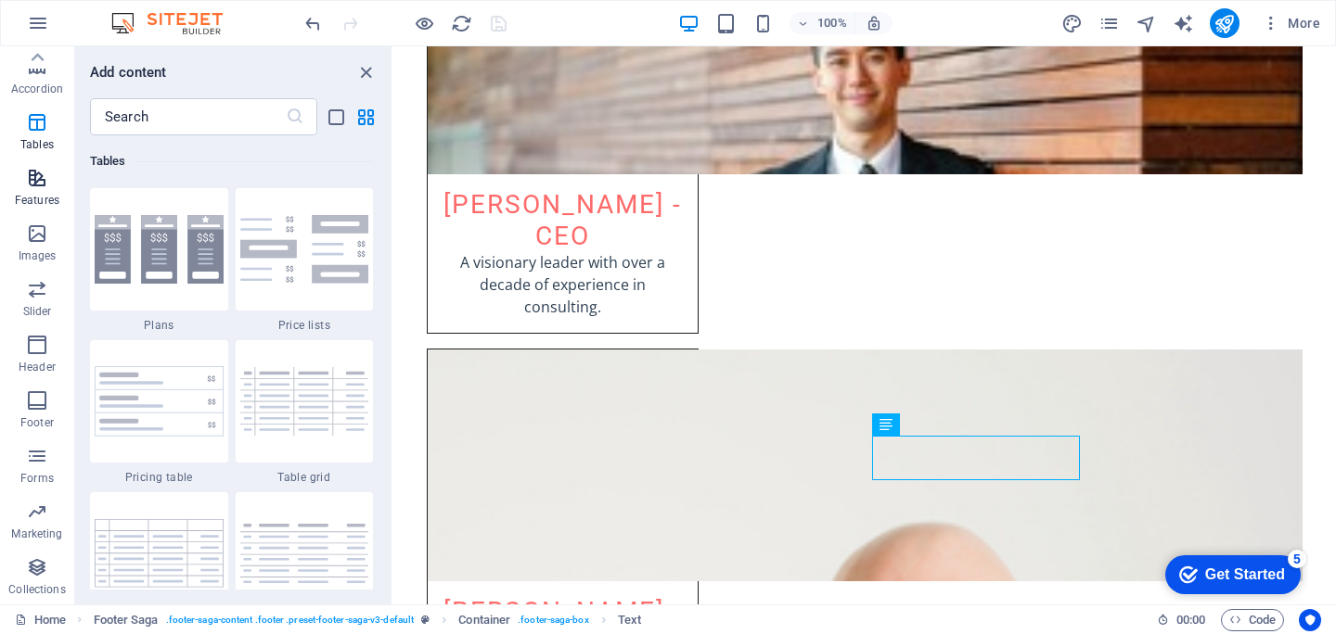
click at [43, 169] on icon "button" at bounding box center [37, 178] width 22 height 22
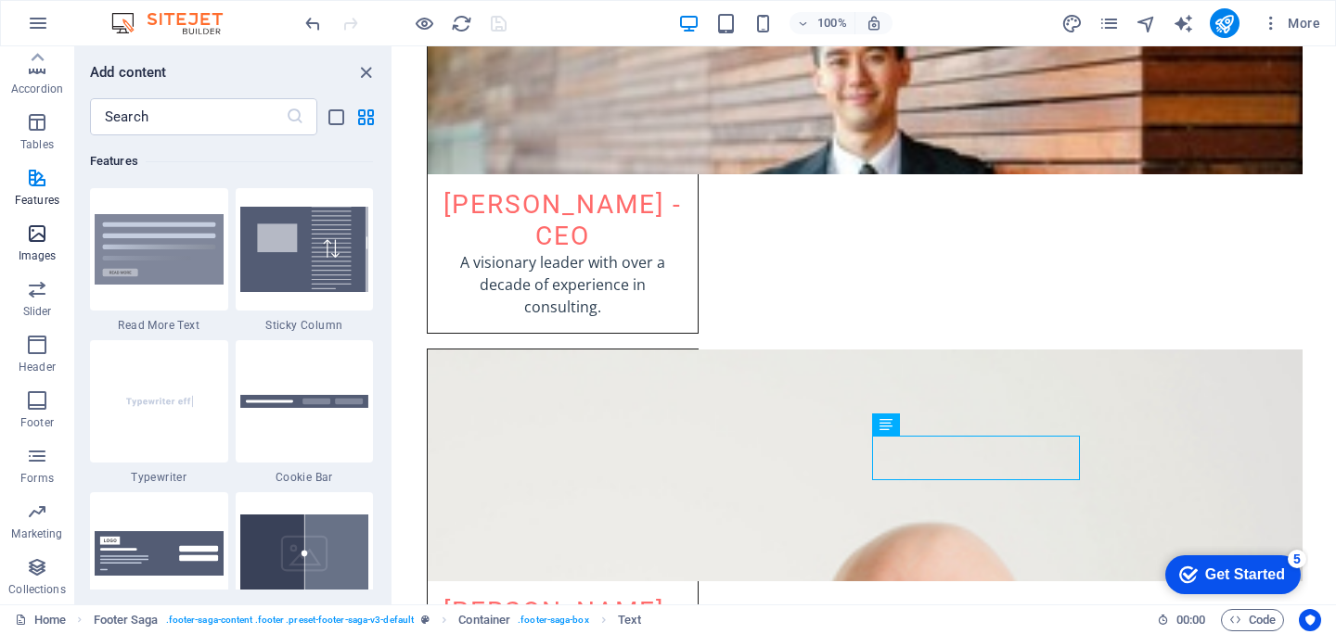
click at [45, 239] on icon "button" at bounding box center [37, 234] width 22 height 22
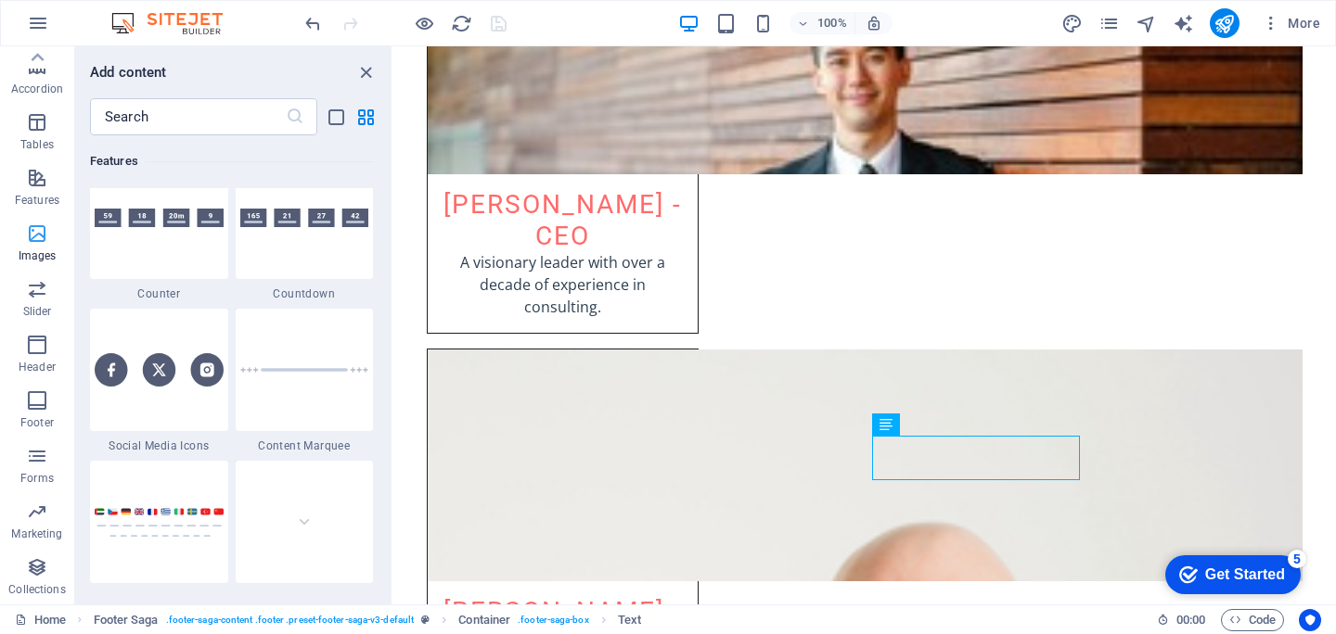
scroll to position [9404, 0]
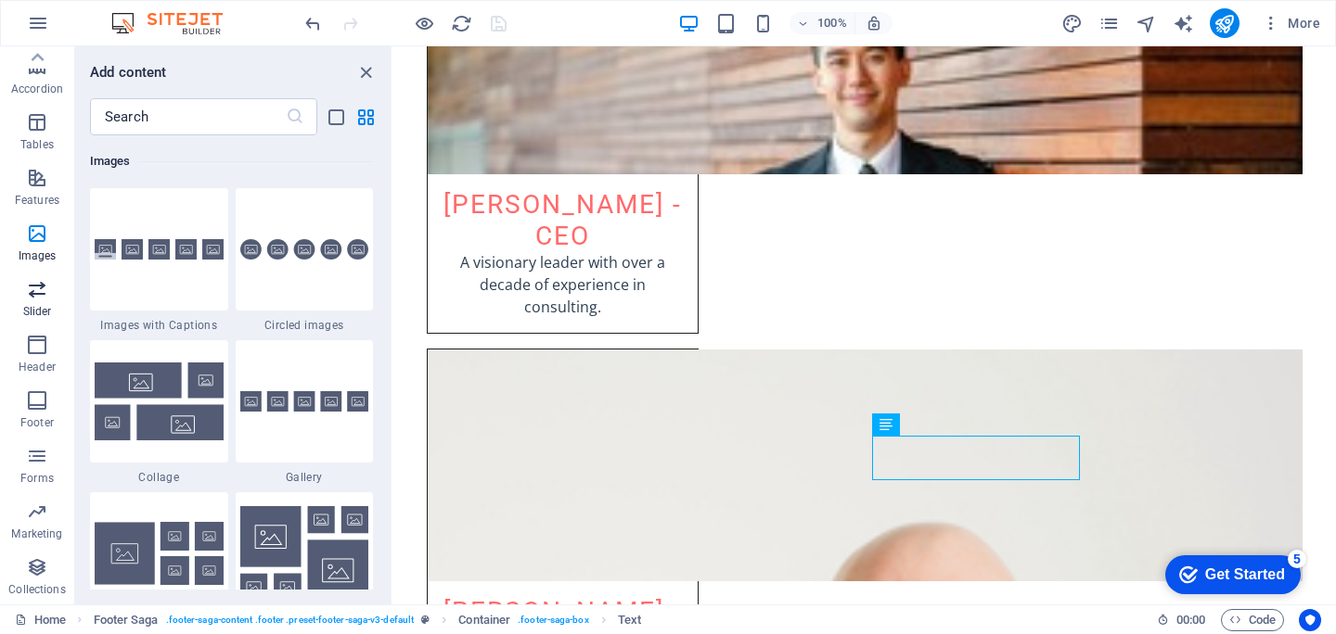
click at [27, 278] on icon "button" at bounding box center [37, 289] width 22 height 22
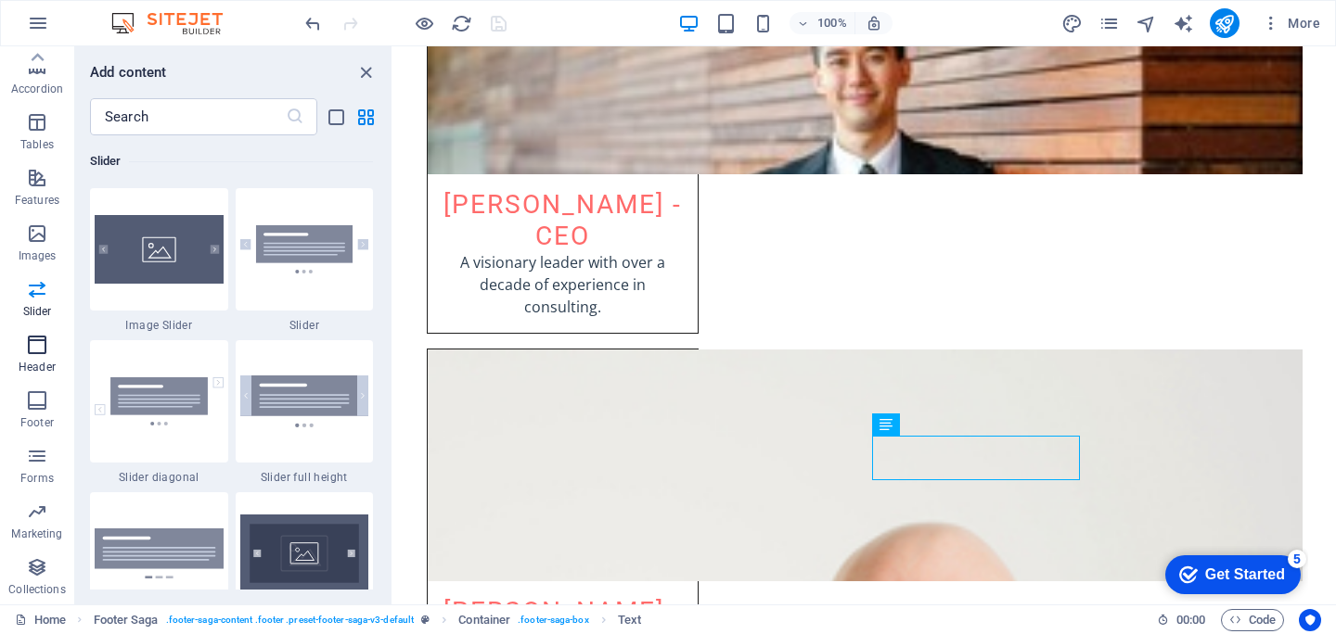
click at [40, 351] on icon "button" at bounding box center [37, 345] width 22 height 22
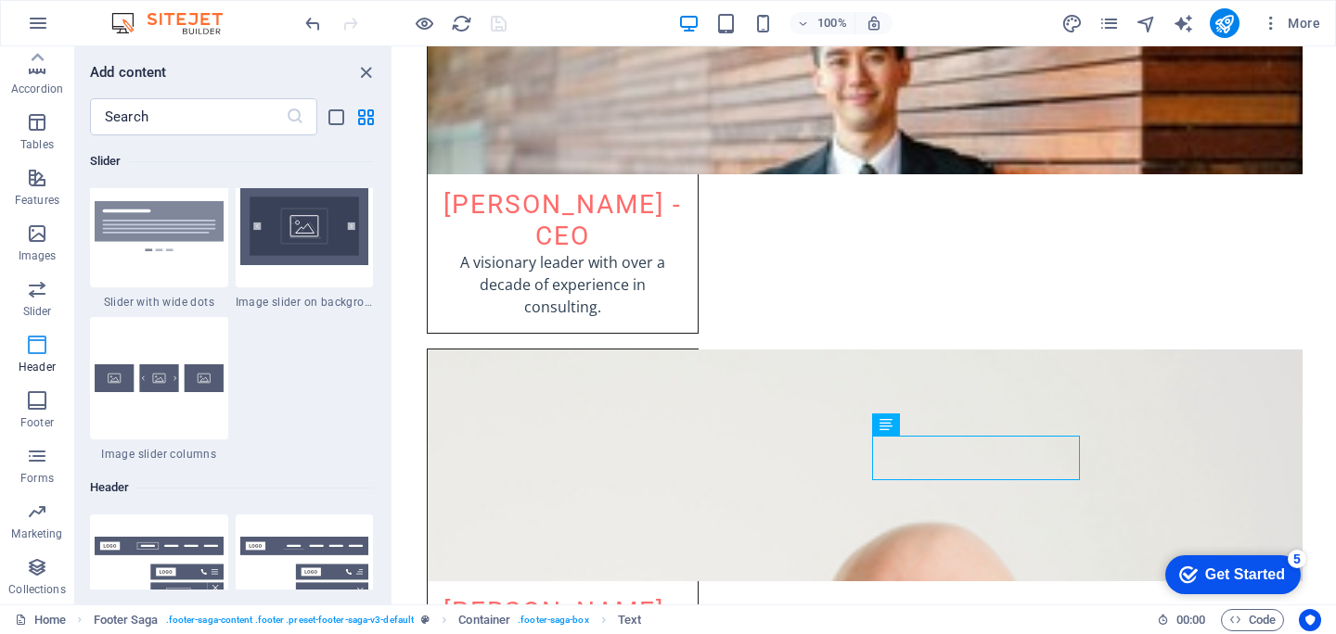
scroll to position [11168, 0]
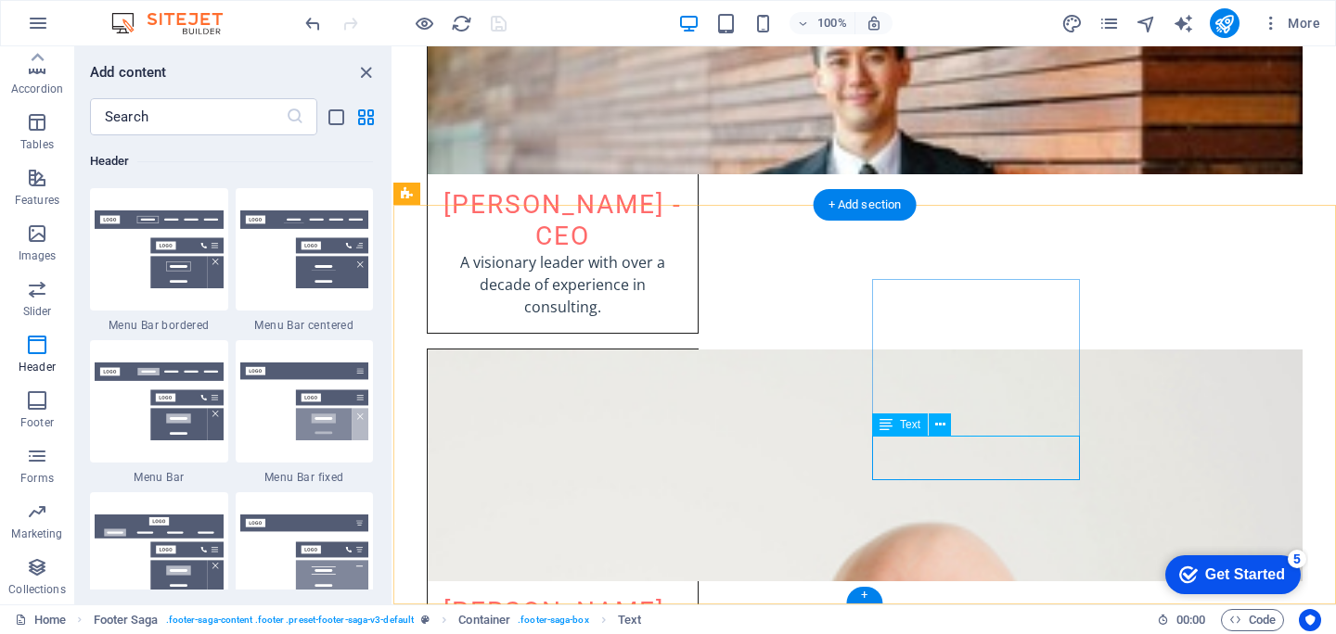
click at [937, 424] on icon at bounding box center [940, 424] width 10 height 19
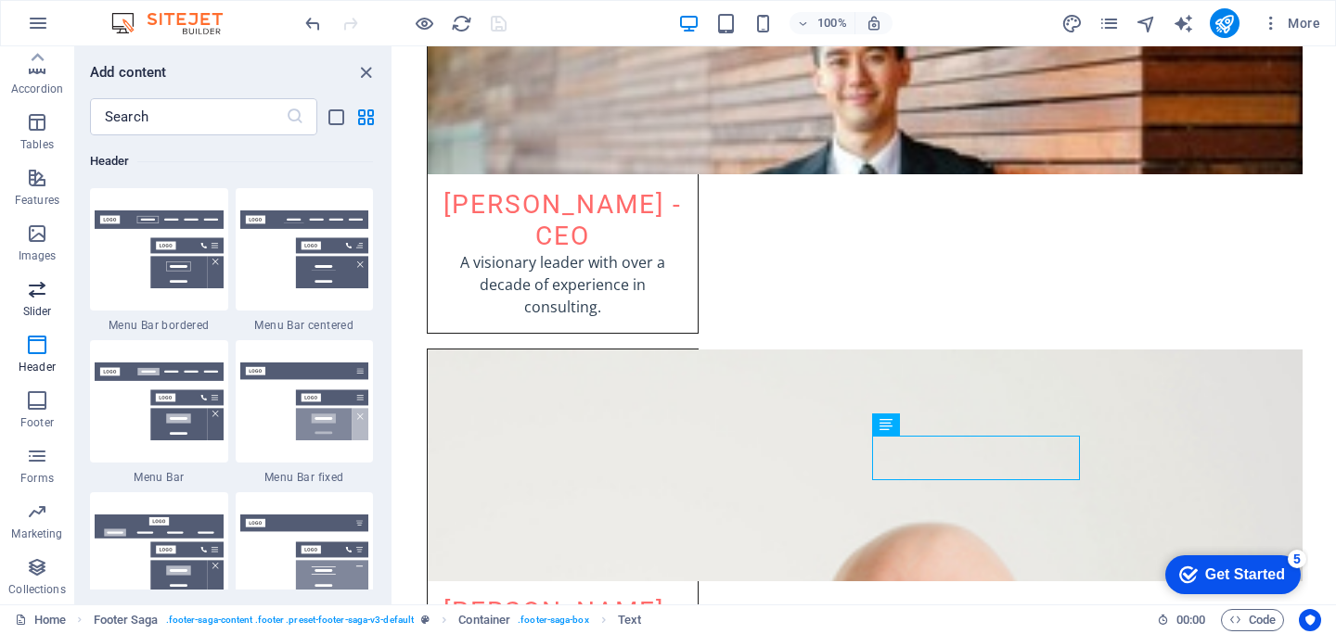
click at [45, 303] on span "Slider" at bounding box center [37, 300] width 74 height 45
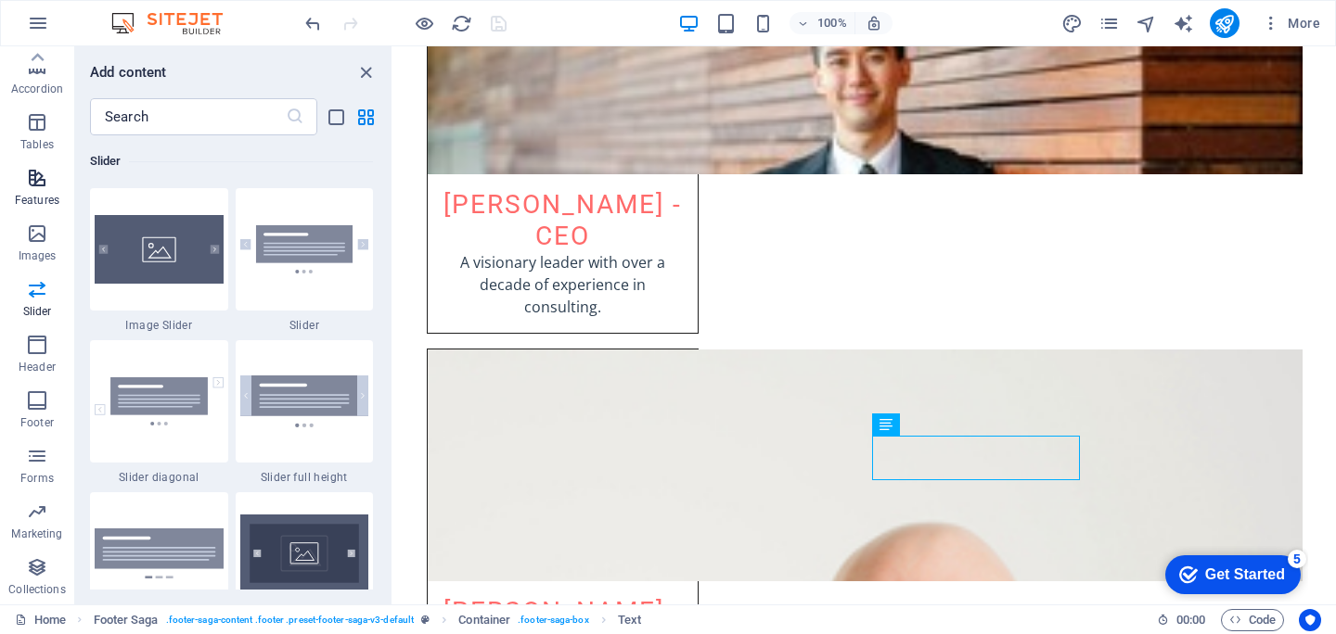
click at [28, 213] on button "Features" at bounding box center [37, 188] width 74 height 56
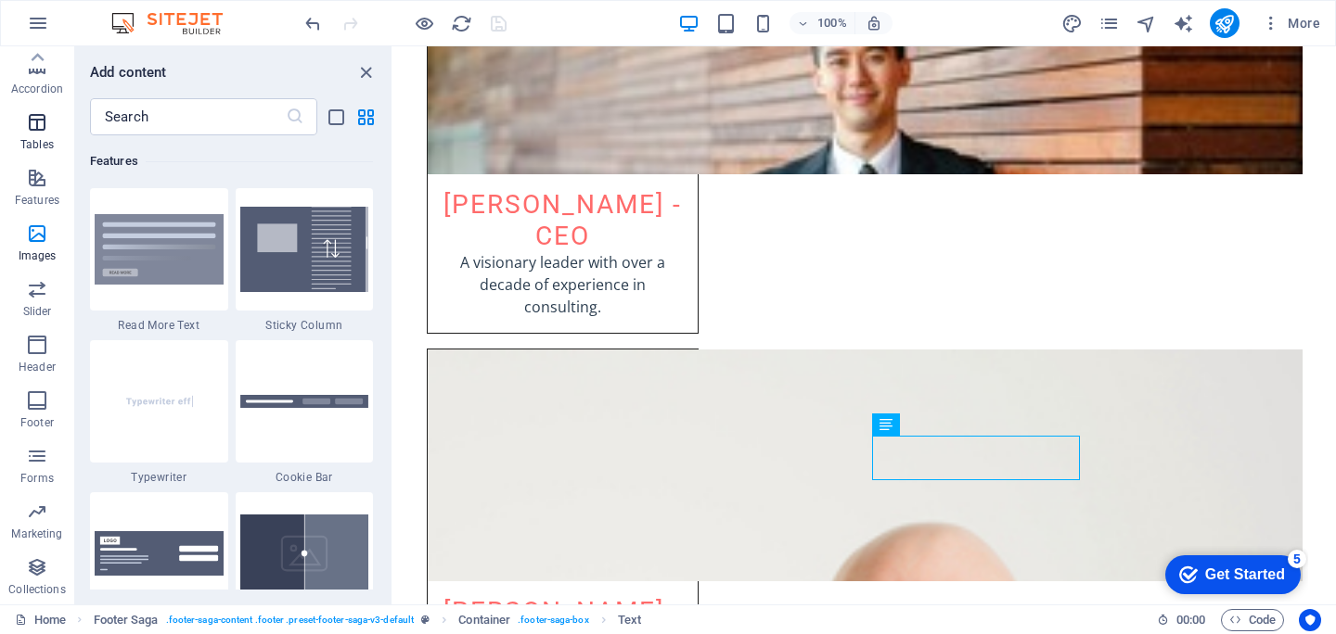
click at [52, 124] on span "Tables" at bounding box center [37, 133] width 74 height 45
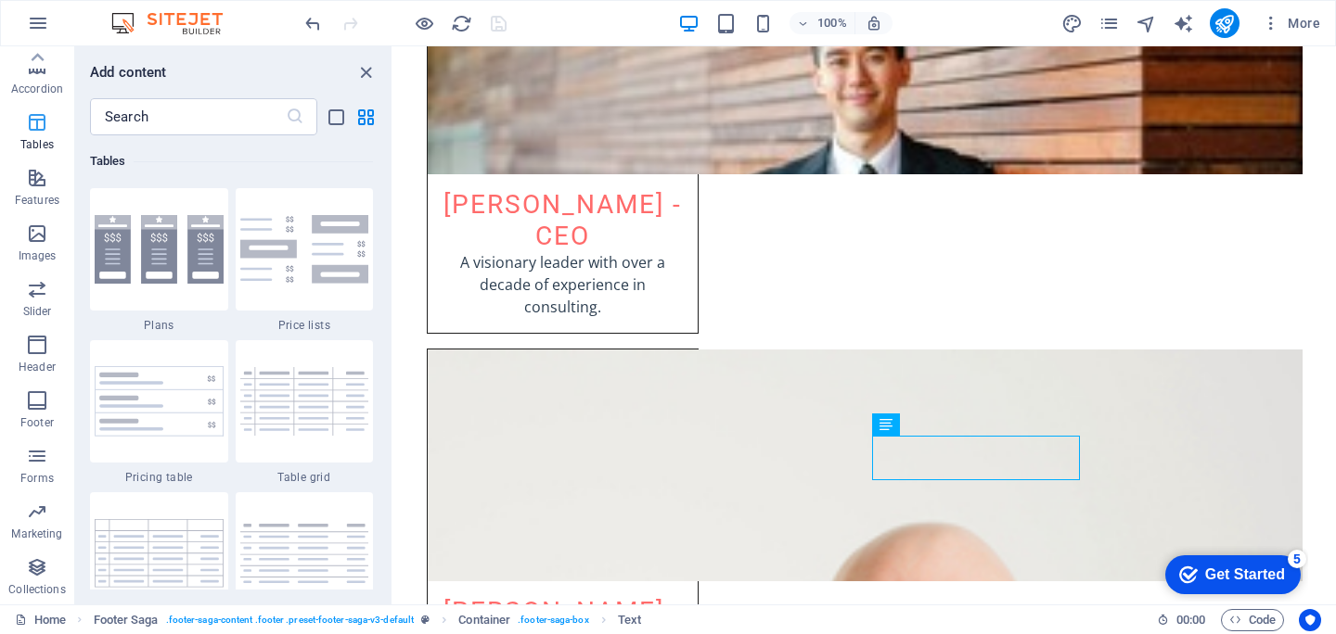
scroll to position [6424, 0]
click at [45, 68] on icon at bounding box center [37, 58] width 26 height 26
click at [39, 148] on p "Elements" at bounding box center [37, 142] width 47 height 15
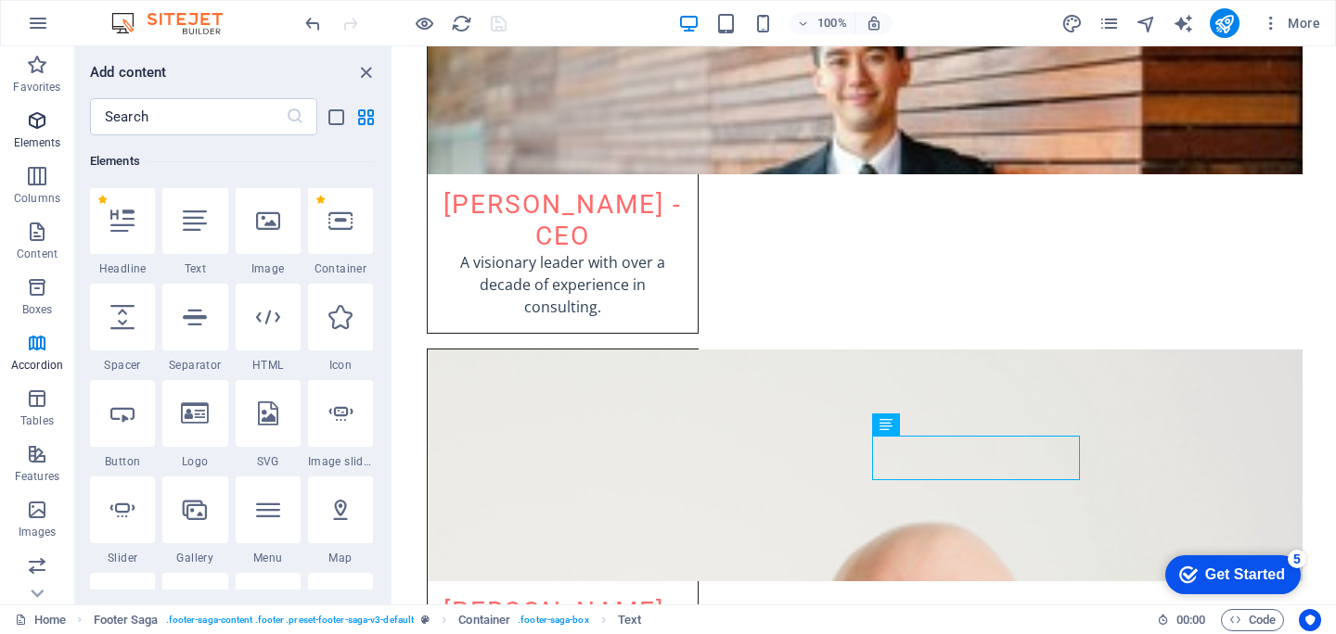
scroll to position [198, 0]
click at [190, 113] on input "text" at bounding box center [188, 116] width 196 height 37
click at [34, 32] on icon "button" at bounding box center [38, 23] width 22 height 22
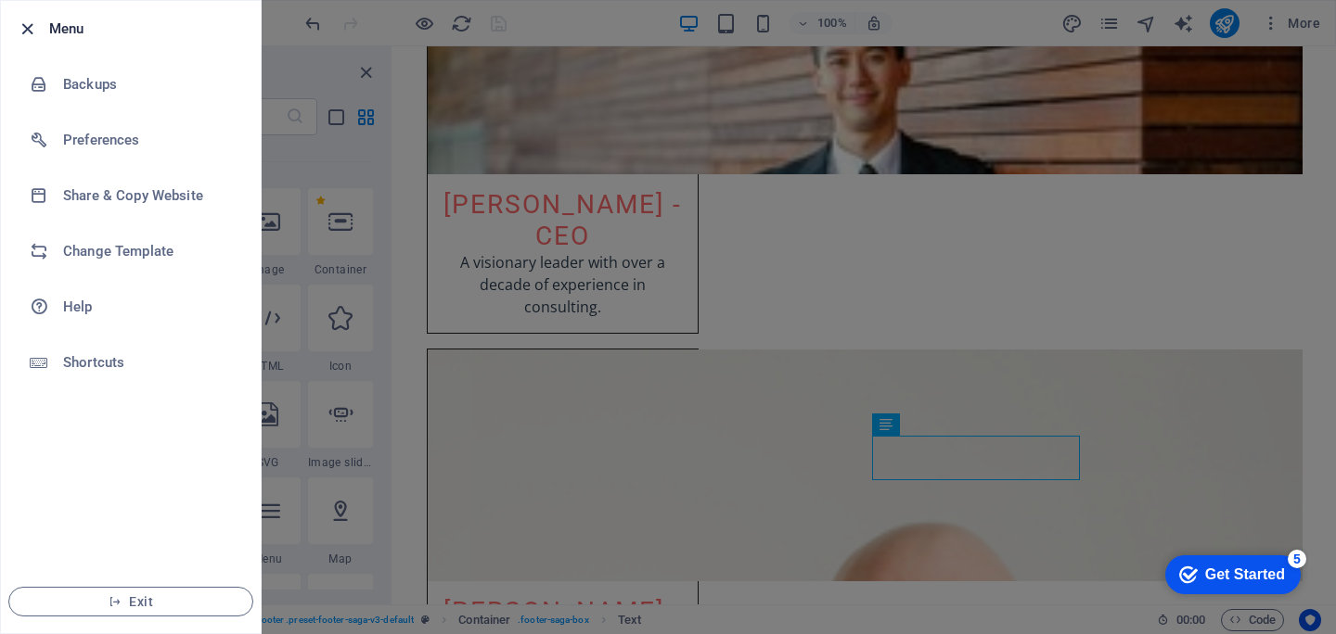
click at [30, 31] on icon "button" at bounding box center [27, 29] width 21 height 21
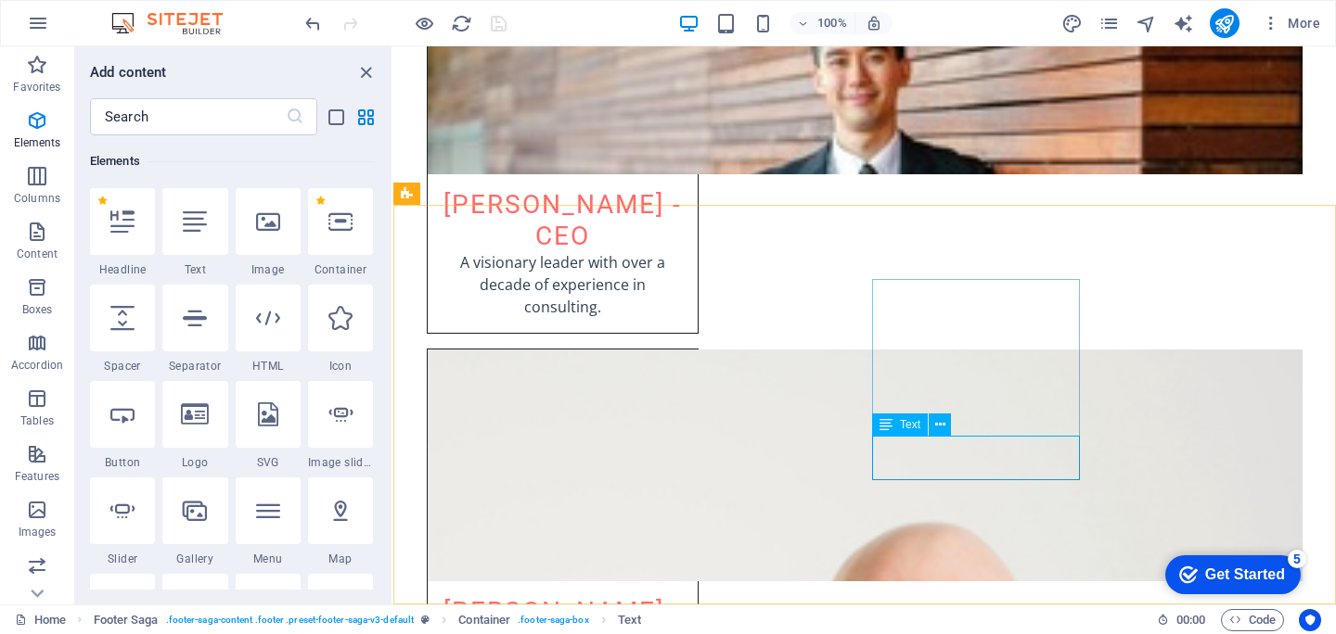
click at [908, 433] on div "Text" at bounding box center [900, 425] width 56 height 22
click at [899, 425] on div "Text" at bounding box center [900, 425] width 56 height 22
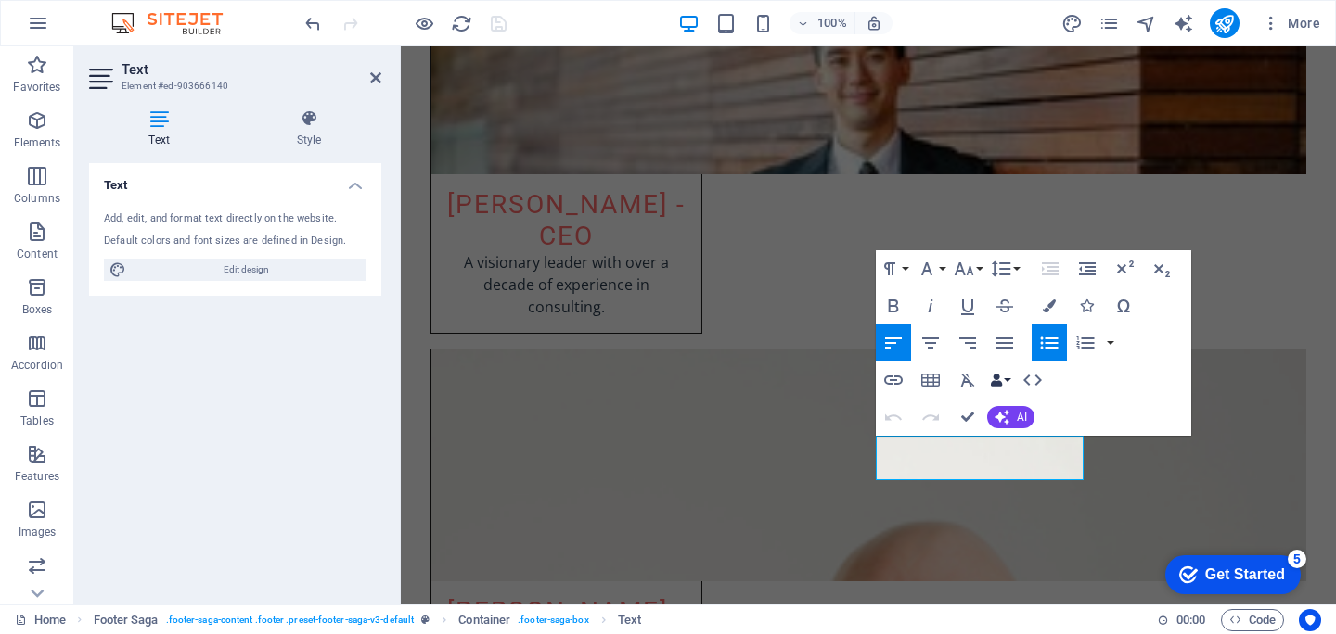
click at [1003, 376] on button "Data Bindings" at bounding box center [1000, 380] width 26 height 37
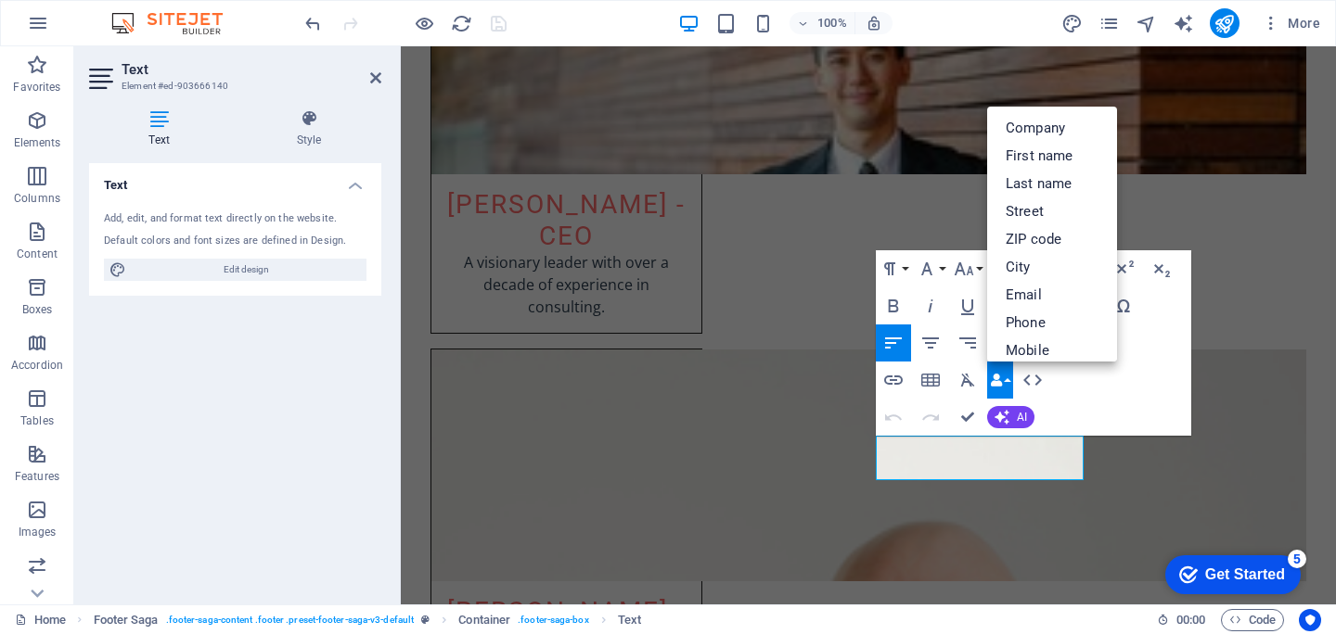
click at [1003, 376] on button "Data Bindings" at bounding box center [1000, 380] width 26 height 37
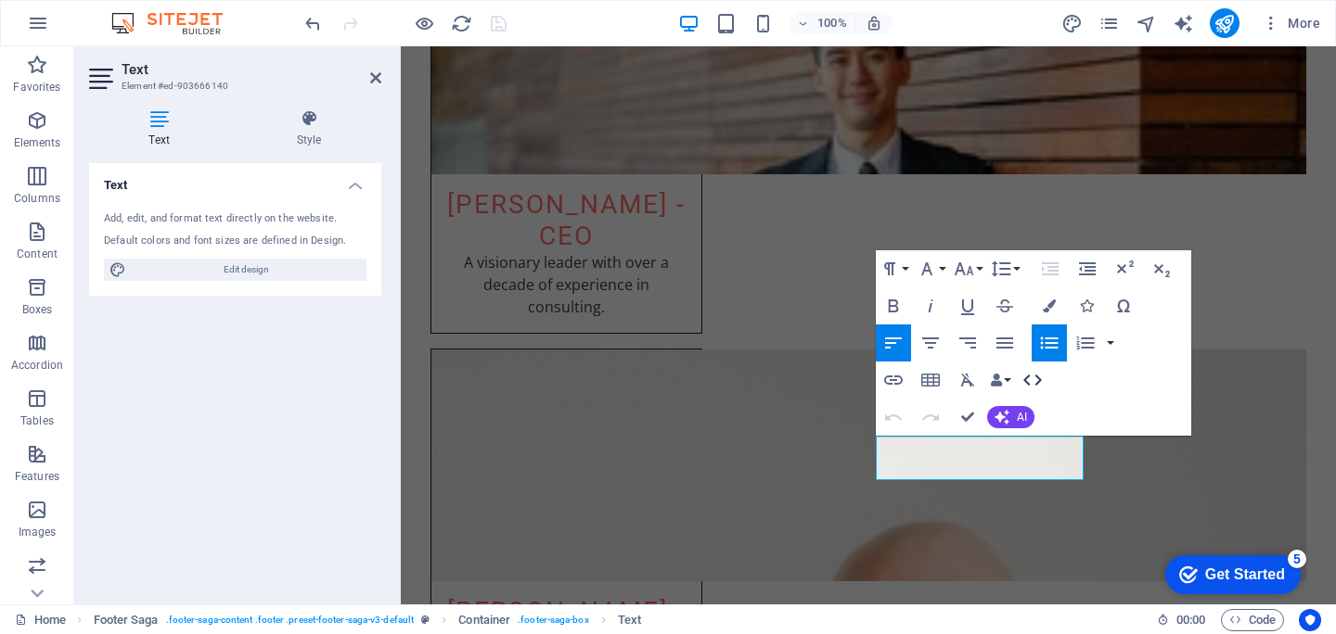
click at [1031, 377] on icon "button" at bounding box center [1032, 380] width 22 height 22
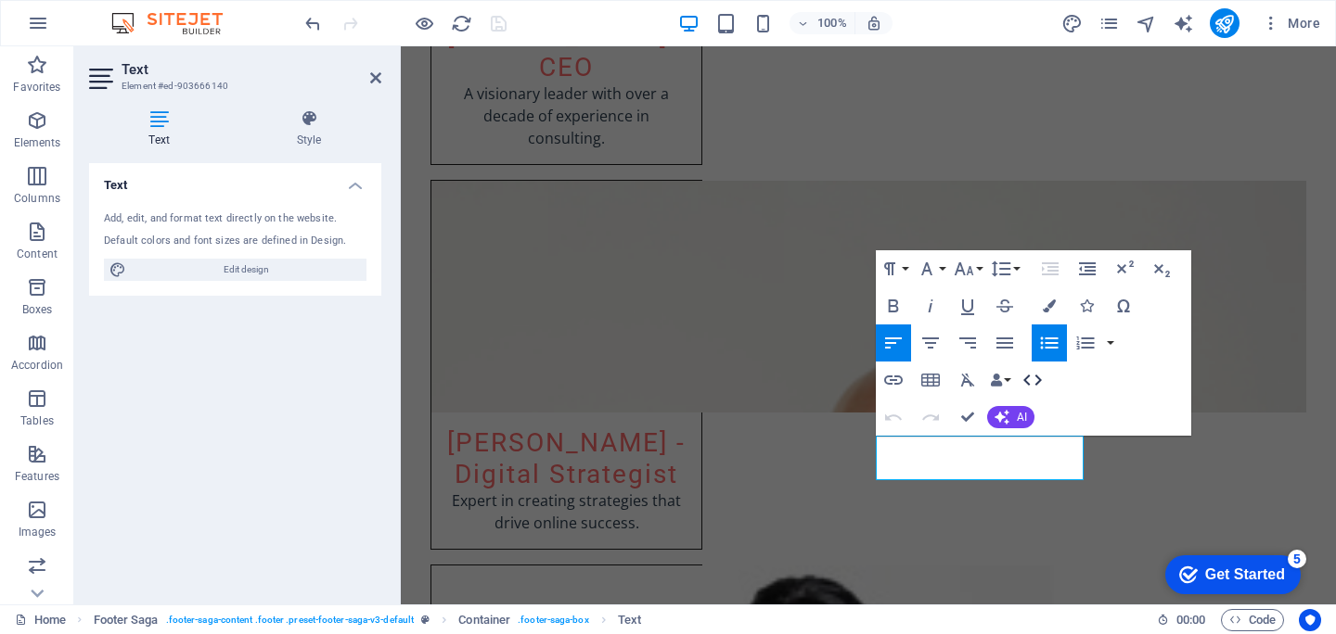
scroll to position [3785, 0]
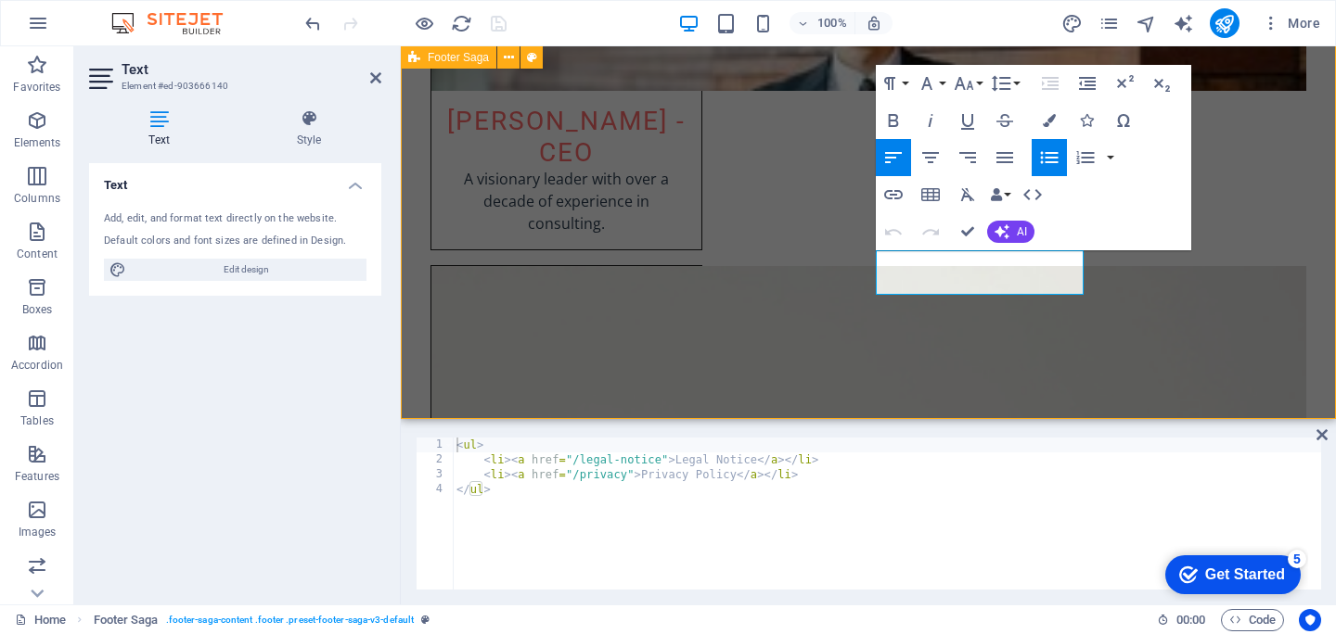
scroll to position [3757, 0]
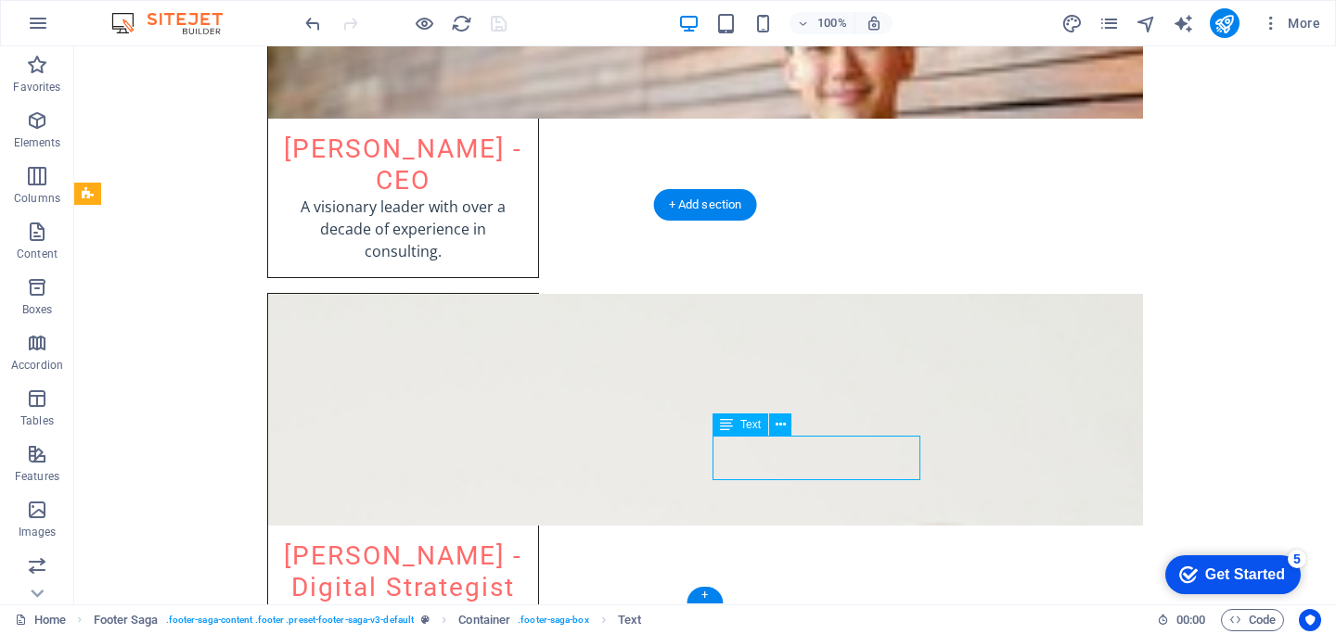
click at [777, 421] on icon at bounding box center [780, 424] width 10 height 19
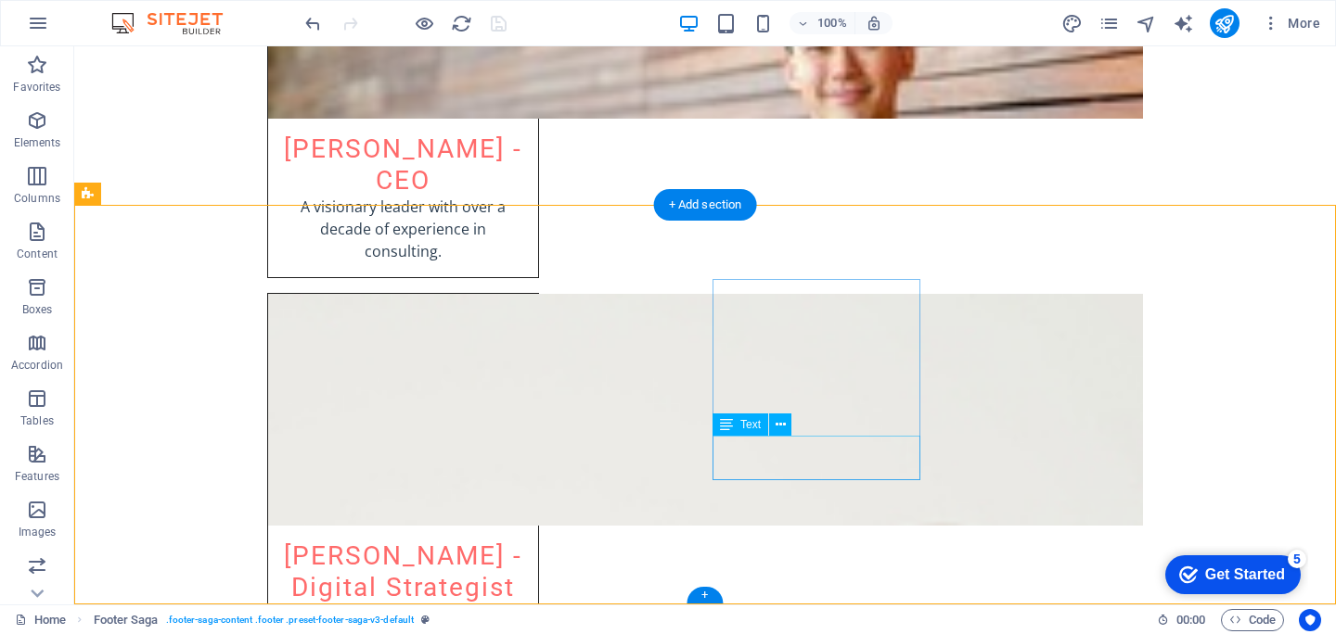
click at [783, 428] on icon at bounding box center [780, 424] width 10 height 19
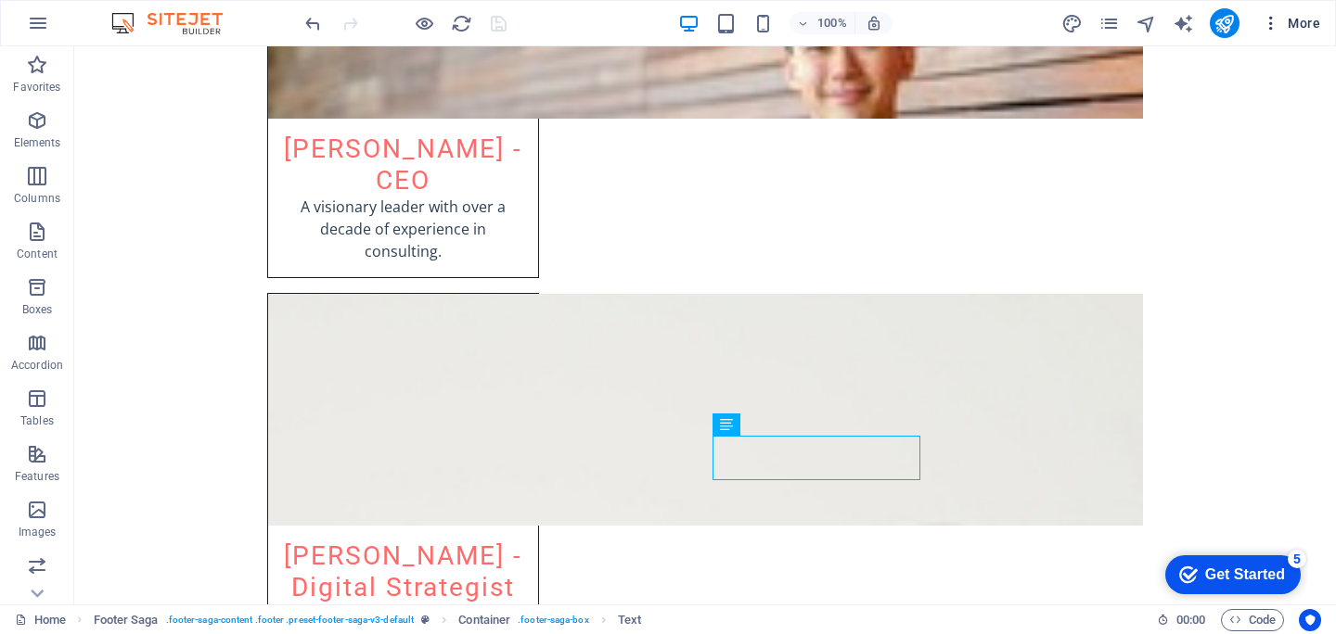
click at [1287, 26] on span "More" at bounding box center [1290, 23] width 58 height 19
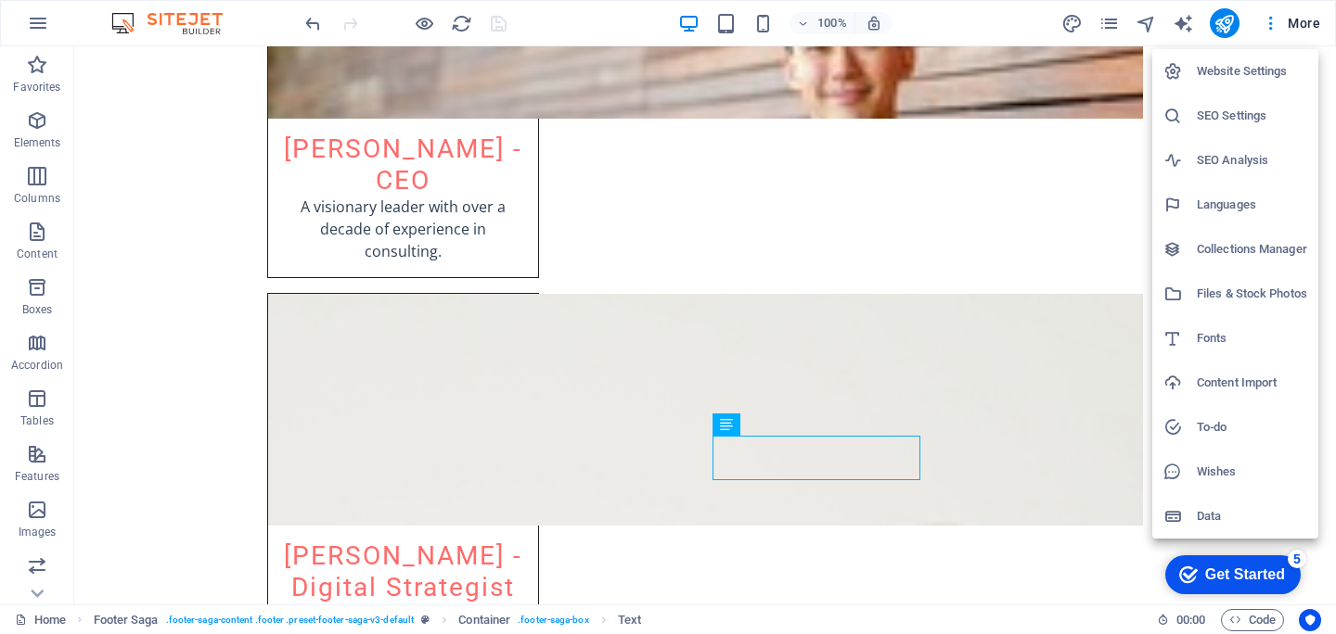
click at [1106, 27] on div at bounding box center [668, 317] width 1336 height 634
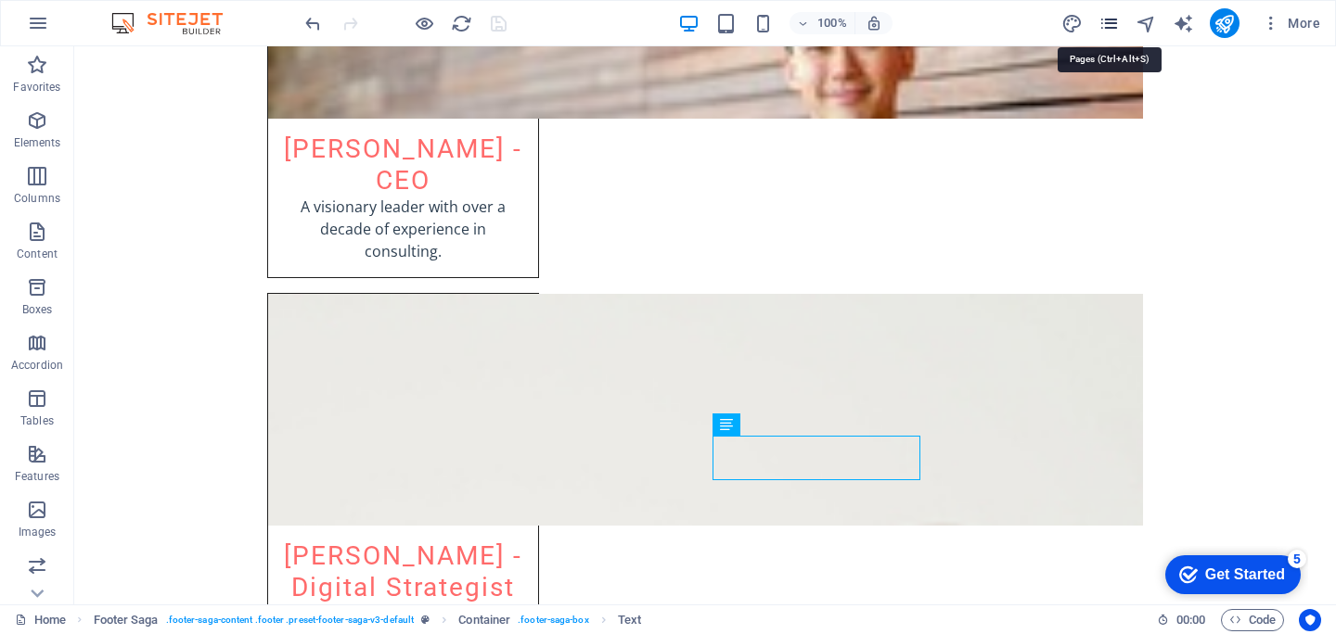
click at [1106, 16] on icon "pages" at bounding box center [1108, 23] width 21 height 21
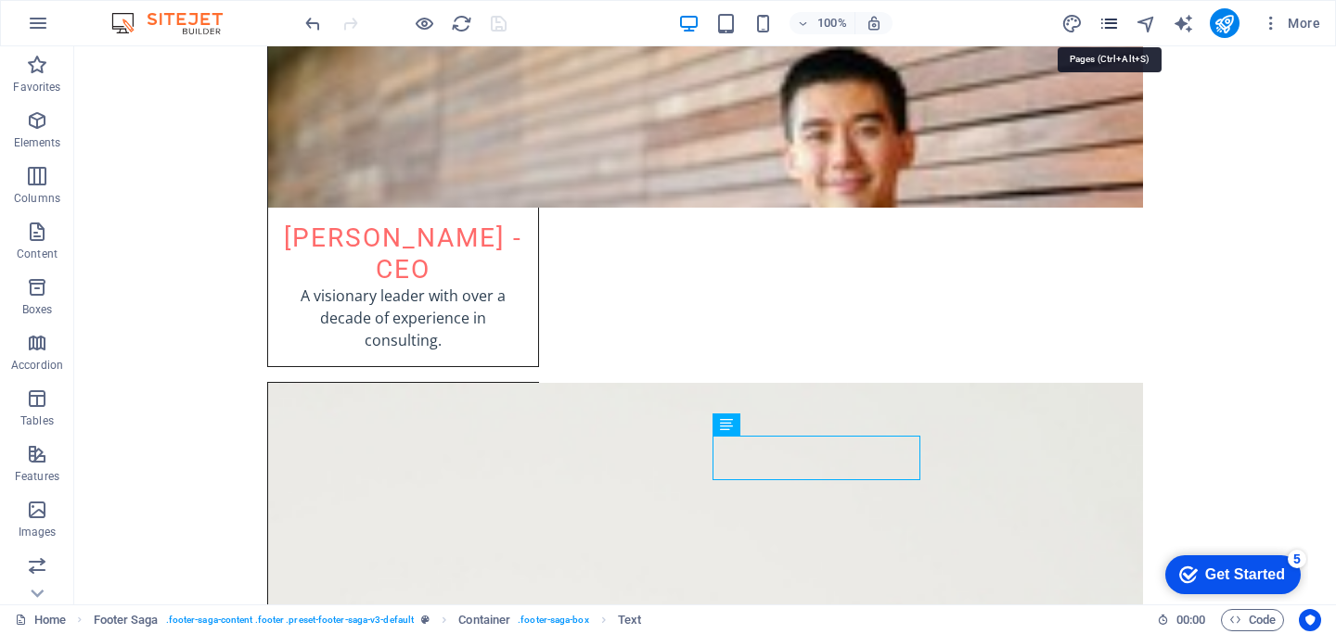
scroll to position [3742, 0]
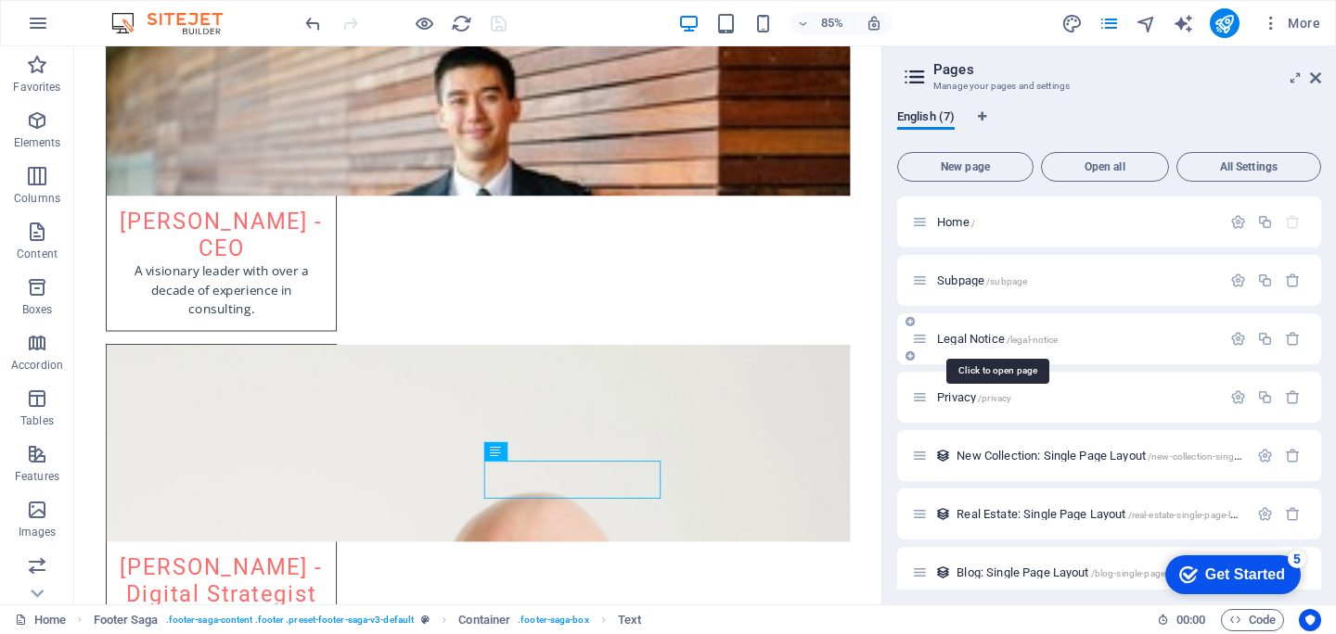
click at [1010, 339] on span "/legal-notice" at bounding box center [1032, 340] width 52 height 10
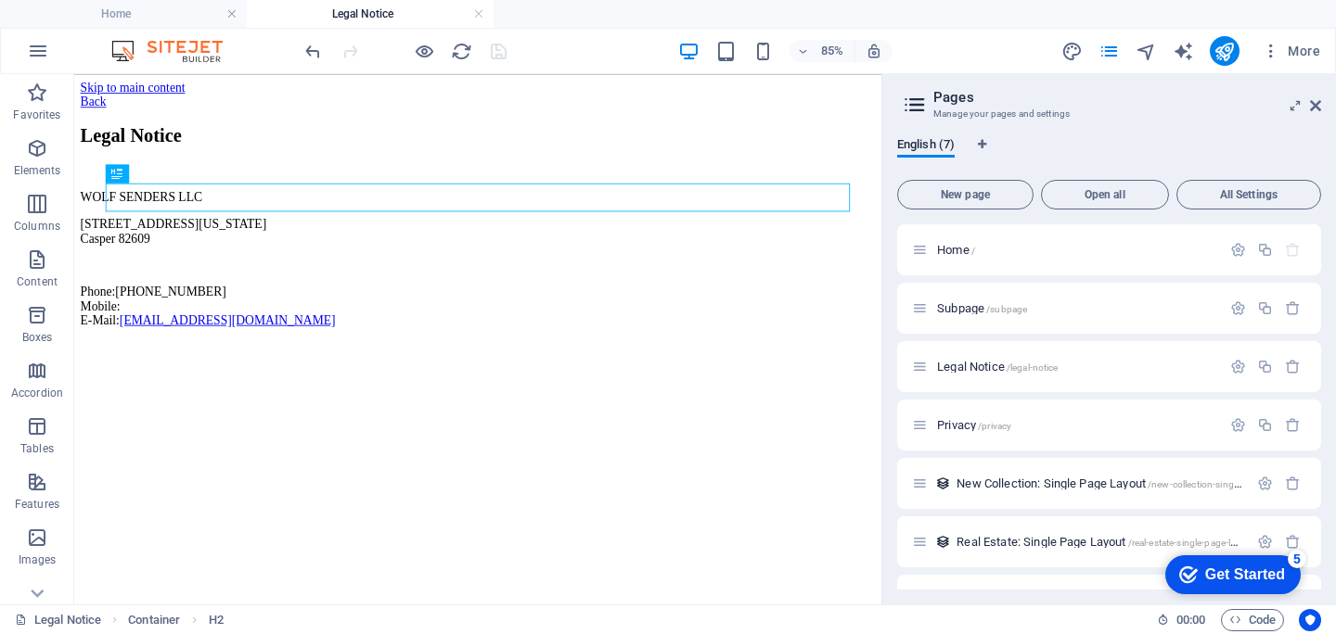
scroll to position [0, 0]
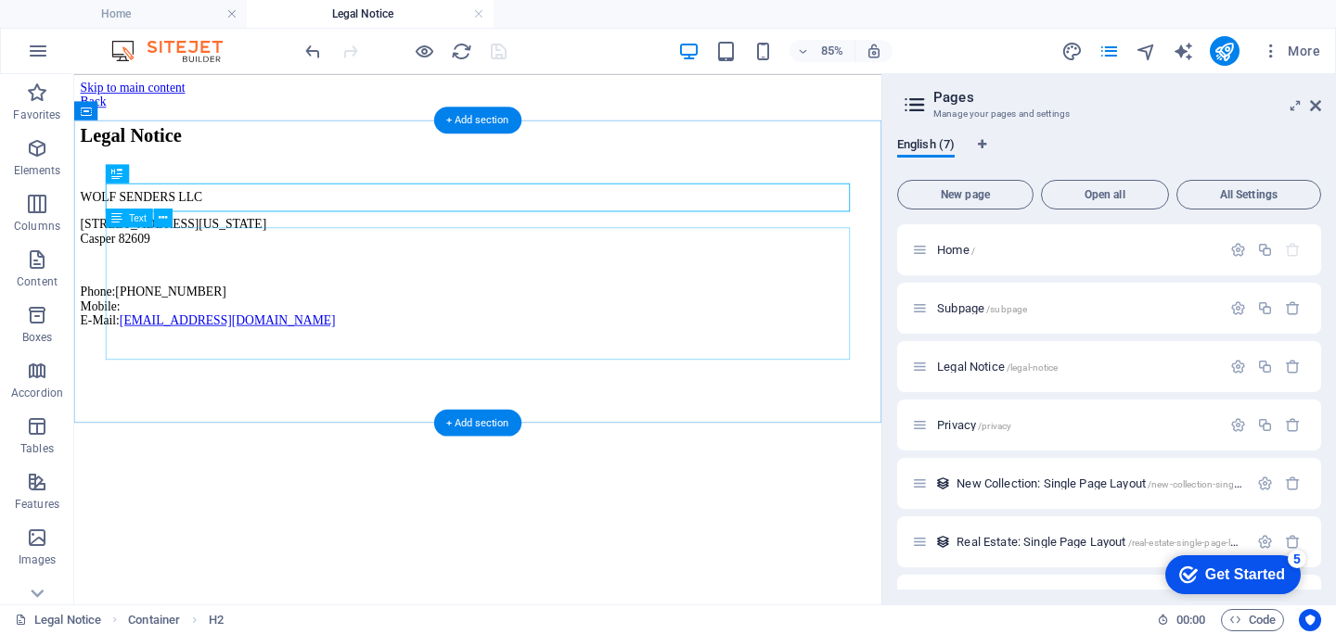
click at [263, 370] on div "WOLF SENDERS LLC 5830 E 2nd St, Ste 7000 #14901, Wyoming Casper 82609 Phone: +1…" at bounding box center [549, 291] width 935 height 161
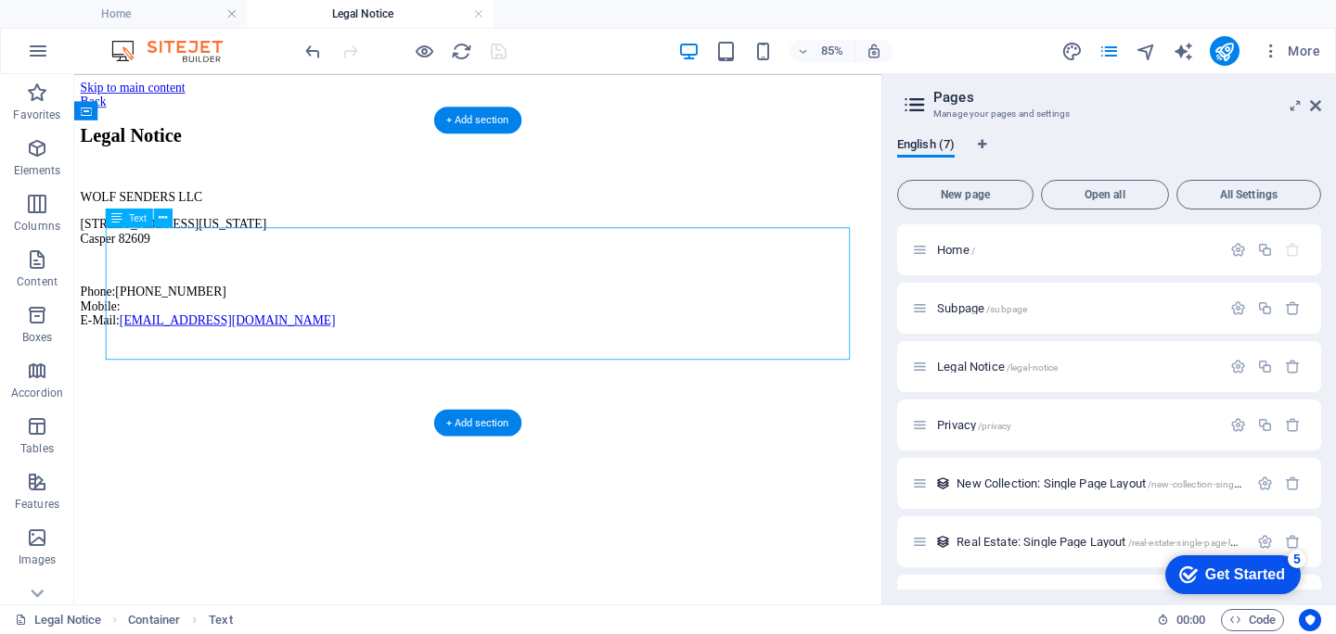
click at [263, 370] on div "WOLF SENDERS LLC 5830 E 2nd St, Ste 7000 #14901, Wyoming Casper 82609 Phone: +1…" at bounding box center [549, 291] width 935 height 161
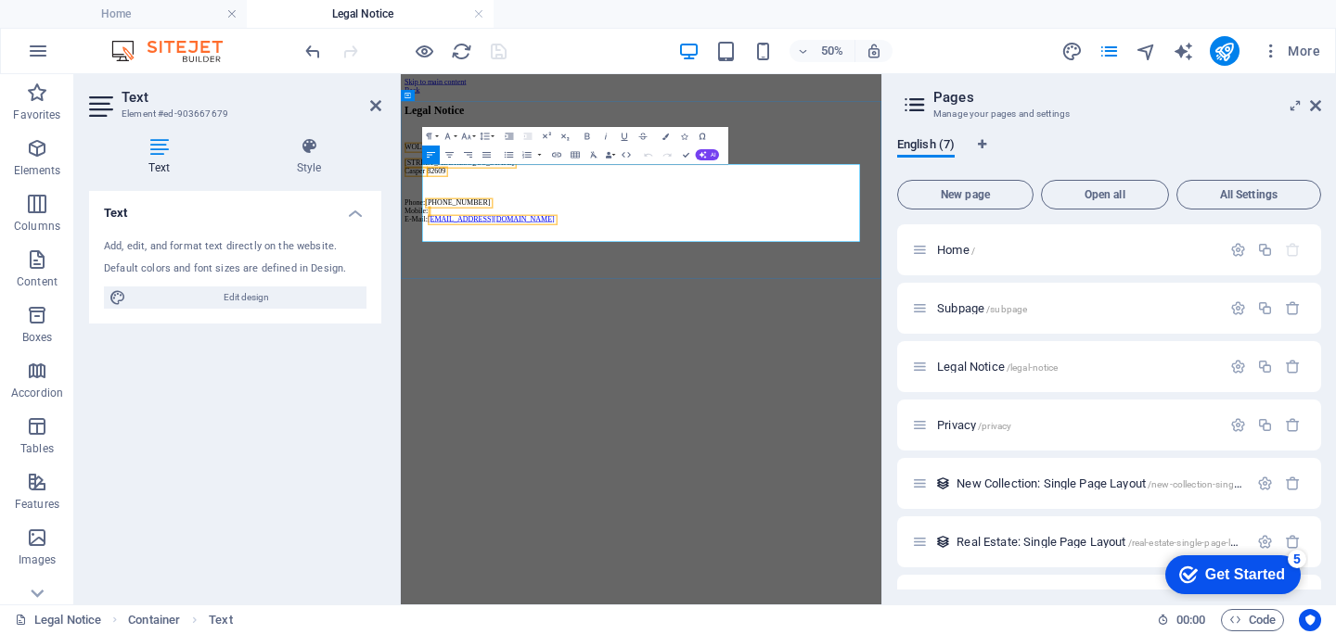
click at [699, 307] on p at bounding box center [881, 298] width 946 height 17
click at [666, 347] on p "Phone: +1 (317) 699-2855 Mobile: E-Mail: info@wolf-senders.com" at bounding box center [881, 347] width 946 height 50
click at [666, 368] on p "Phone: +1 (317) 699-2855 Mobile: E-Mail: info@wolf-senders.com" at bounding box center [881, 347] width 946 height 50
click at [658, 358] on p "Phone: +1 (317) 699-2855 Mobile: E-Mail: info@wolf-senders.com" at bounding box center [881, 347] width 946 height 50
copy span "[PHONE_NUMBER]"
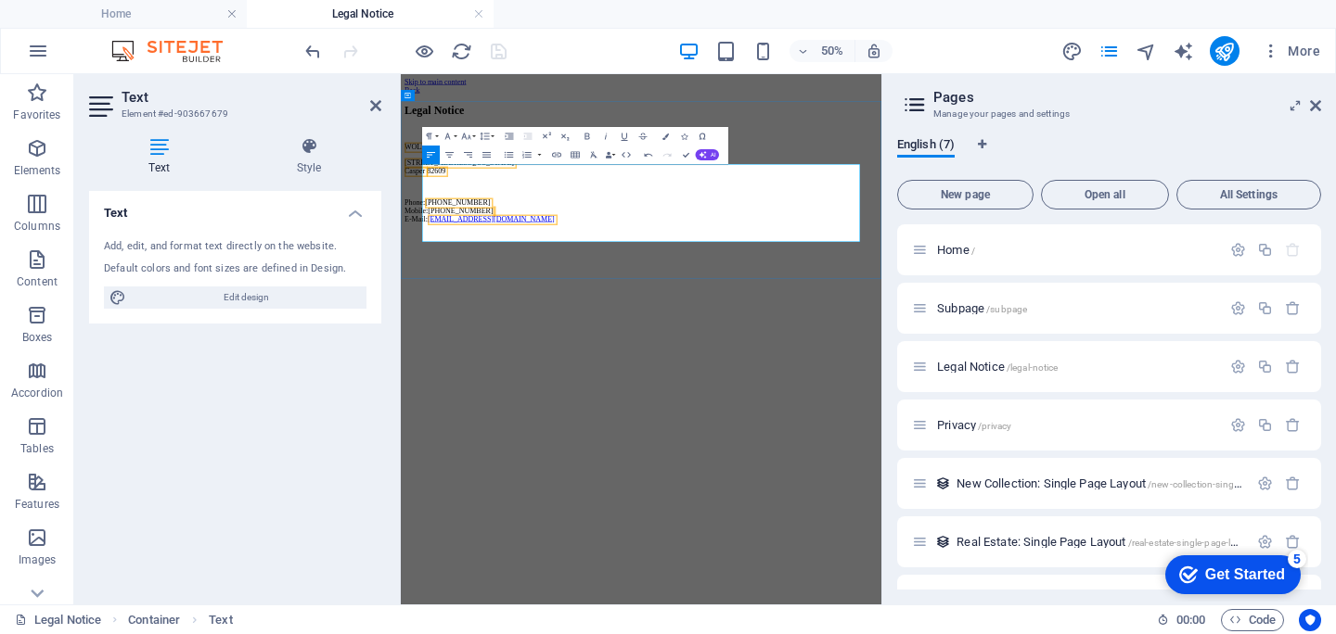
click at [512, 372] on p "Phone: +1 (317) 699-2855 Mobile:+1 (317) 699-2855 E-Mail: info@wolf-senders.com" at bounding box center [881, 347] width 946 height 50
click at [581, 48] on div "50% More" at bounding box center [814, 51] width 1026 height 30
click at [375, 111] on icon at bounding box center [375, 105] width 11 height 15
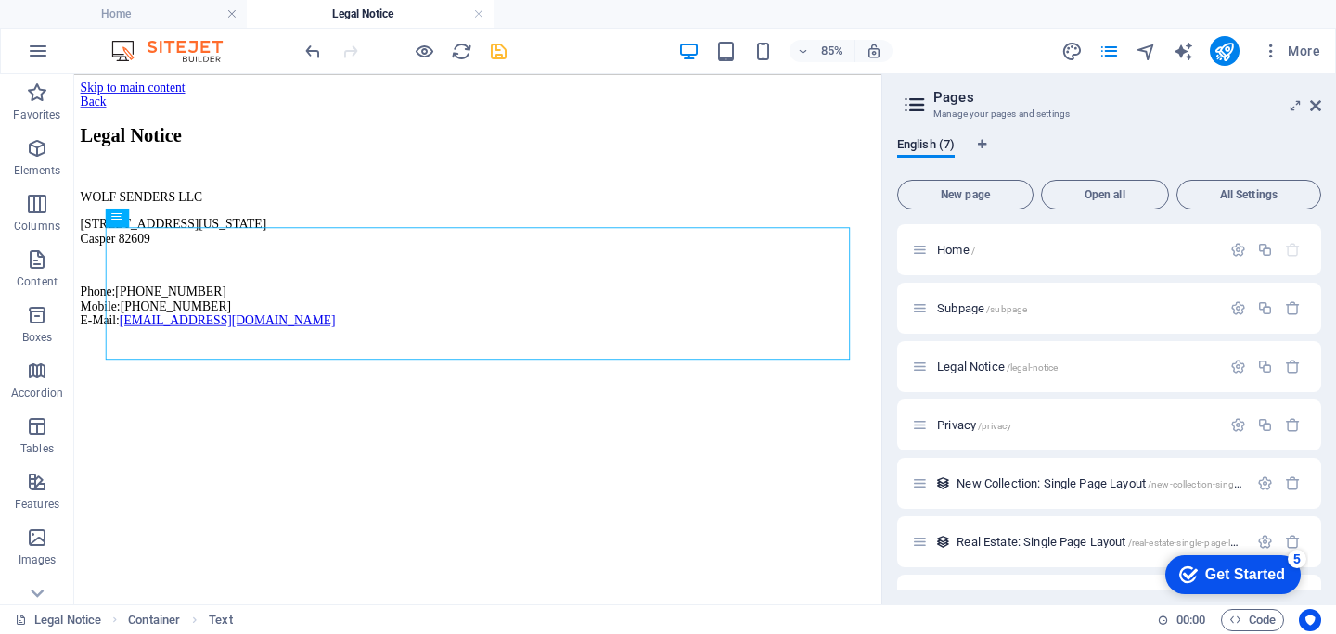
click at [499, 53] on icon "save" at bounding box center [498, 51] width 21 height 21
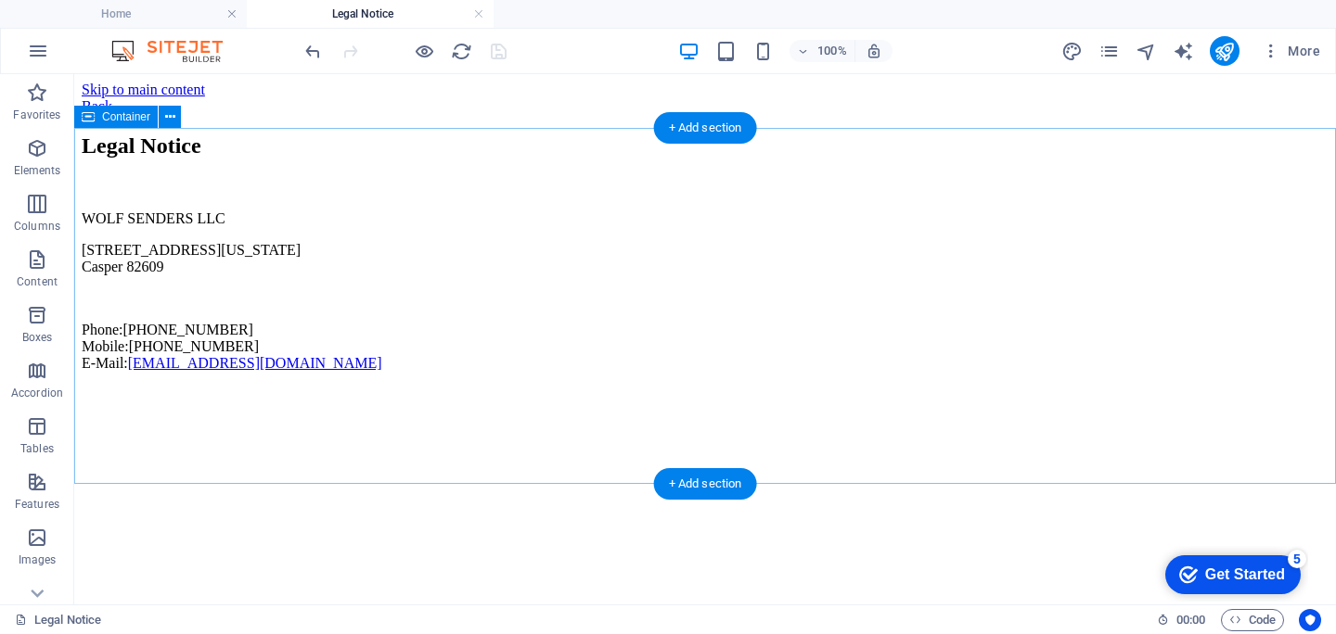
click at [401, 372] on div "Legal Notice WOLF SENDERS LLC 5830 E 2nd St, Ste 7000 #14901, Wyoming Casper 82…" at bounding box center [705, 253] width 1246 height 238
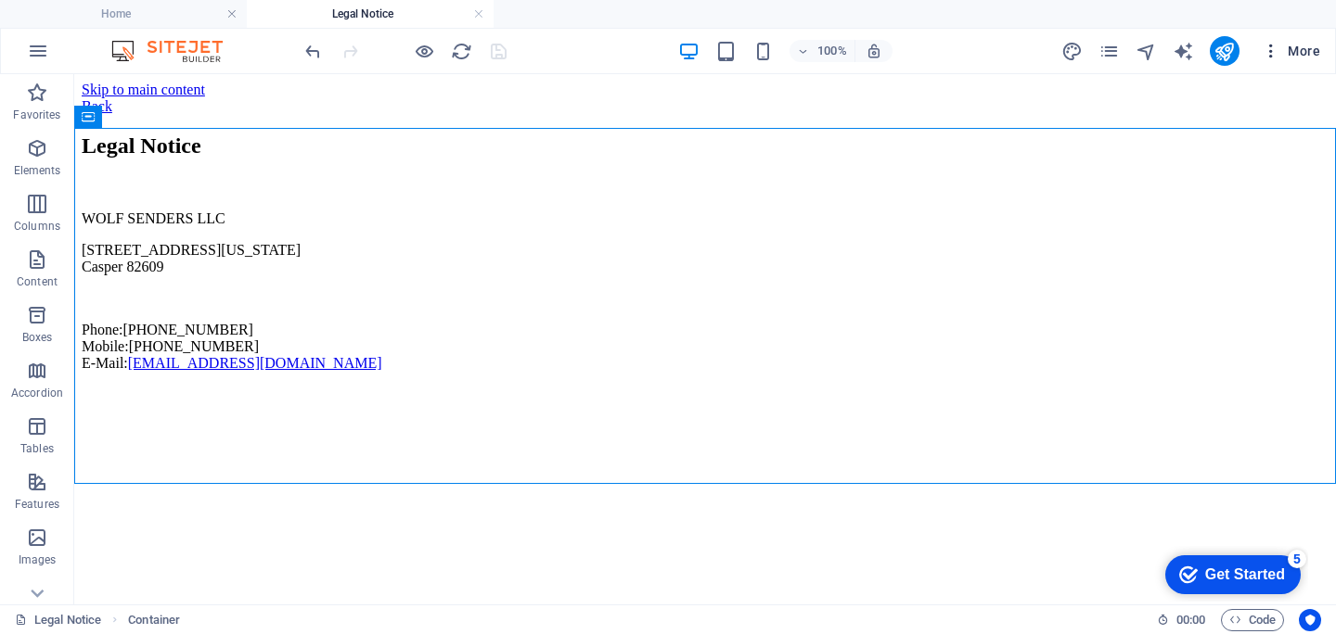
click at [1312, 61] on button "More" at bounding box center [1290, 51] width 73 height 30
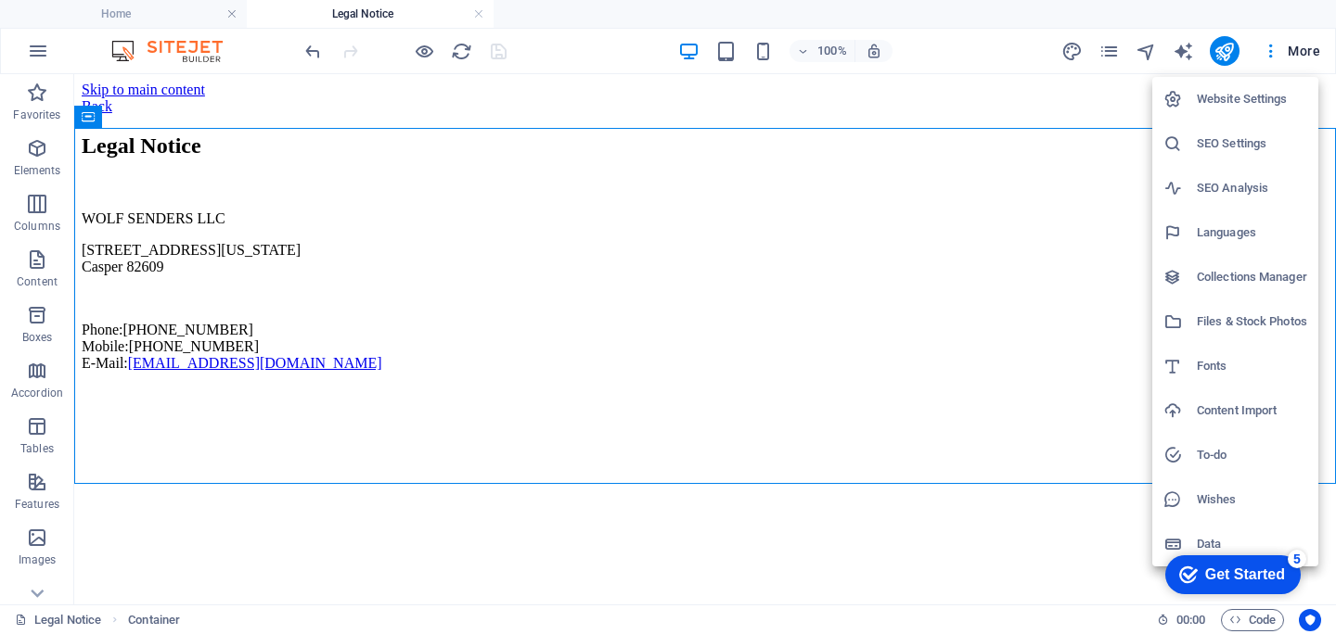
click at [1109, 51] on div at bounding box center [668, 317] width 1336 height 634
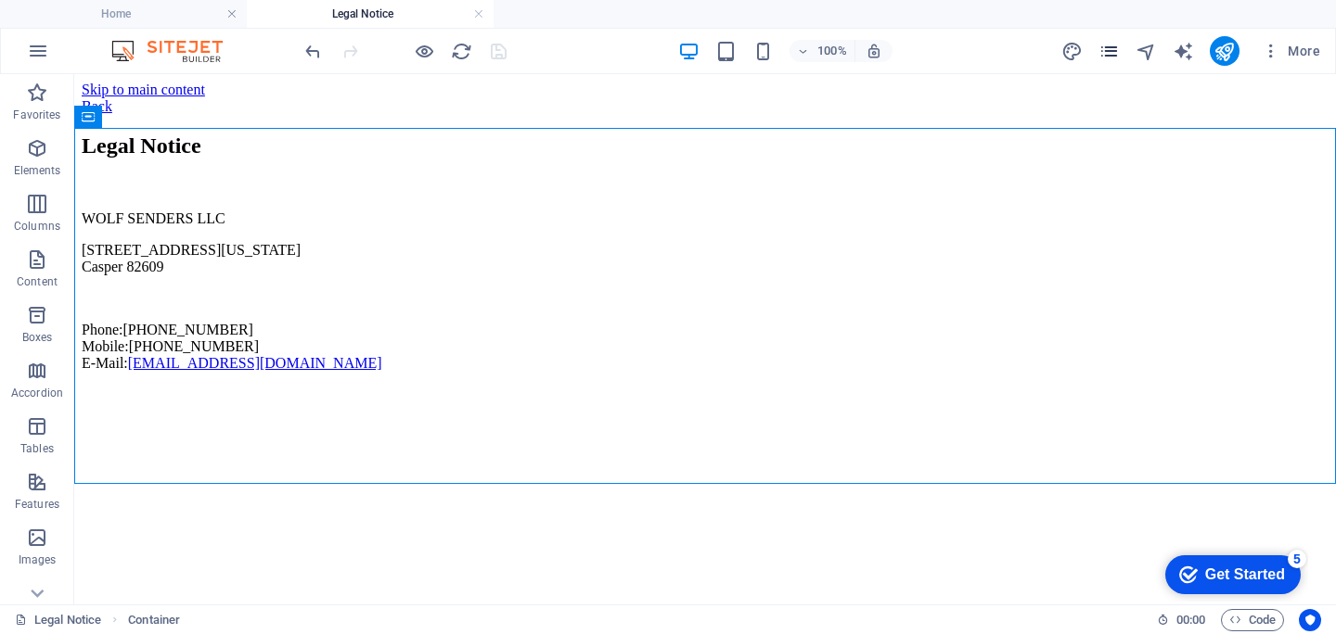
click at [1110, 59] on icon "pages" at bounding box center [1108, 51] width 21 height 21
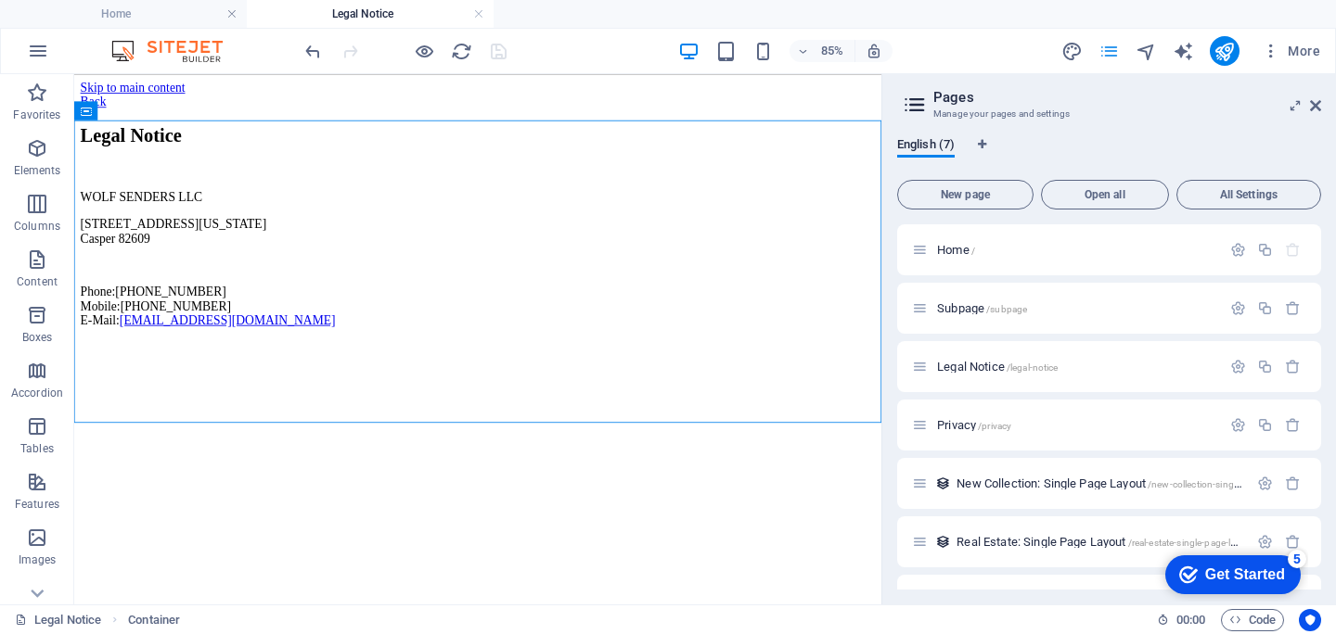
scroll to position [44, 0]
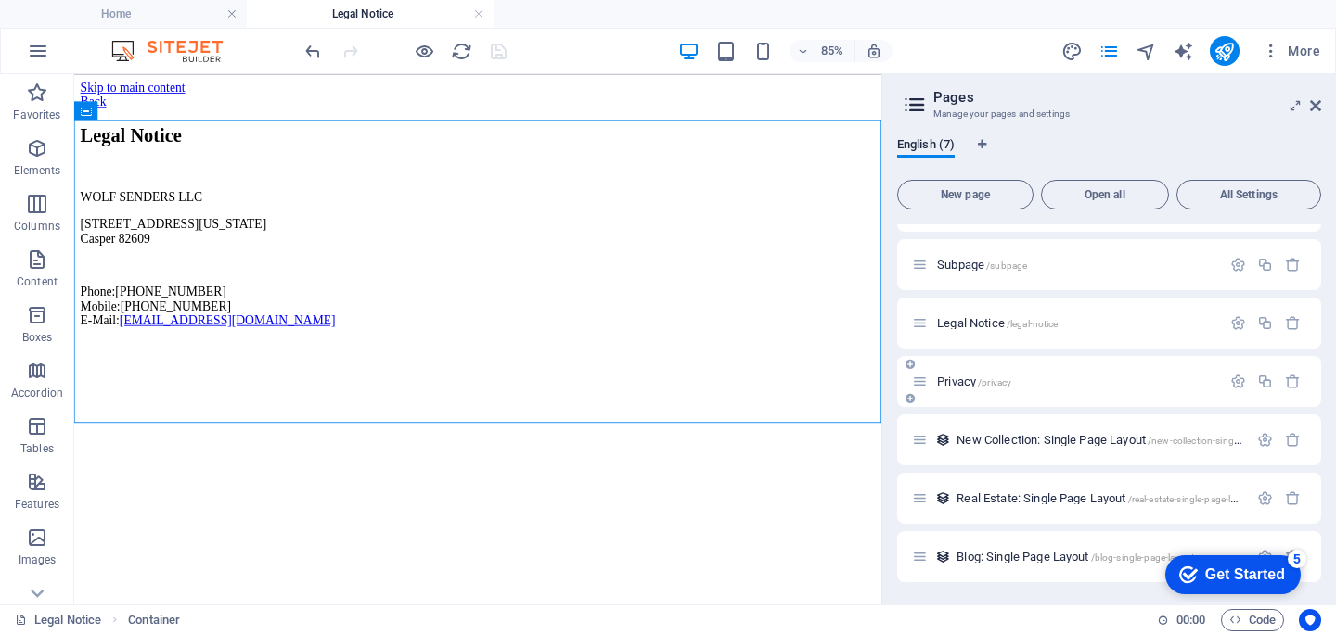
click at [1038, 377] on p "Privacy /privacy" at bounding box center [1076, 382] width 278 height 12
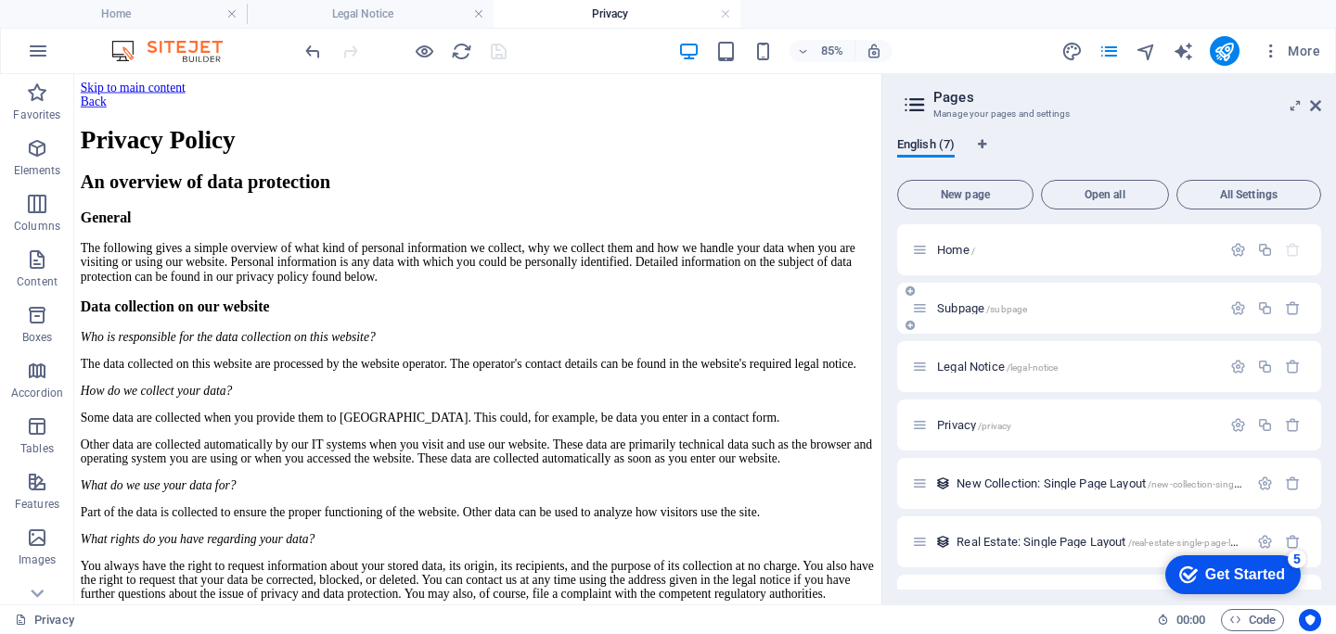
scroll to position [87, 0]
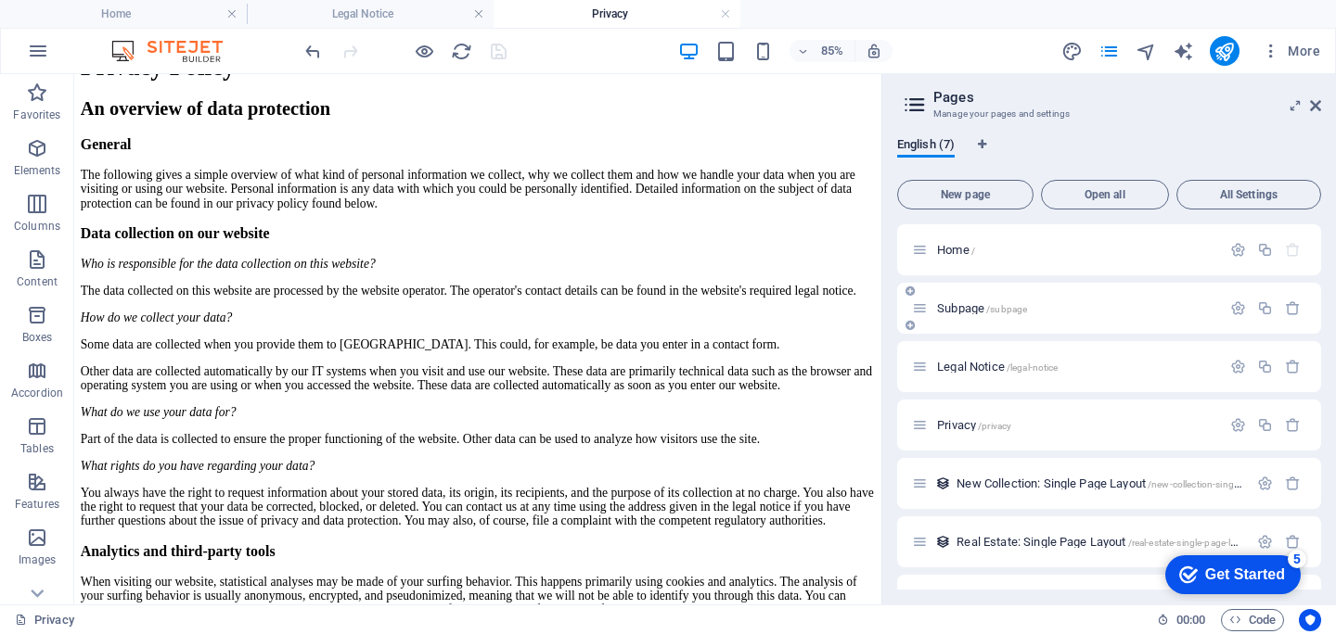
click at [959, 311] on span "Subpage /subpage" at bounding box center [982, 308] width 90 height 14
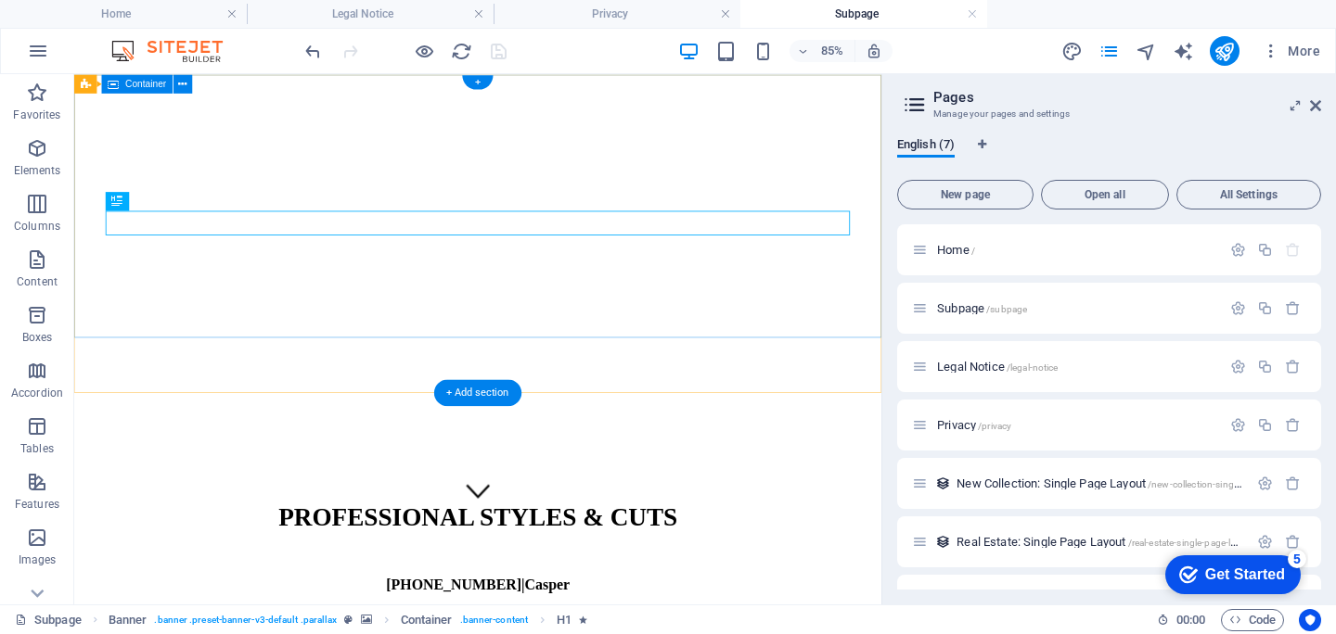
scroll to position [0, 0]
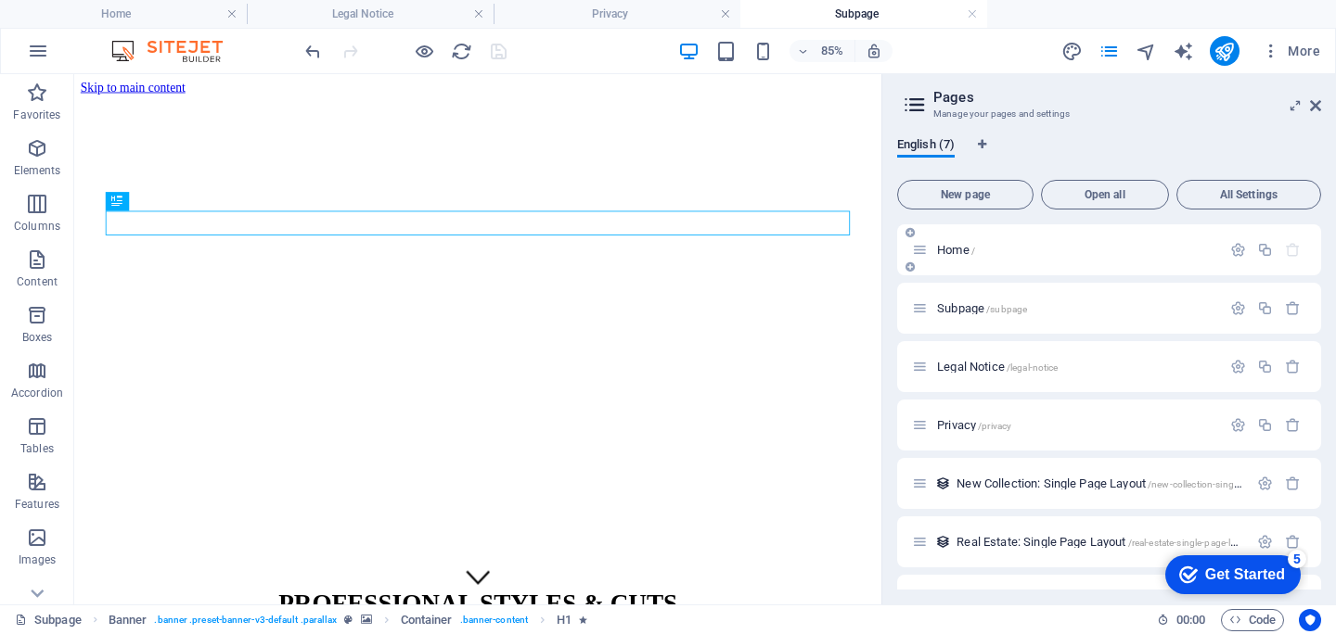
click at [1008, 258] on div "Home /" at bounding box center [1066, 249] width 309 height 21
click at [949, 248] on span "Home /" at bounding box center [956, 250] width 38 height 14
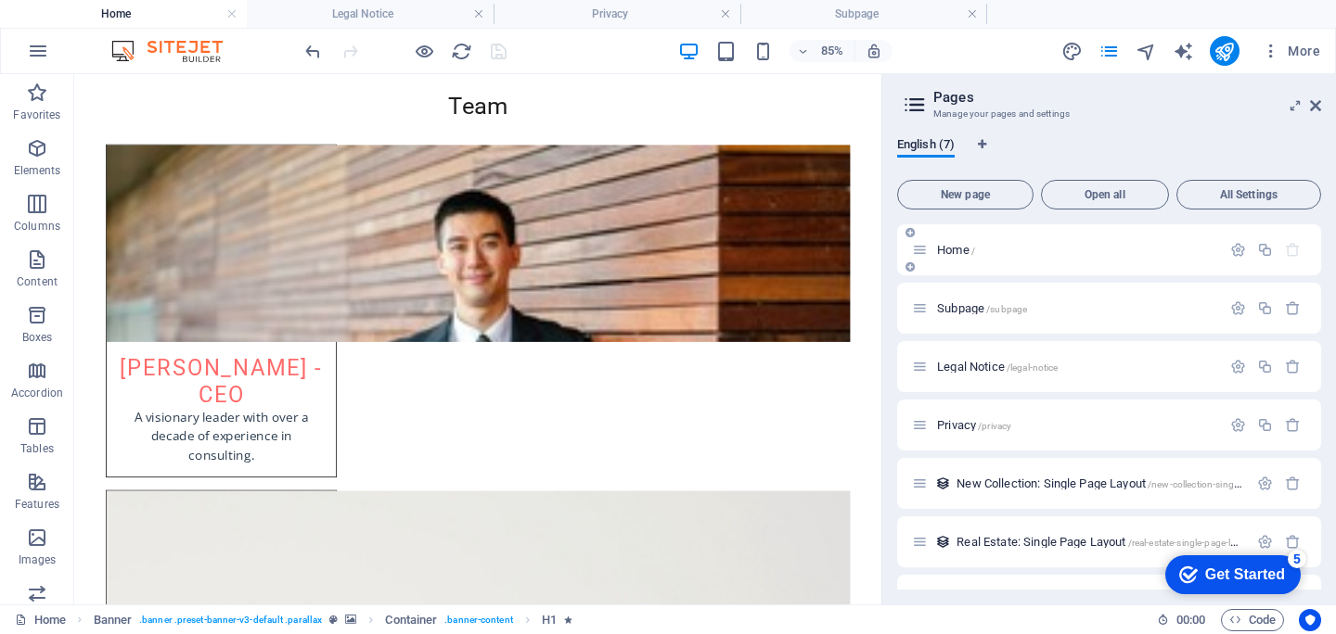
scroll to position [3725, 0]
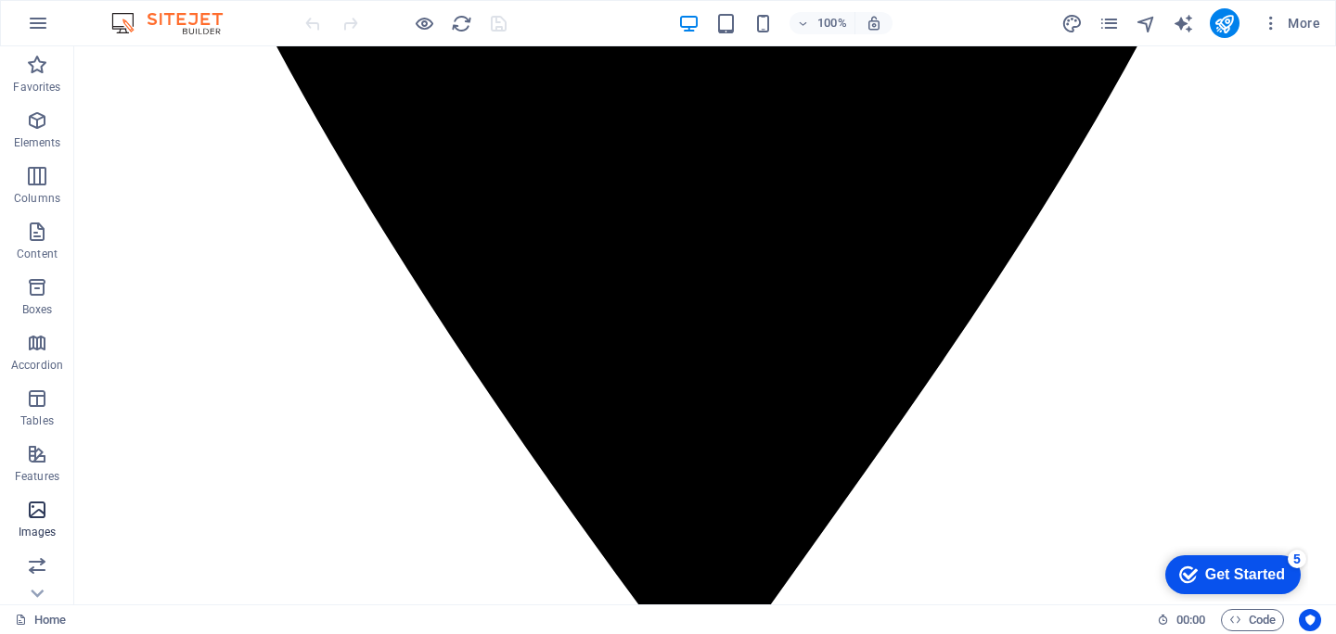
scroll to position [276, 0]
click at [1100, 23] on icon "pages" at bounding box center [1108, 23] width 21 height 21
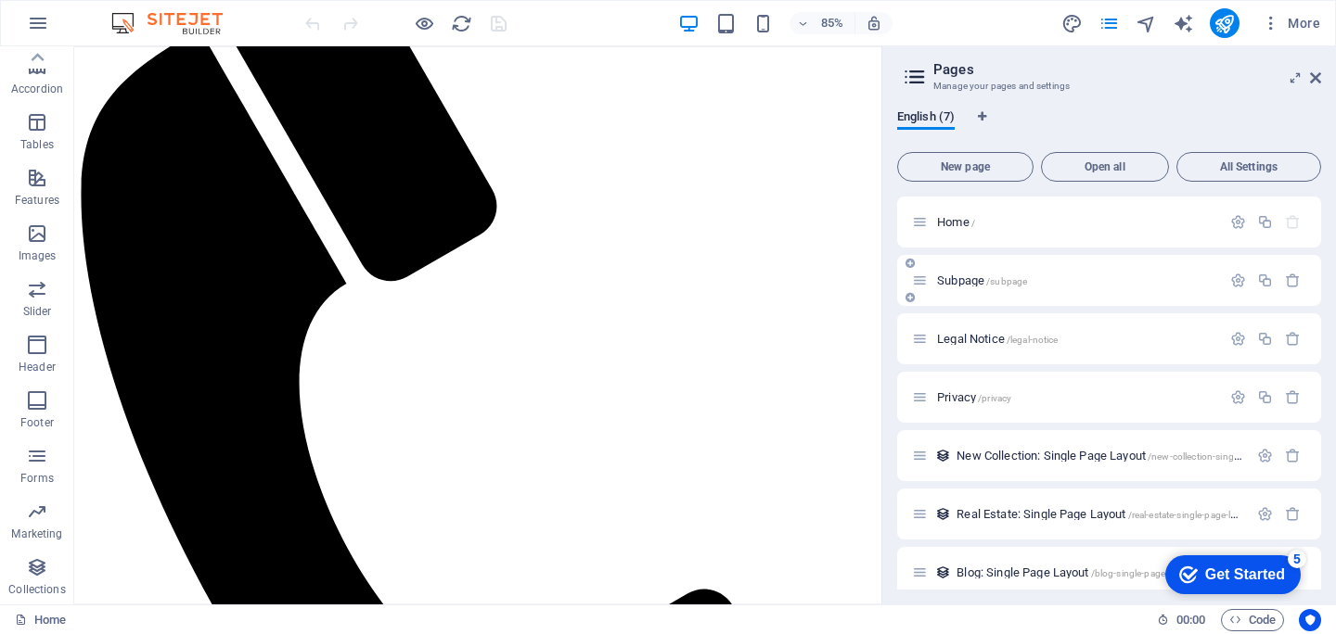
scroll to position [16, 0]
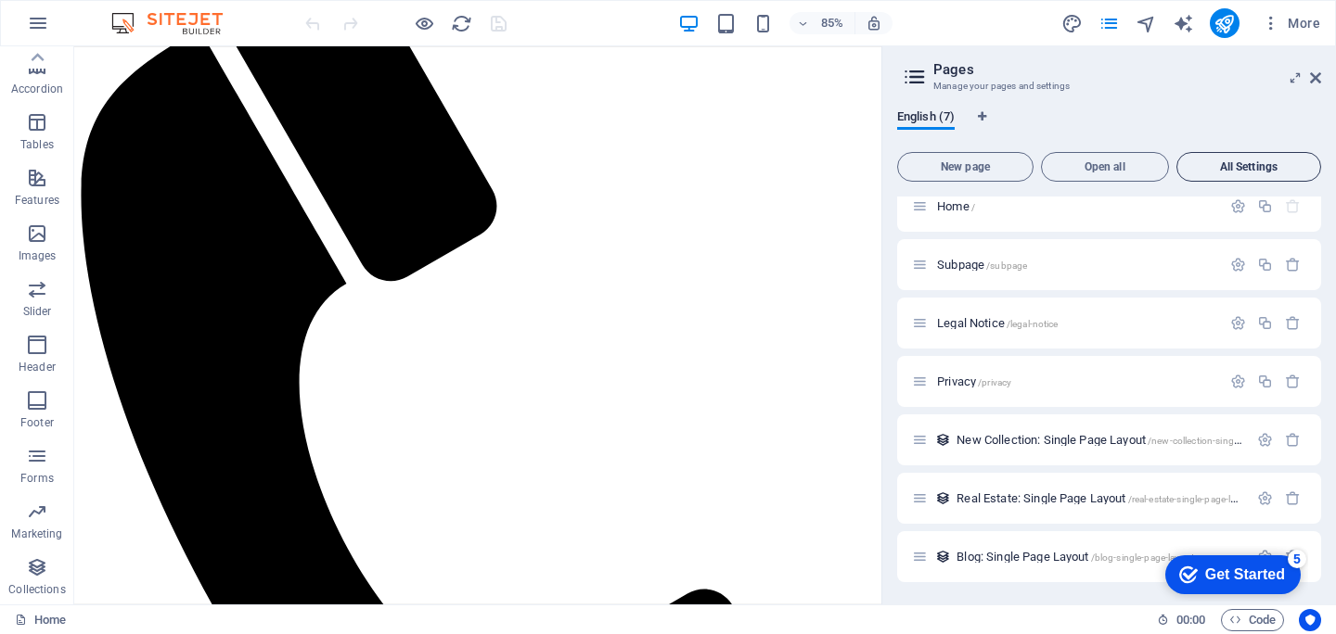
click at [1216, 169] on span "All Settings" at bounding box center [1248, 166] width 128 height 11
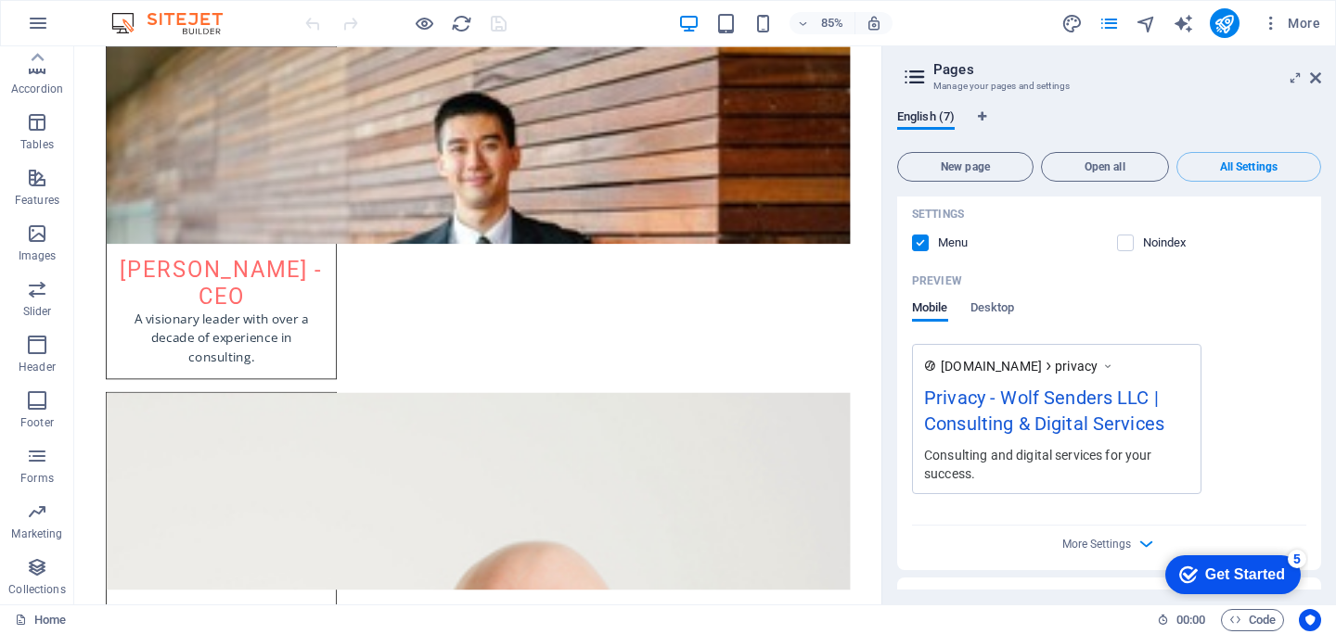
scroll to position [2806, 0]
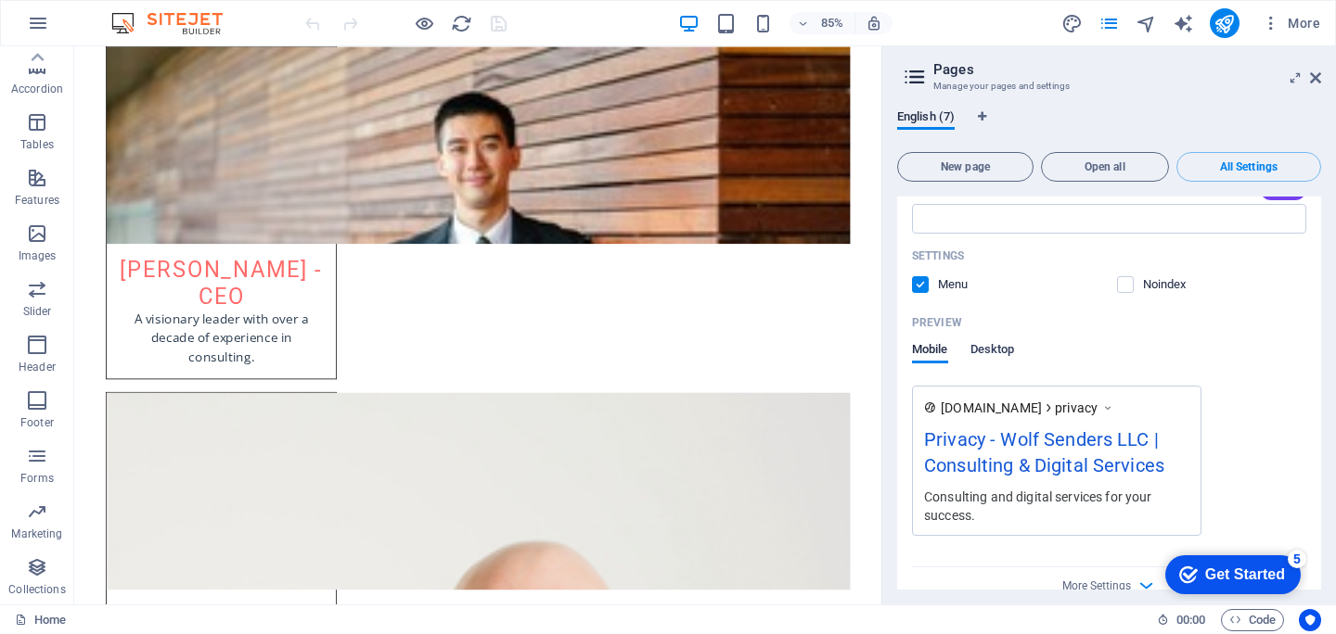
click at [982, 339] on span "Desktop" at bounding box center [992, 352] width 45 height 26
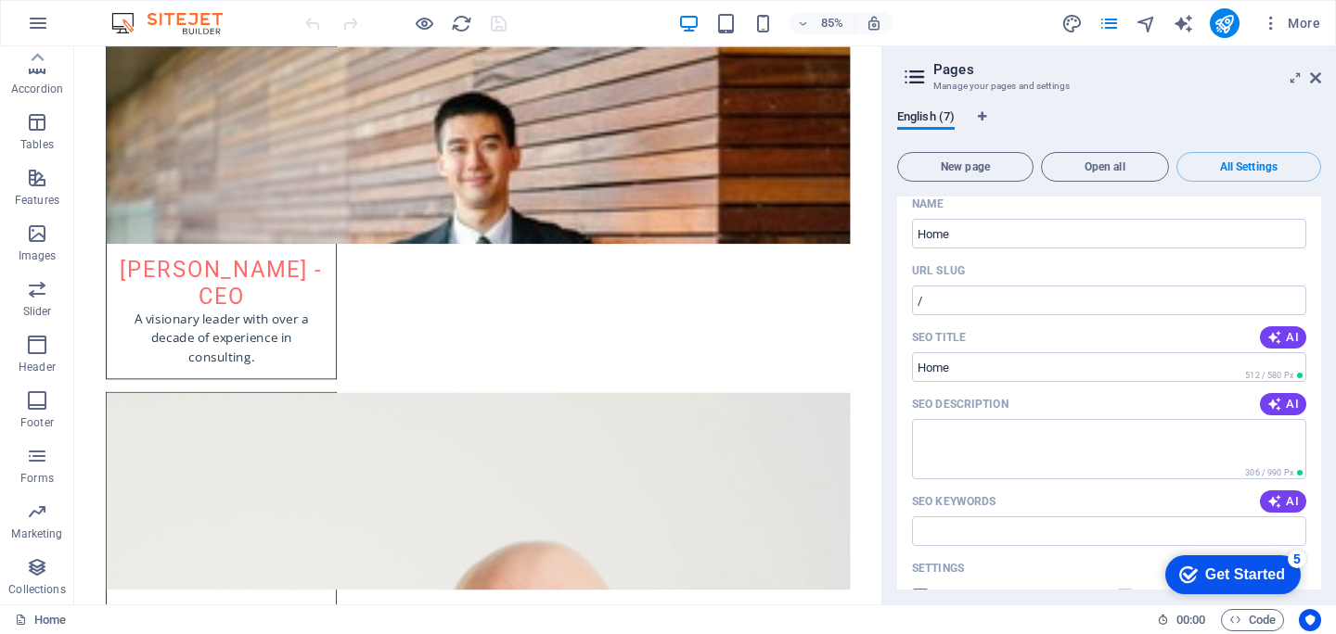
scroll to position [0, 0]
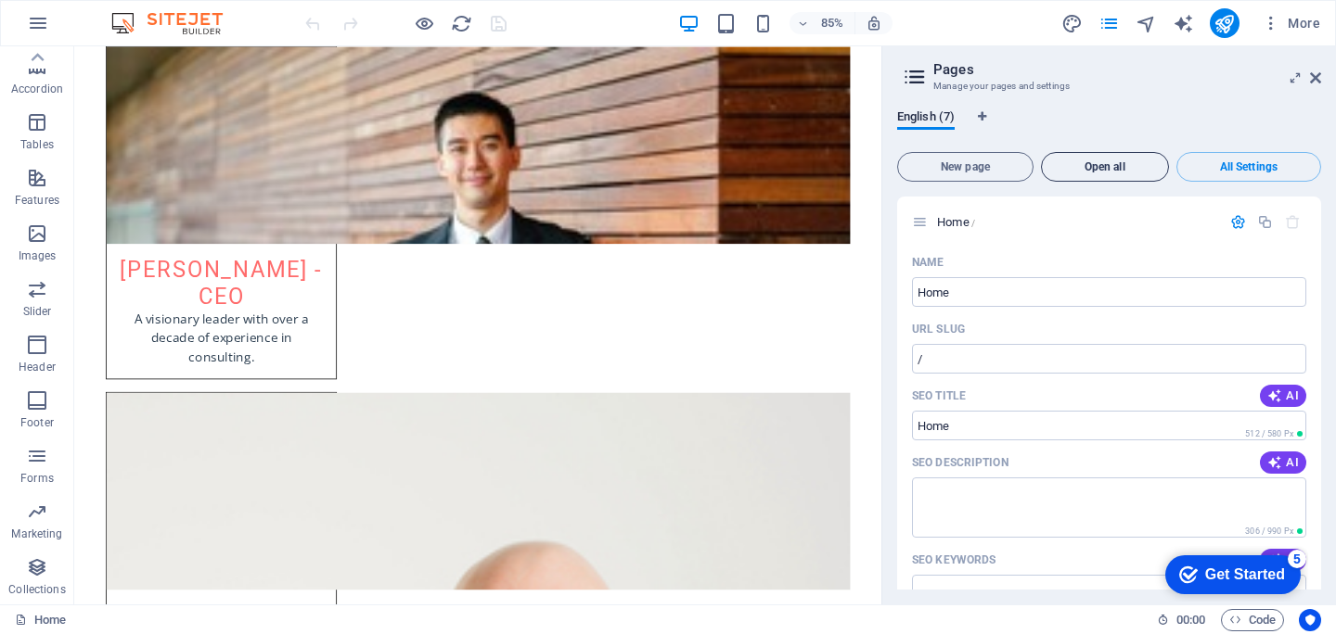
click at [1127, 163] on span "Open all" at bounding box center [1104, 166] width 111 height 11
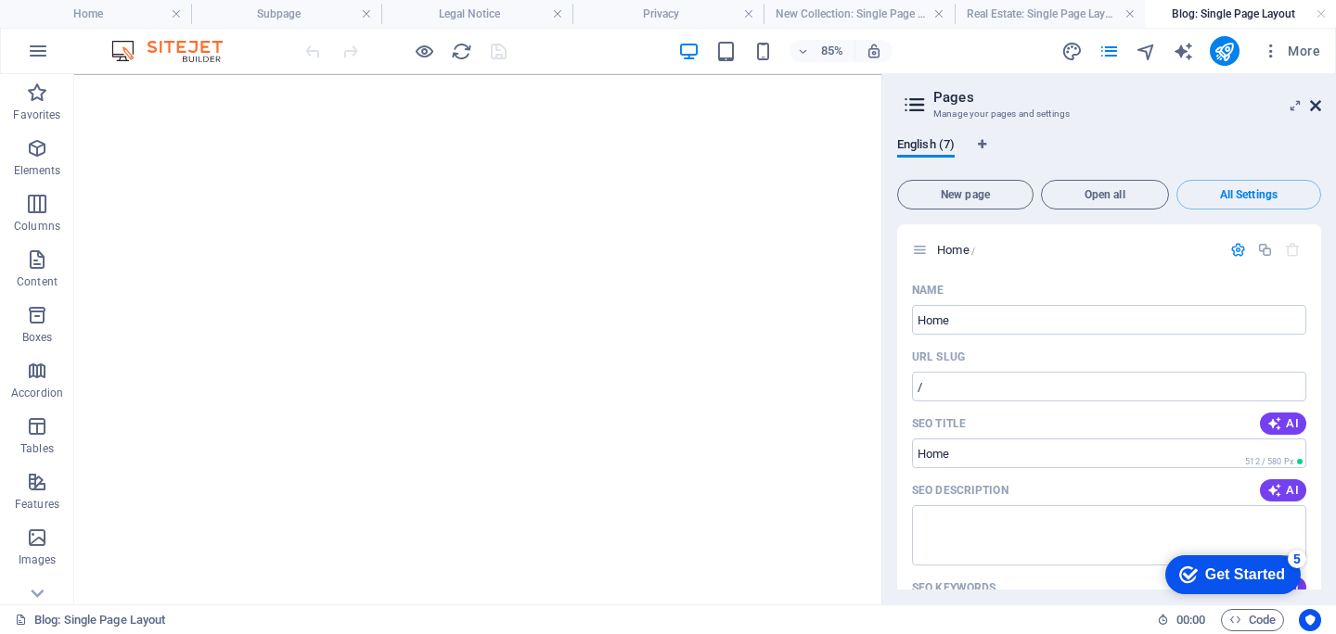
click at [1321, 108] on aside "Pages Manage your pages and settings English (7) New page Open all All Settings…" at bounding box center [1108, 339] width 454 height 531
click at [1105, 192] on span "Open all" at bounding box center [1104, 194] width 111 height 11
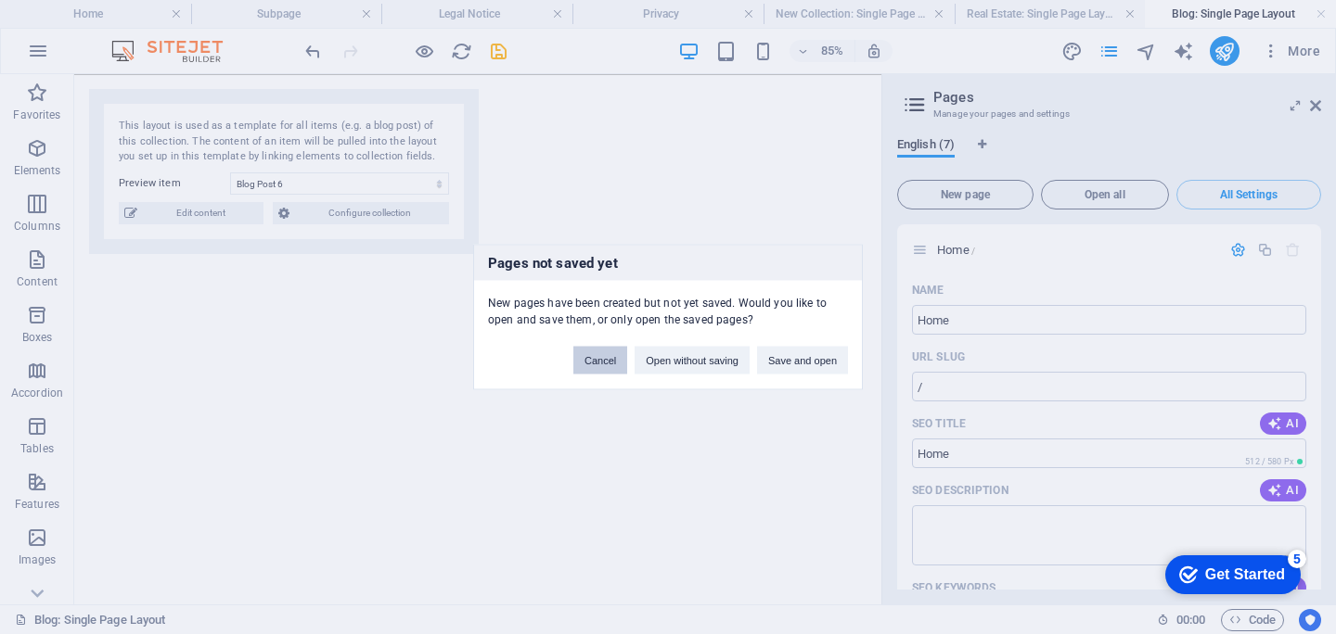
select select "68b8a3d17bd5bfff750e12fa"
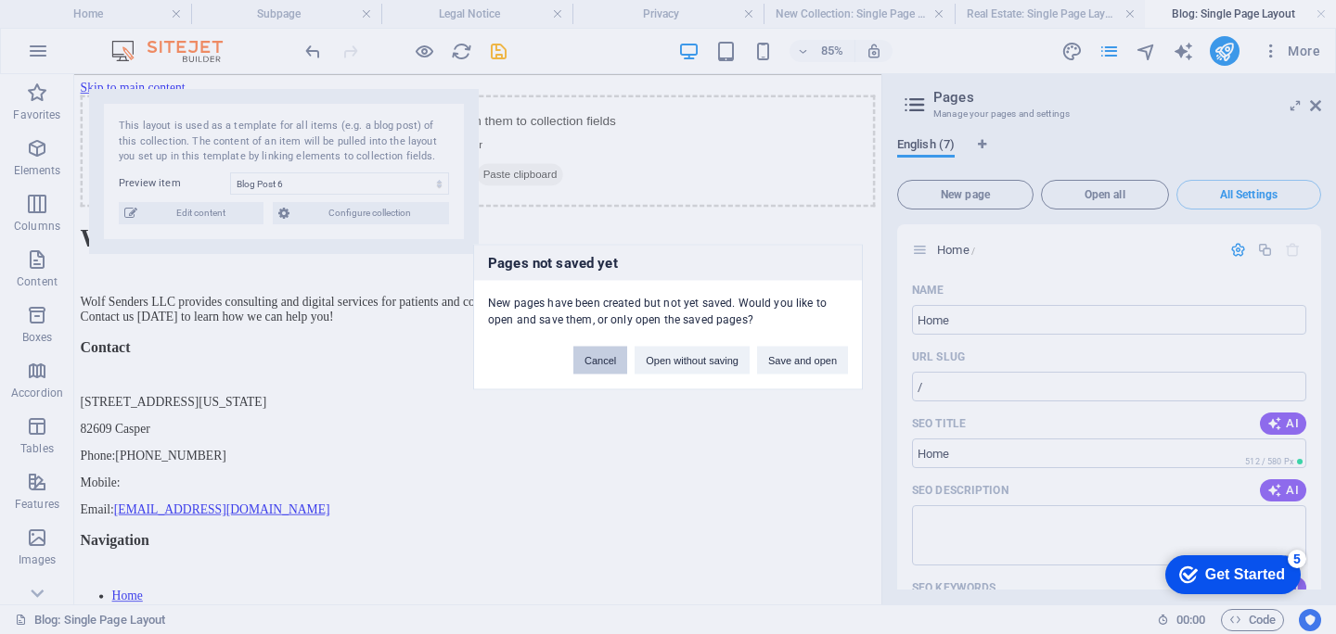
click at [605, 363] on button "Cancel" at bounding box center [600, 361] width 54 height 28
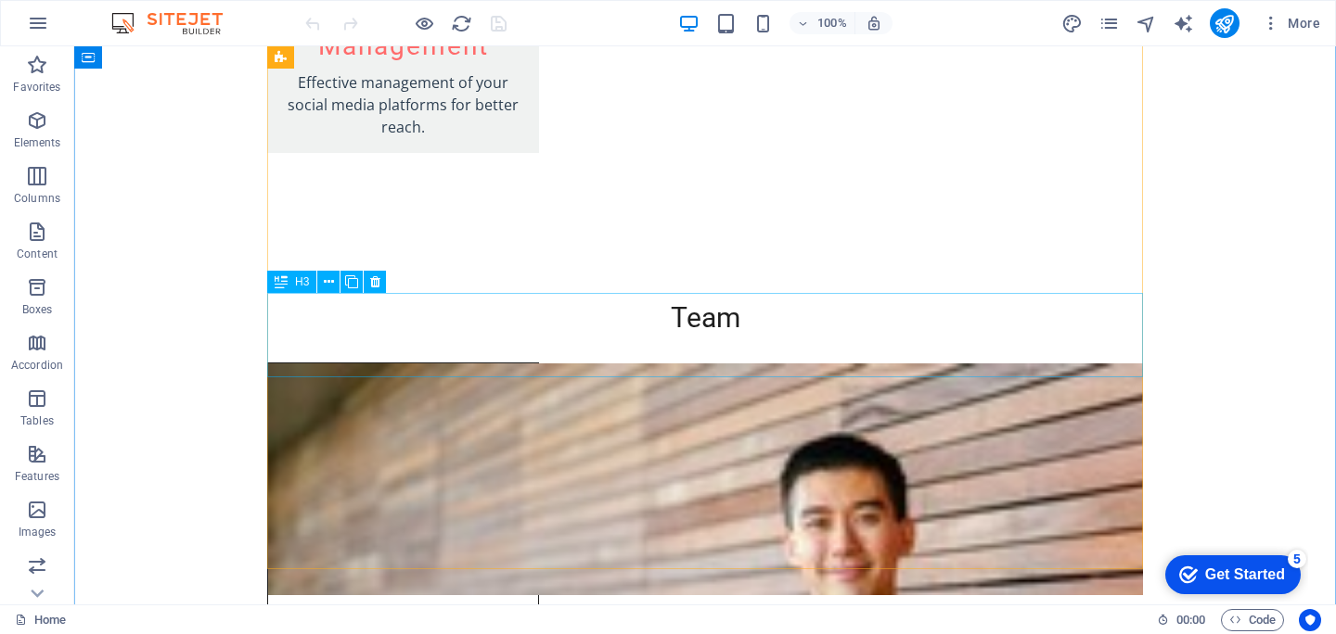
scroll to position [3757, 0]
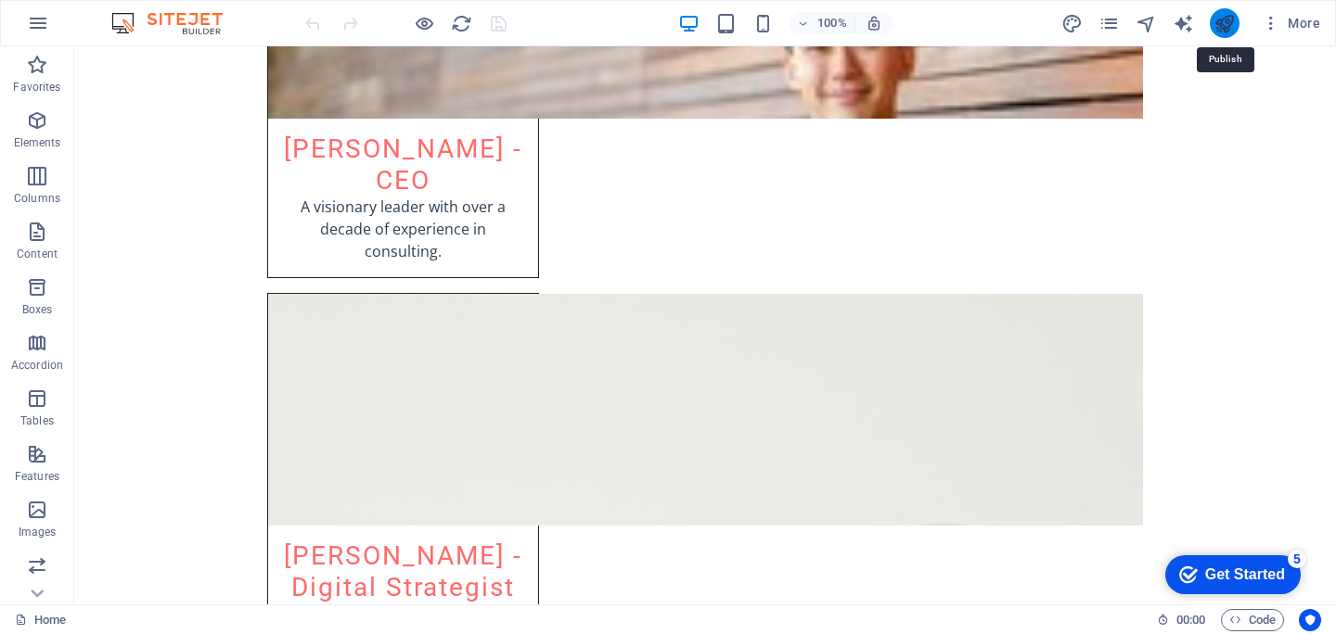
click at [1226, 28] on icon "publish" at bounding box center [1223, 23] width 21 height 21
